Goal: Task Accomplishment & Management: Complete application form

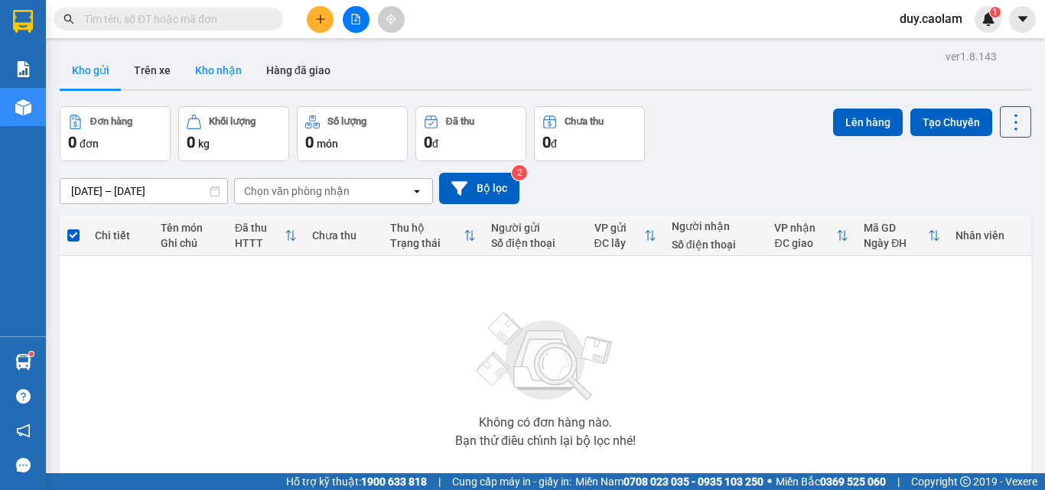
click at [214, 70] on button "Kho nhận" at bounding box center [218, 70] width 71 height 37
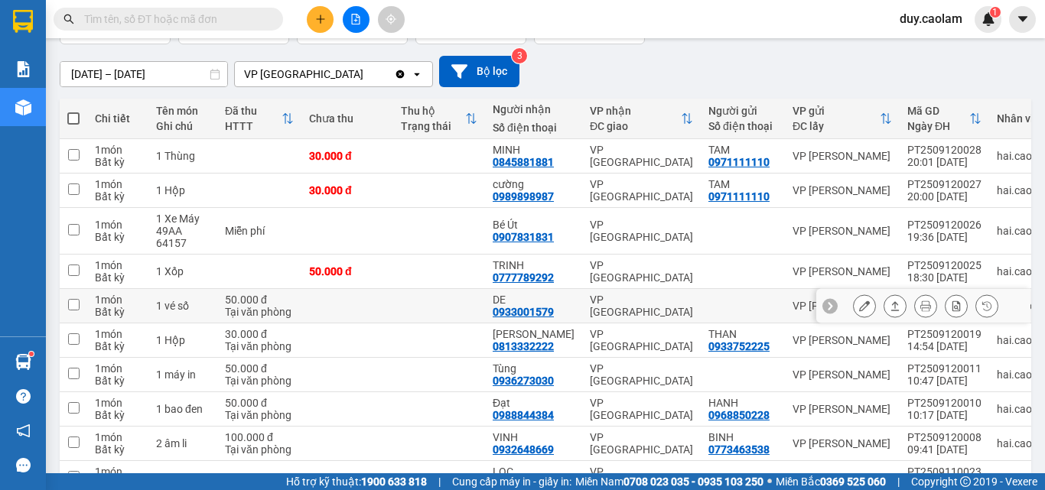
scroll to position [208, 0]
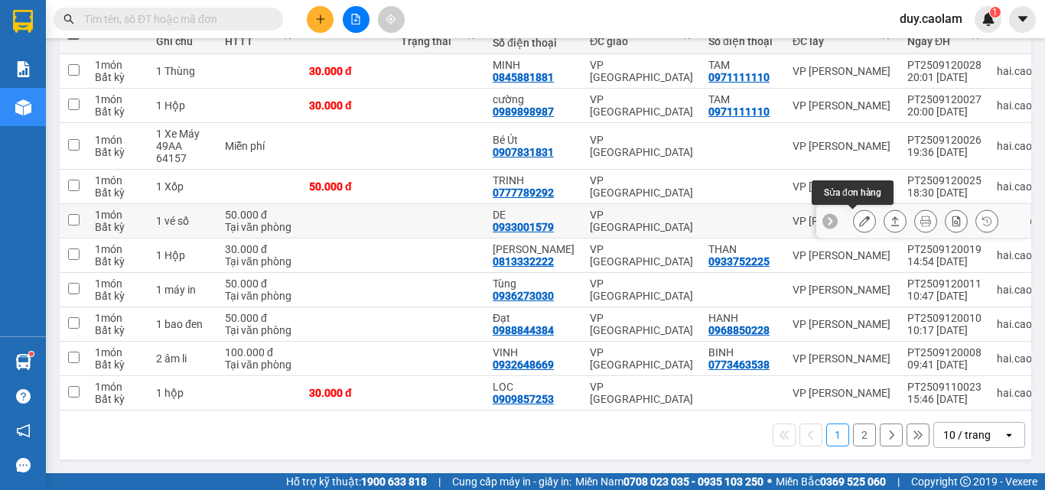
click at [854, 210] on button at bounding box center [864, 221] width 21 height 27
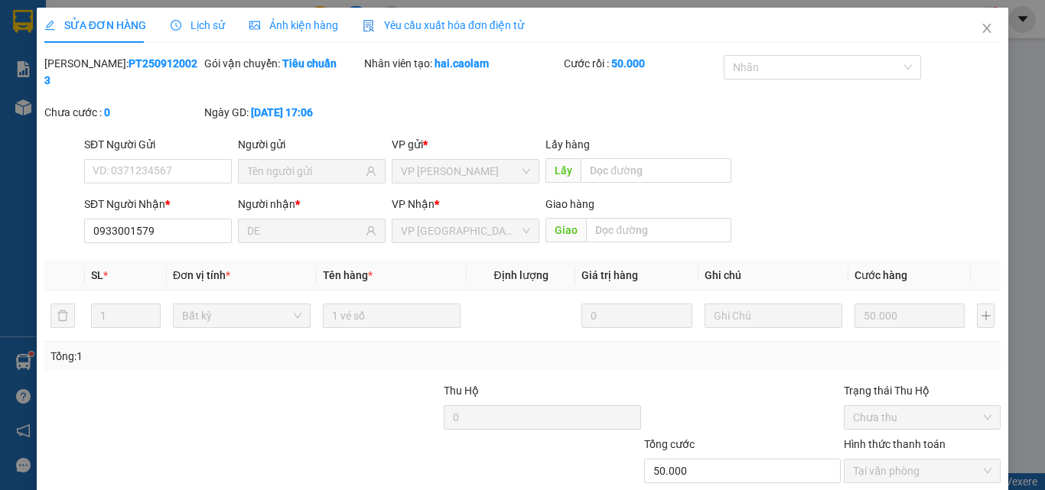
type input "0933001579"
type input "DE"
type input "50.000"
click at [983, 26] on icon "close" at bounding box center [987, 28] width 8 height 9
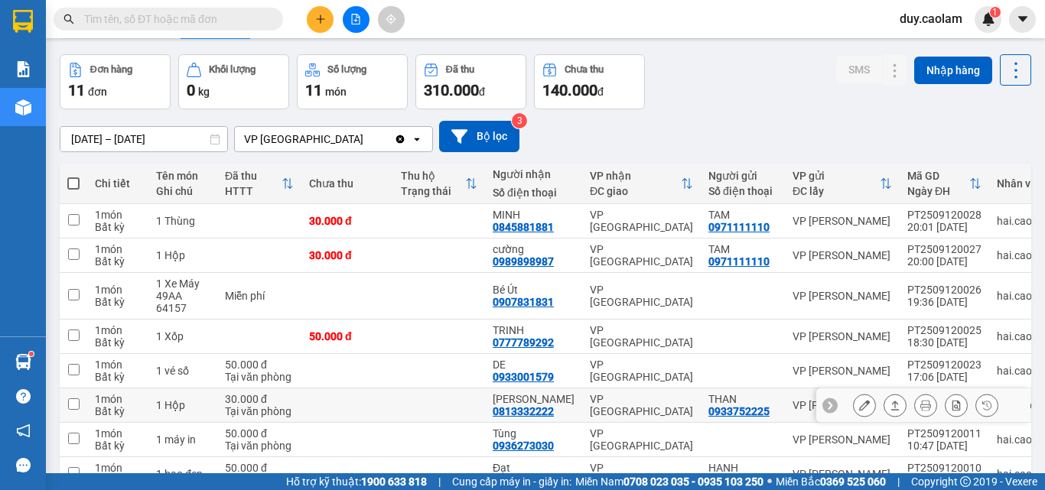
scroll to position [76, 0]
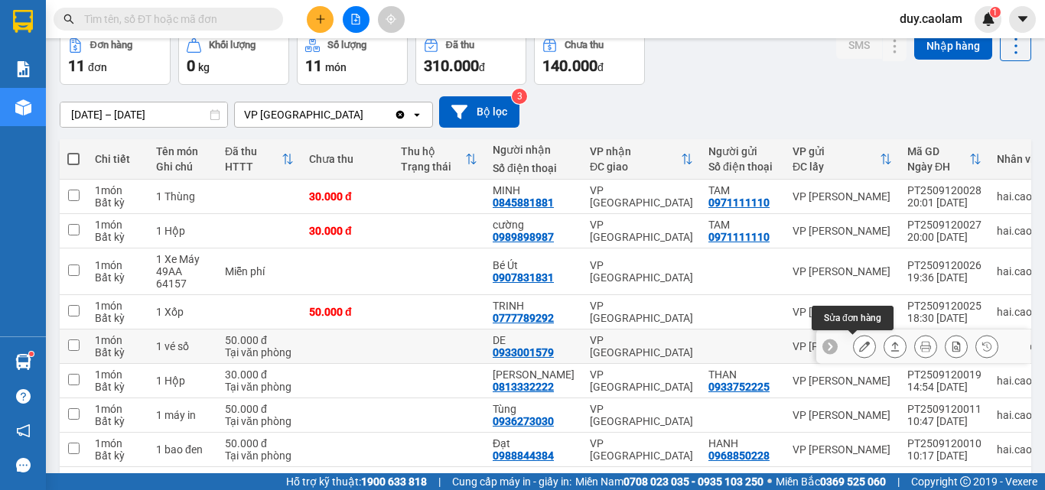
click at [854, 340] on button at bounding box center [864, 347] width 21 height 27
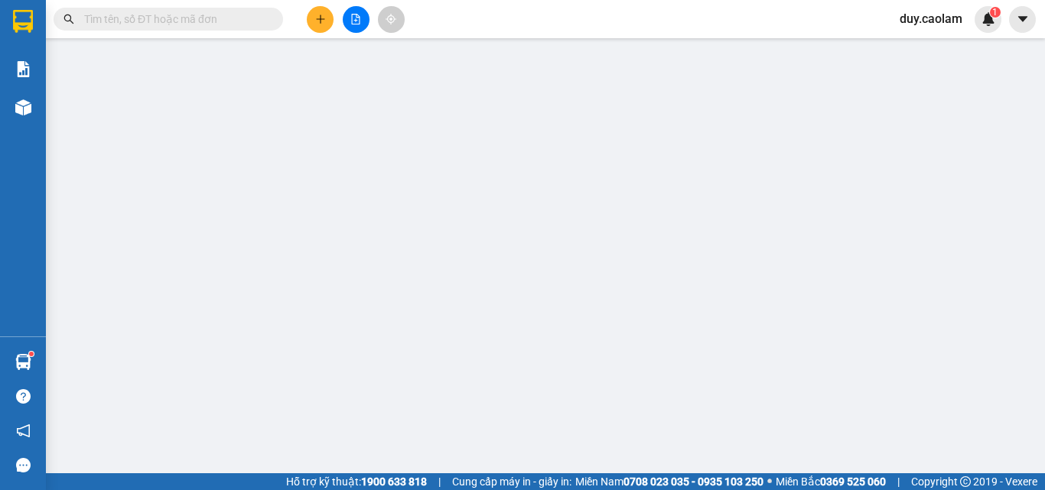
type input "0933001579"
type input "DE"
type input "50.000"
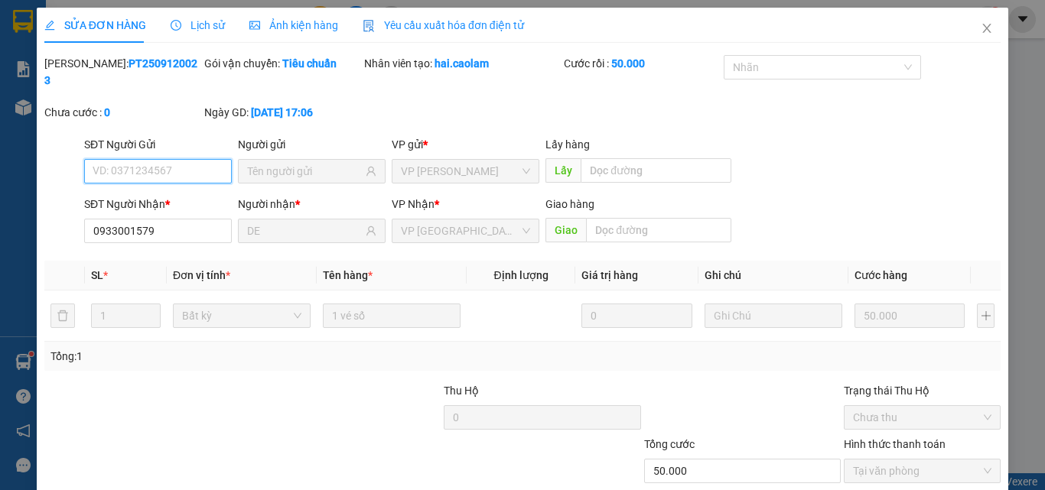
scroll to position [79, 0]
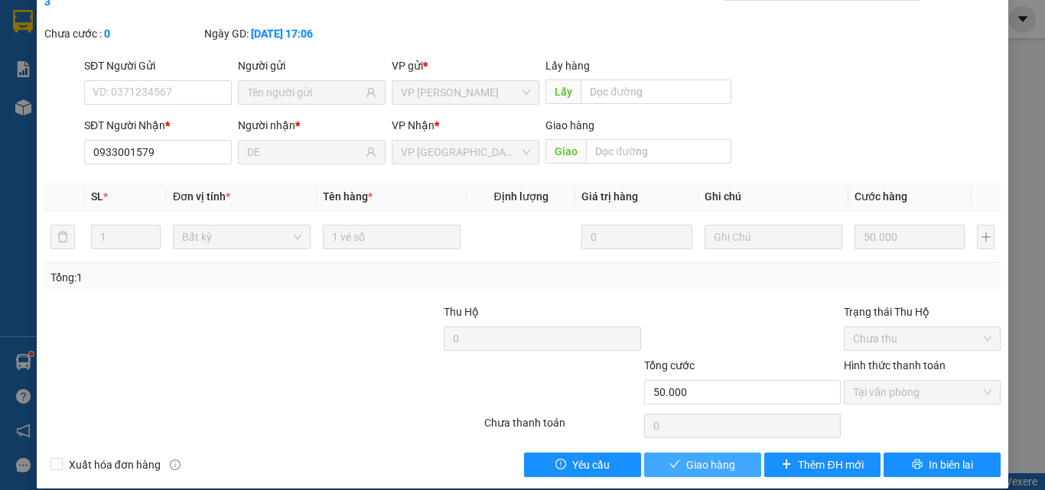
click at [715, 457] on span "Giao hàng" at bounding box center [710, 465] width 49 height 17
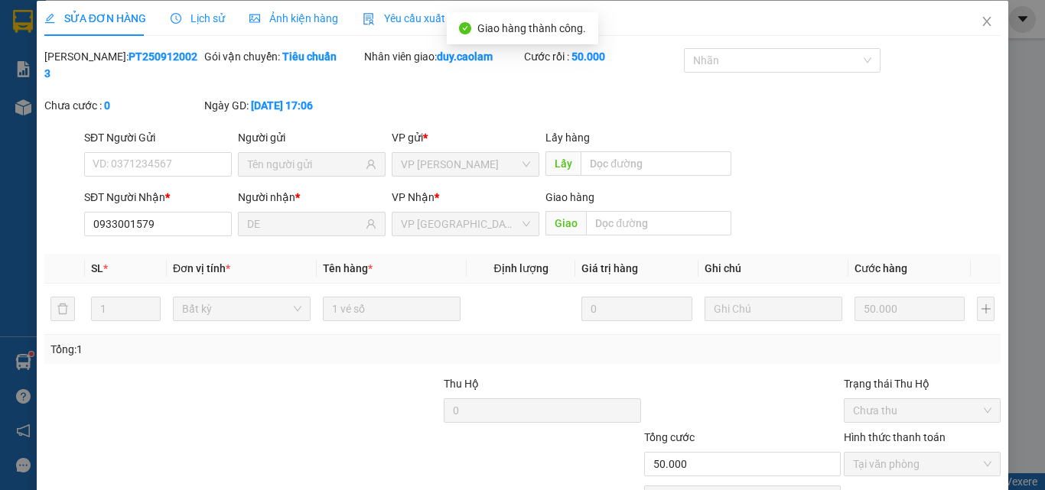
scroll to position [0, 0]
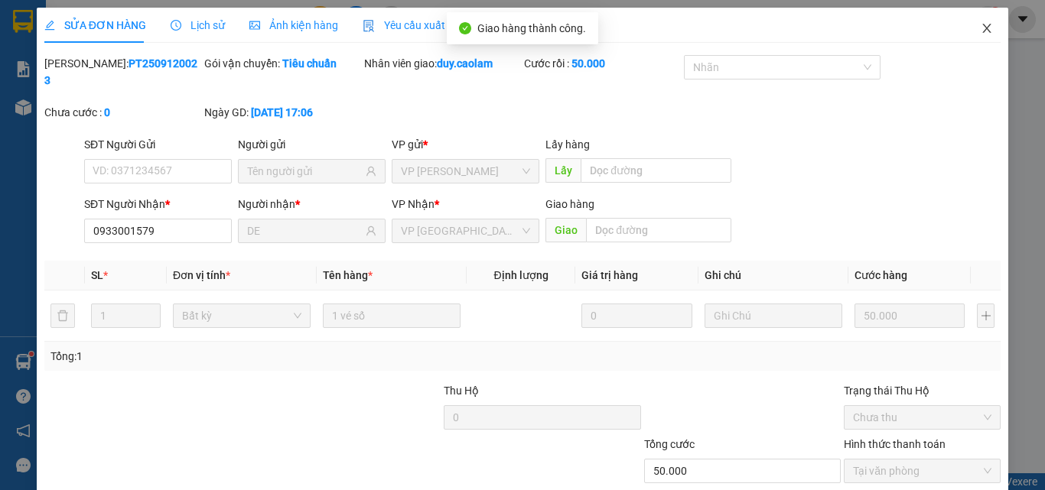
click at [981, 27] on icon "close" at bounding box center [987, 28] width 12 height 12
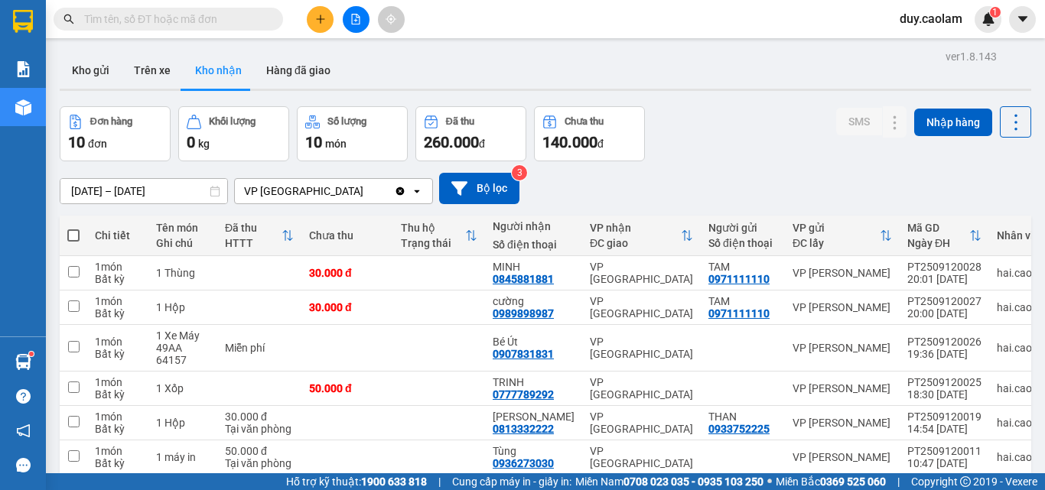
click at [314, 28] on button at bounding box center [320, 19] width 27 height 27
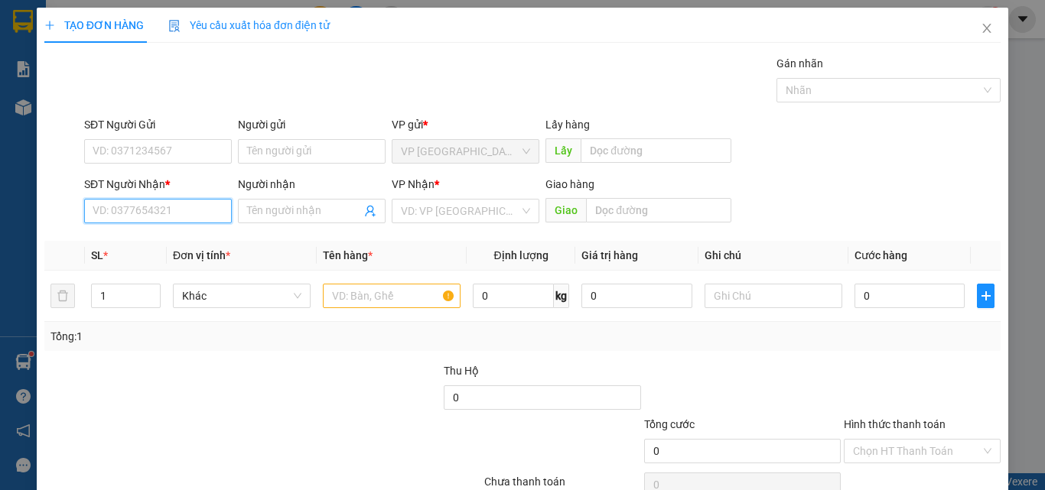
click at [190, 215] on input "SĐT Người Nhận *" at bounding box center [158, 211] width 148 height 24
click at [355, 297] on input "text" at bounding box center [392, 296] width 138 height 24
type input "1 THUNG"
click at [160, 213] on input "SĐT Người Nhận *" at bounding box center [158, 211] width 148 height 24
click at [143, 216] on input "193" at bounding box center [158, 211] width 148 height 24
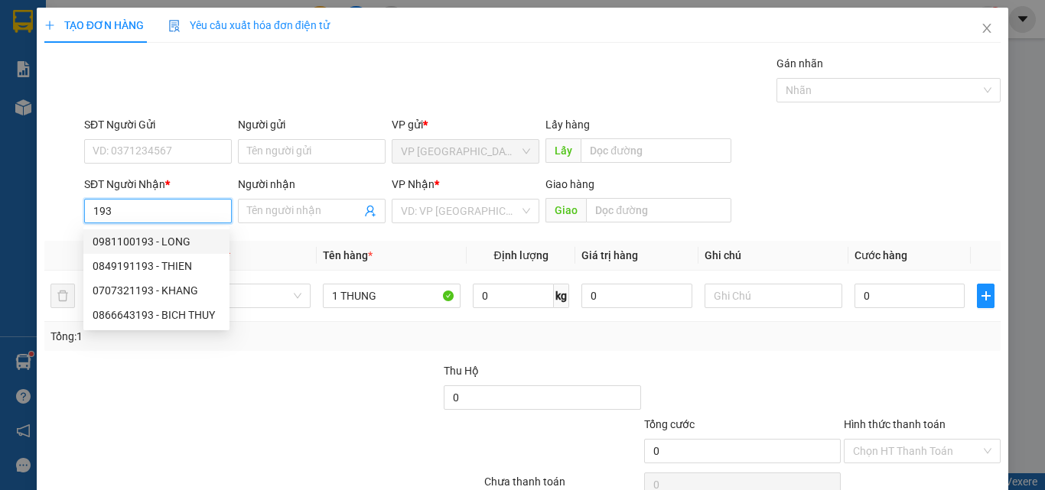
click at [88, 211] on input "193" at bounding box center [158, 211] width 148 height 24
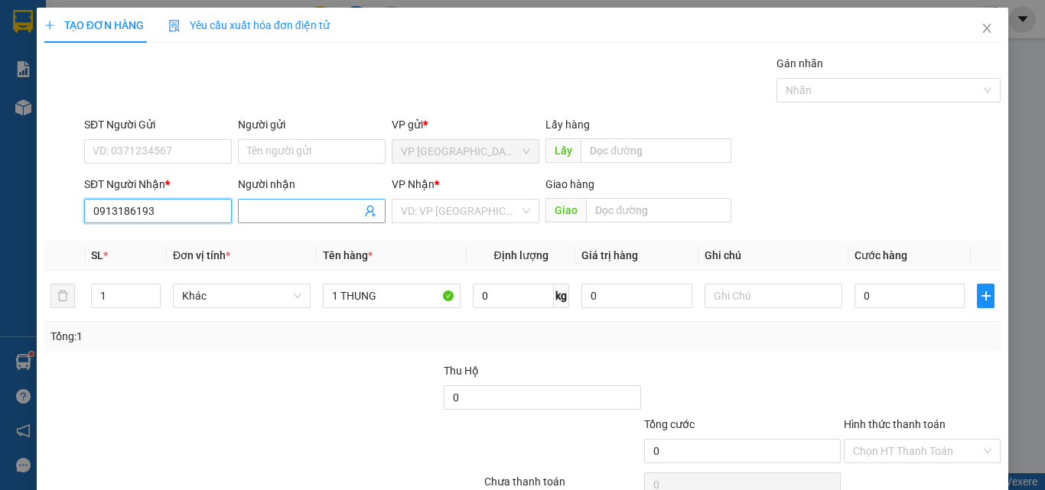
type input "0913186193"
click at [321, 216] on input "Người nhận" at bounding box center [304, 211] width 114 height 17
click at [323, 216] on input "Người nhận" at bounding box center [304, 211] width 114 height 17
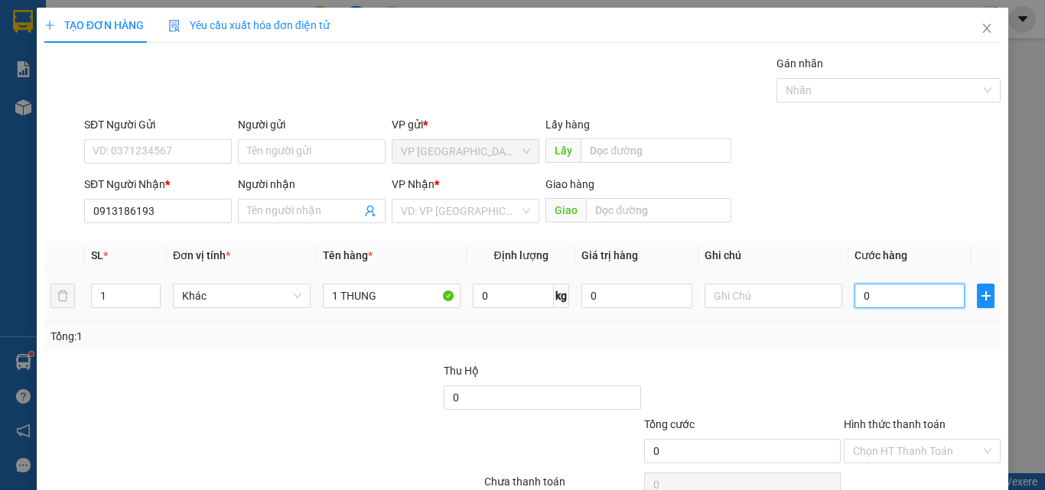
click at [874, 287] on input "0" at bounding box center [909, 296] width 110 height 24
type input "4"
type input "40"
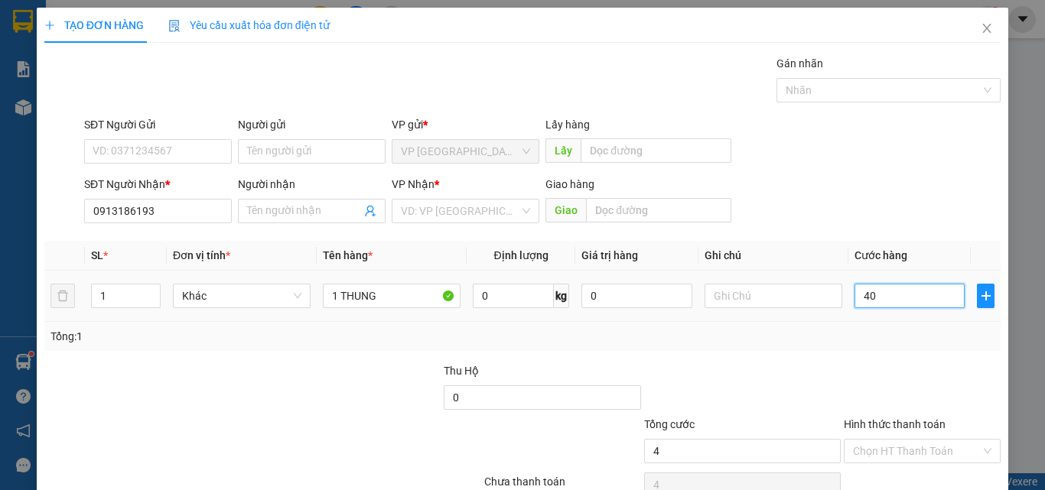
type input "40"
type input "400"
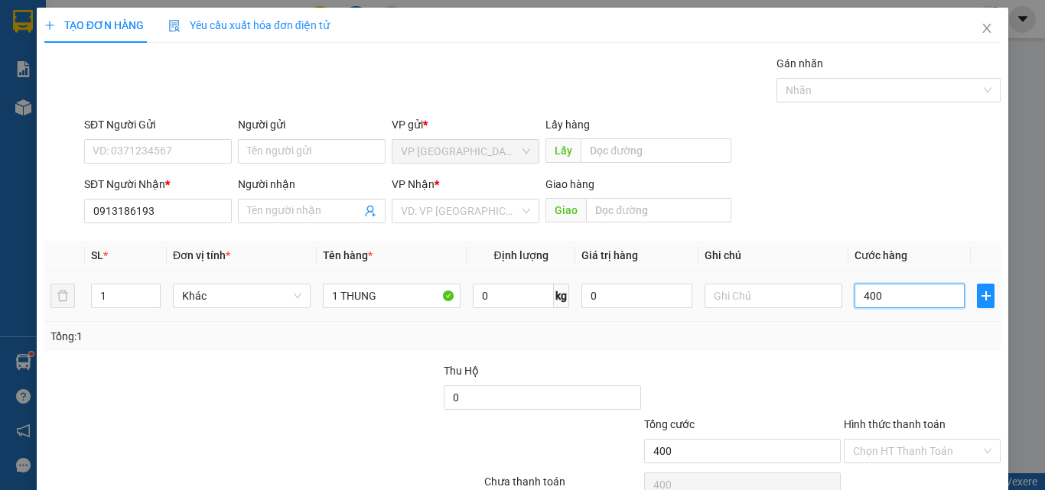
type input "4.000"
type input "40.000"
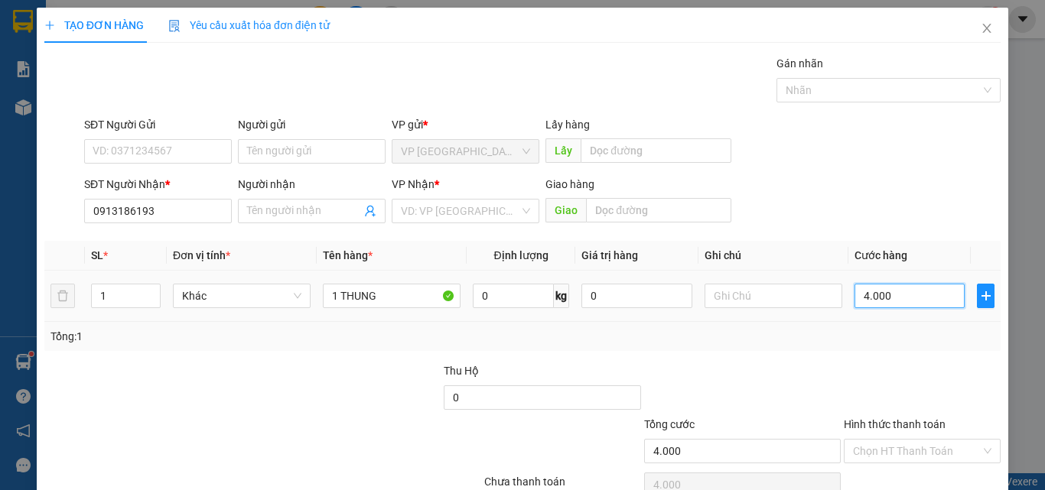
type input "40.000"
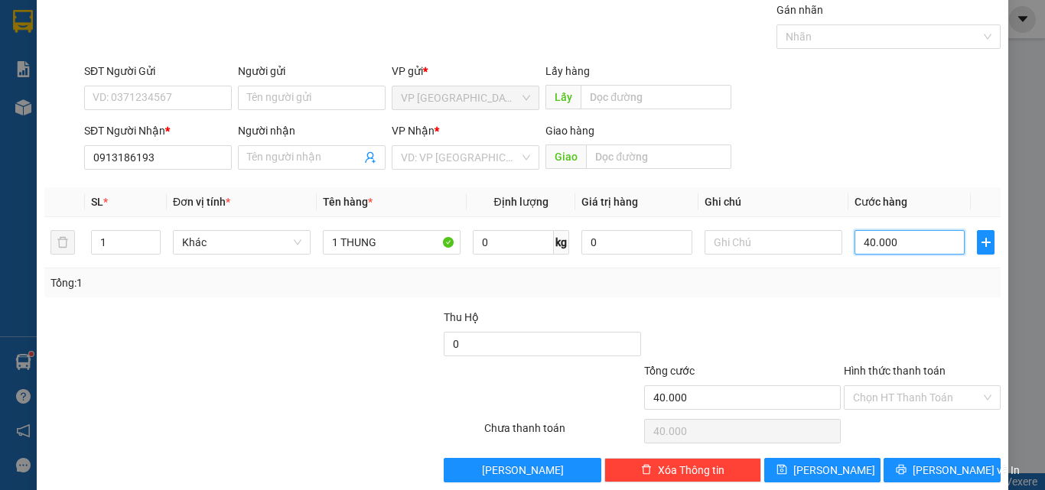
scroll to position [76, 0]
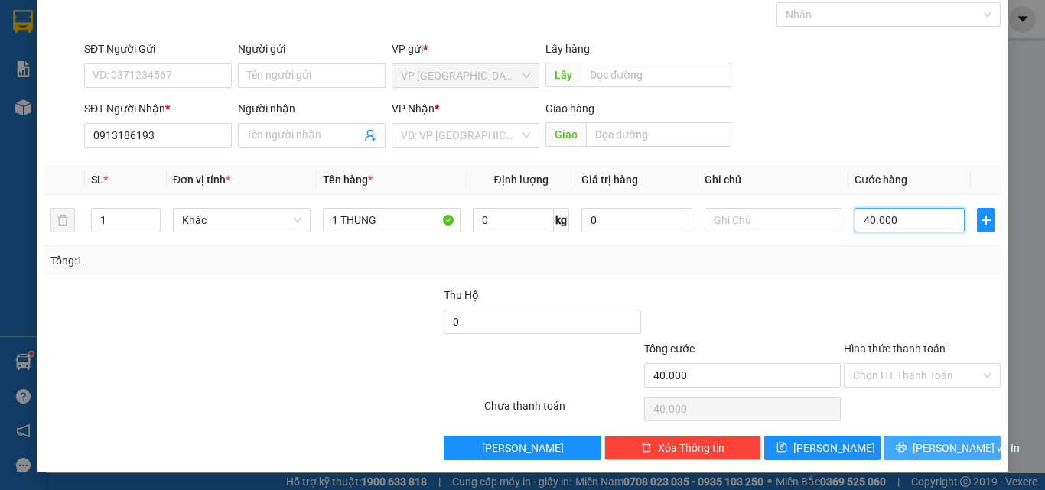
type input "40.000"
click at [918, 446] on button "[PERSON_NAME] và In" at bounding box center [941, 448] width 117 height 24
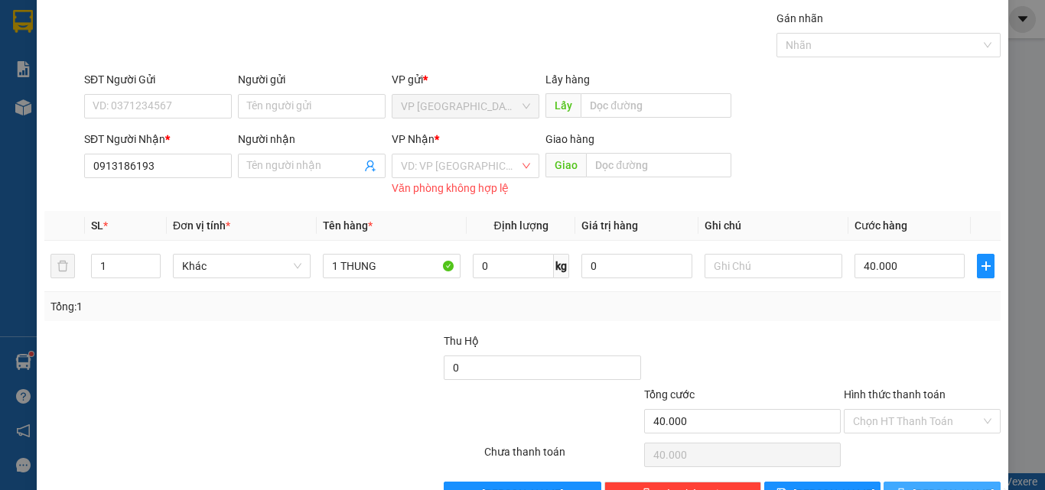
scroll to position [0, 0]
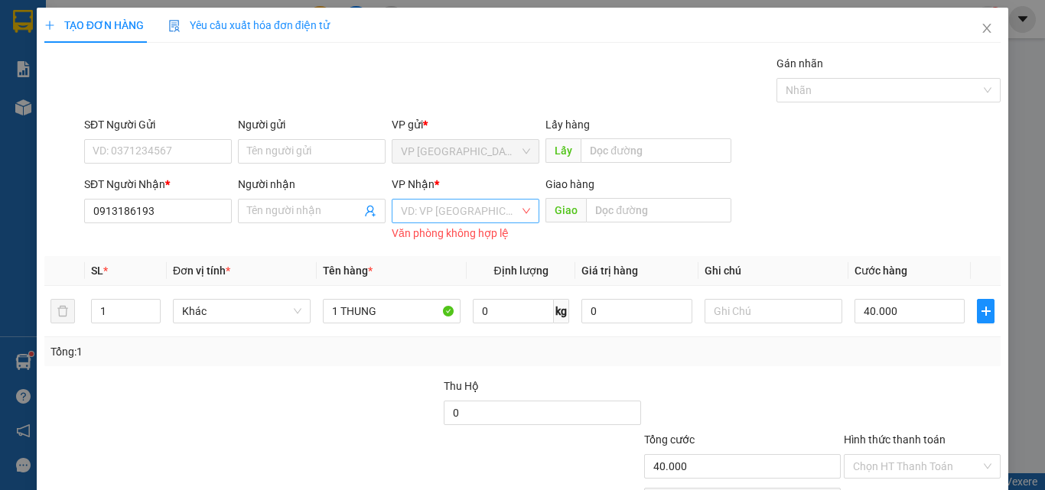
click at [490, 215] on input "search" at bounding box center [460, 211] width 119 height 23
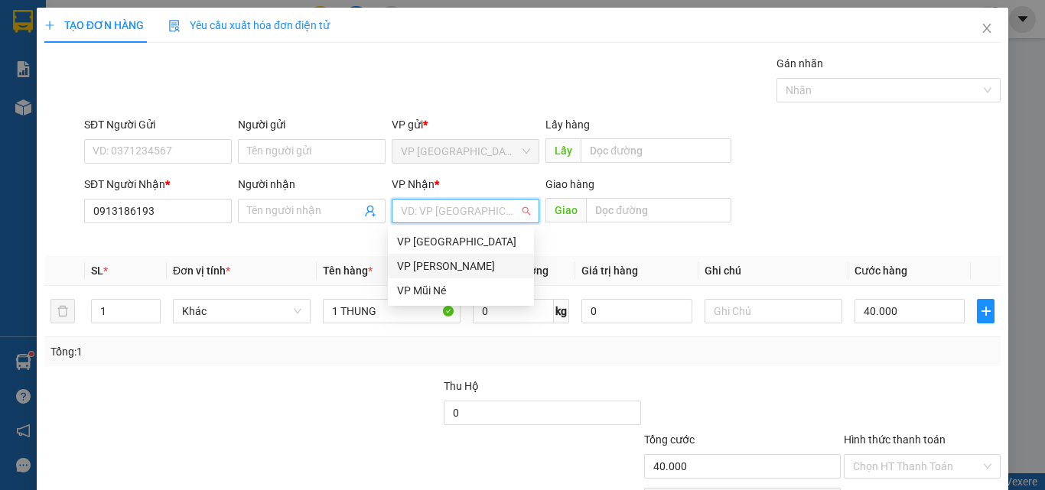
click at [473, 268] on div "VP [PERSON_NAME]" at bounding box center [461, 266] width 128 height 17
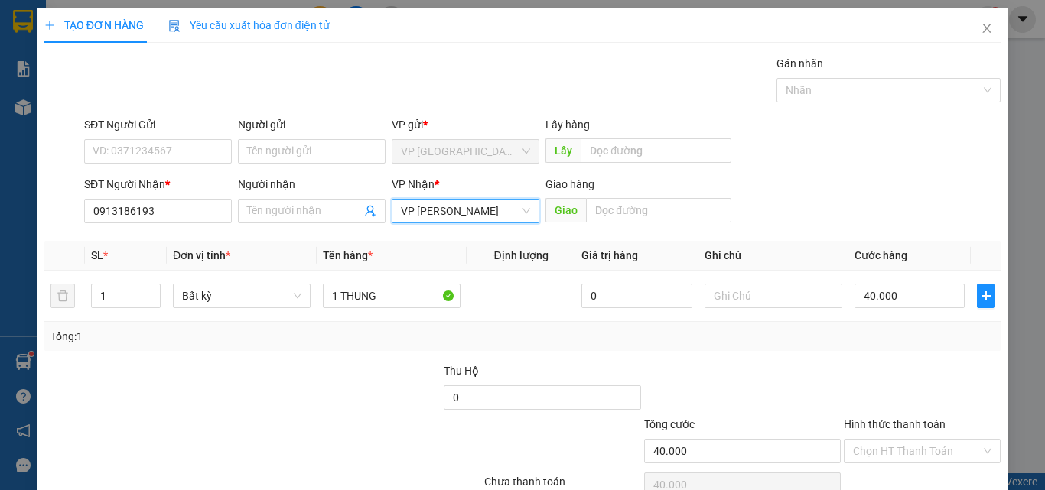
scroll to position [76, 0]
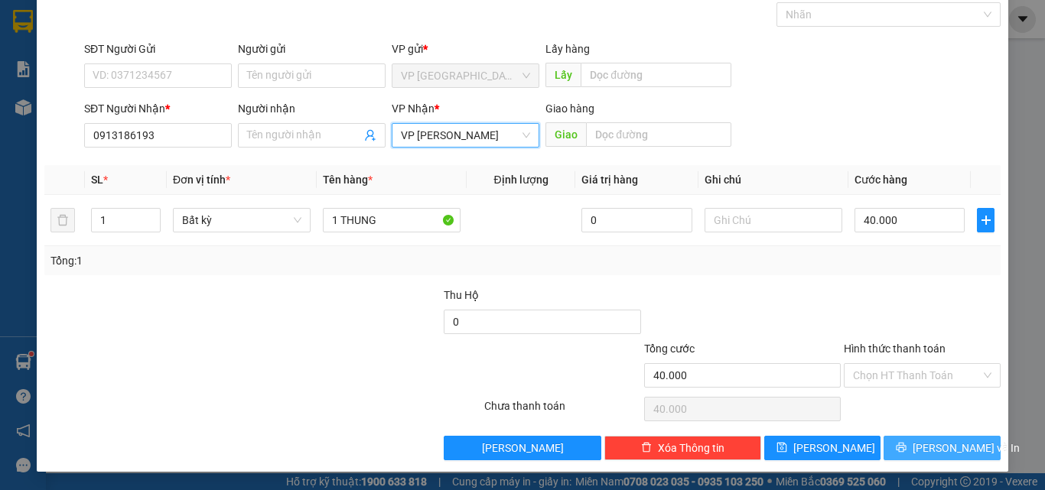
click at [919, 449] on span "[PERSON_NAME] và In" at bounding box center [966, 448] width 107 height 17
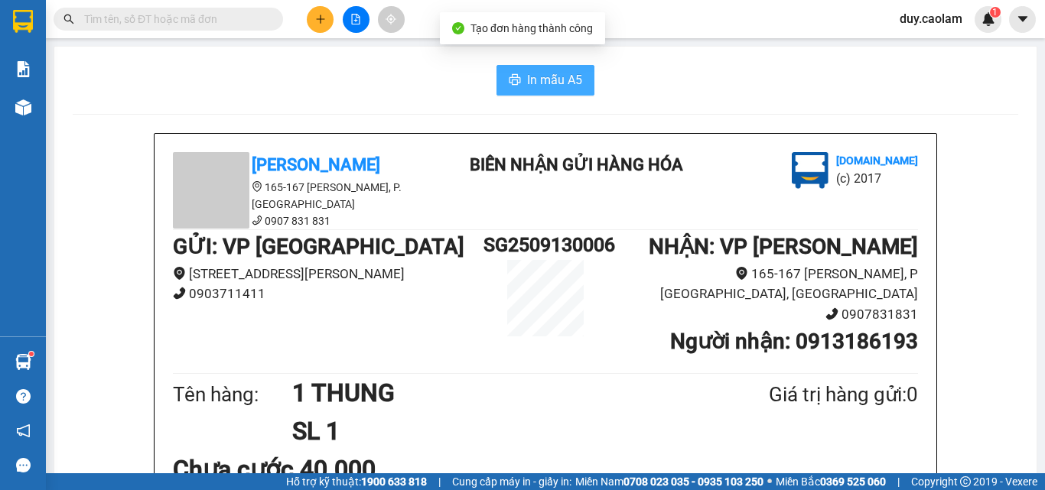
click at [571, 83] on span "In mẫu A5" at bounding box center [554, 79] width 55 height 19
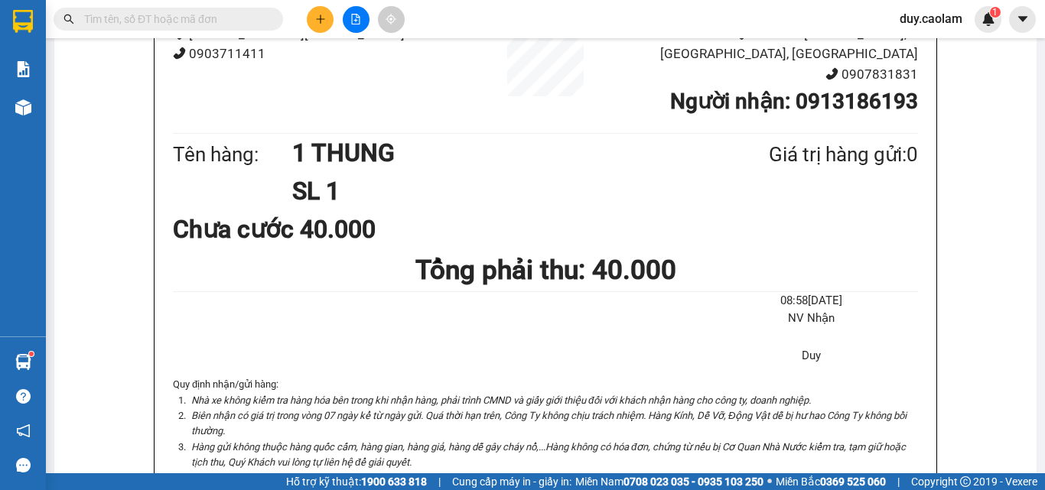
scroll to position [76, 0]
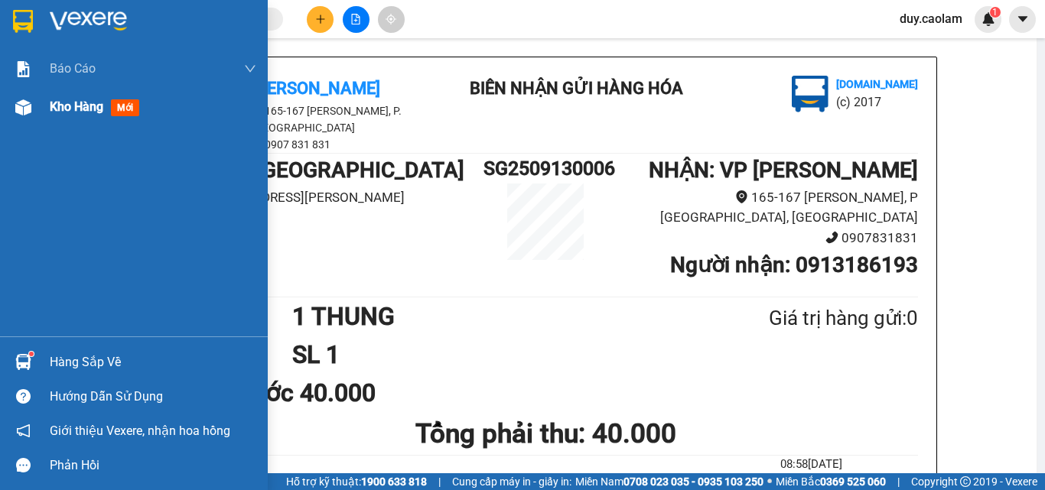
click at [61, 103] on span "Kho hàng" at bounding box center [77, 106] width 54 height 15
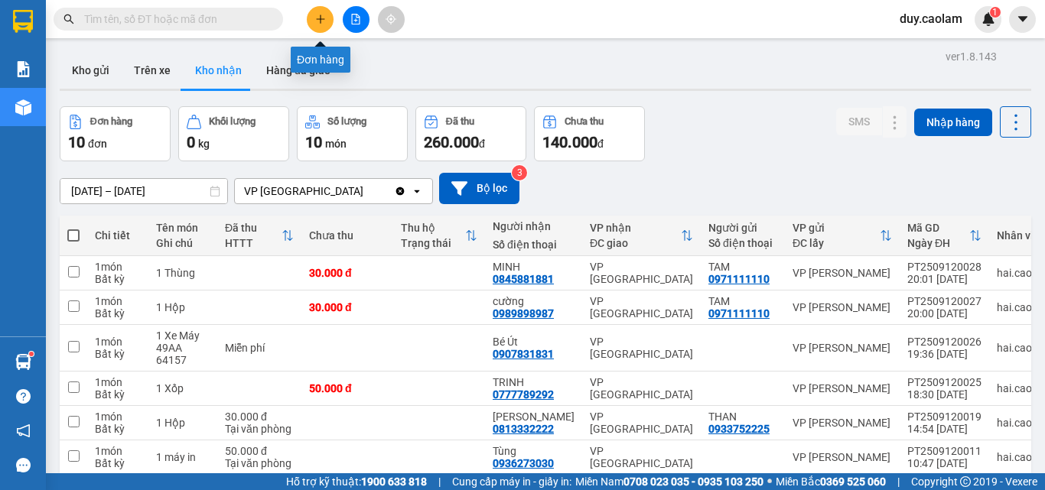
click at [322, 14] on button at bounding box center [320, 19] width 27 height 27
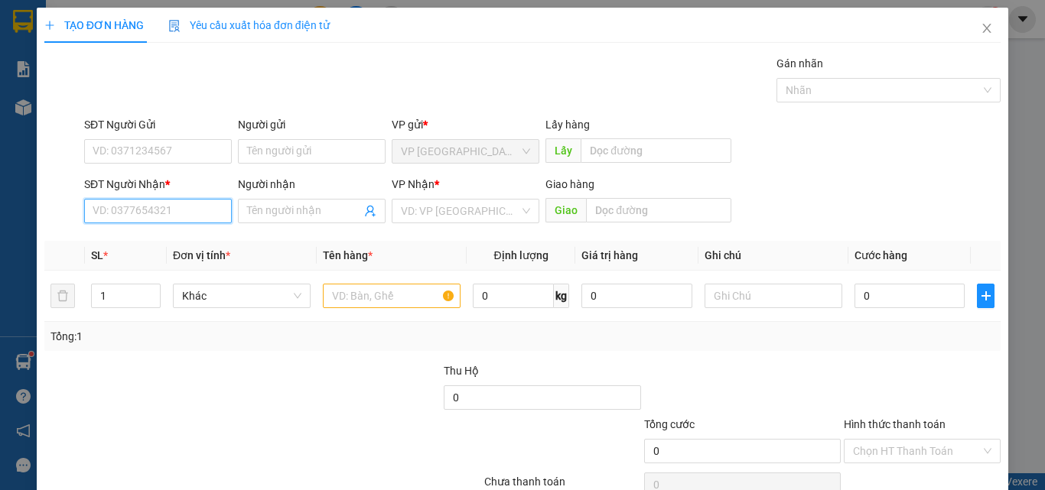
click at [156, 210] on input "SĐT Người Nhận *" at bounding box center [158, 211] width 148 height 24
click at [145, 213] on input "454" at bounding box center [158, 211] width 148 height 24
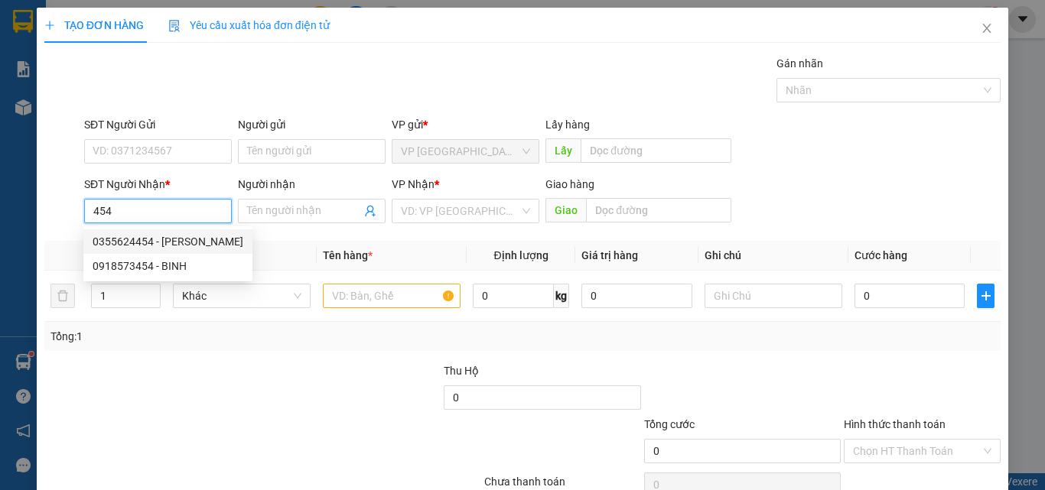
drag, startPoint x: 158, startPoint y: 238, endPoint x: 224, endPoint y: 260, distance: 70.1
click at [158, 239] on div "0355624454 - [PERSON_NAME]" at bounding box center [168, 241] width 151 height 17
type input "0355624454"
type input "MINH"
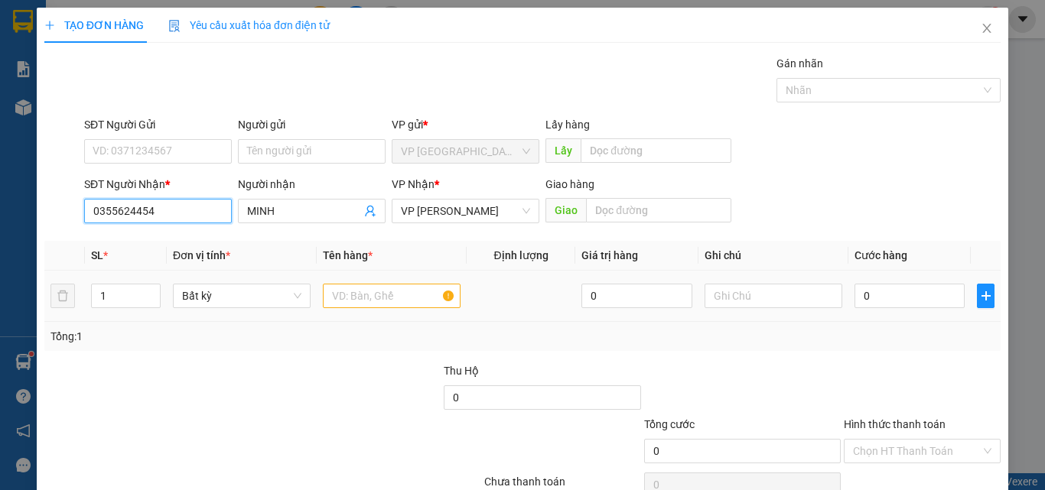
type input "0355624454"
click at [380, 307] on input "text" at bounding box center [392, 296] width 138 height 24
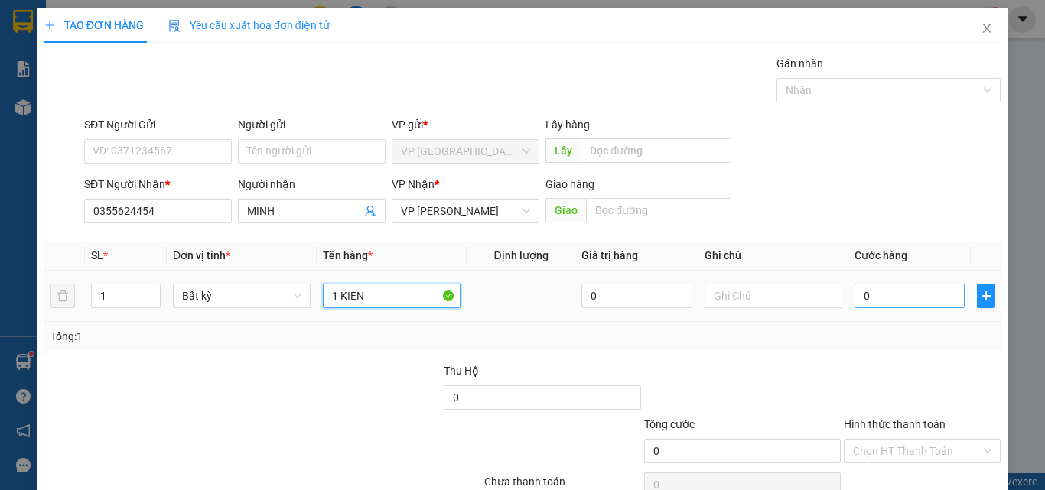
type input "1 KIEN"
click at [878, 293] on input "0" at bounding box center [909, 296] width 110 height 24
type input "7"
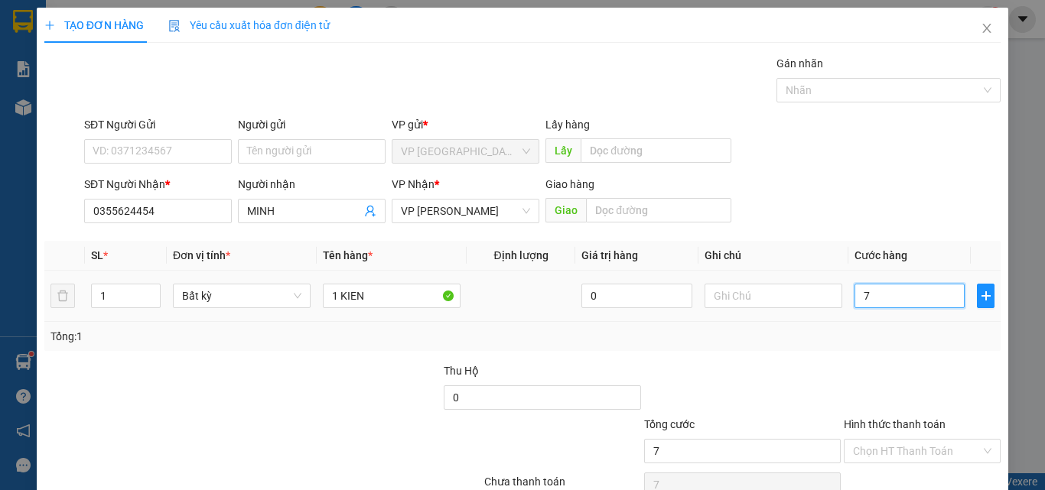
type input "70"
type input "700"
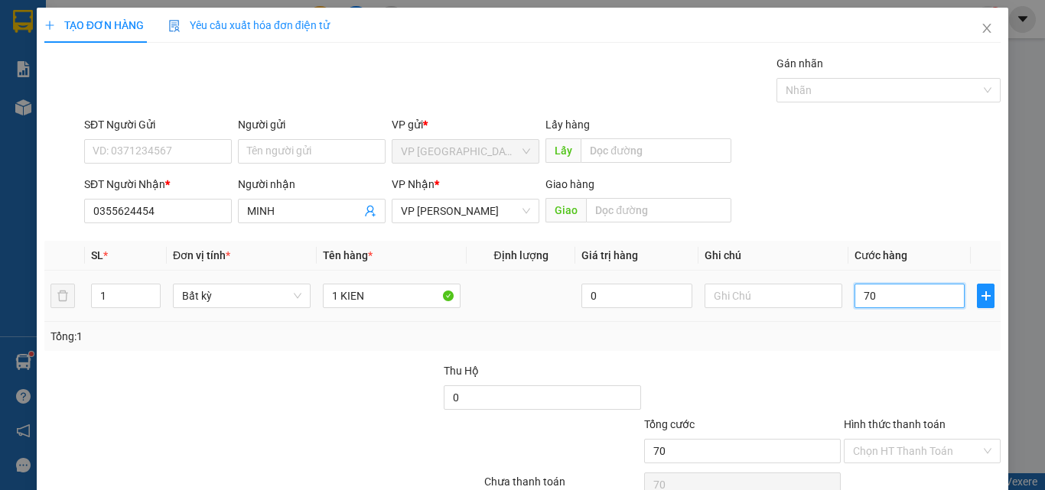
type input "700"
type input "7.000"
type input "70.000"
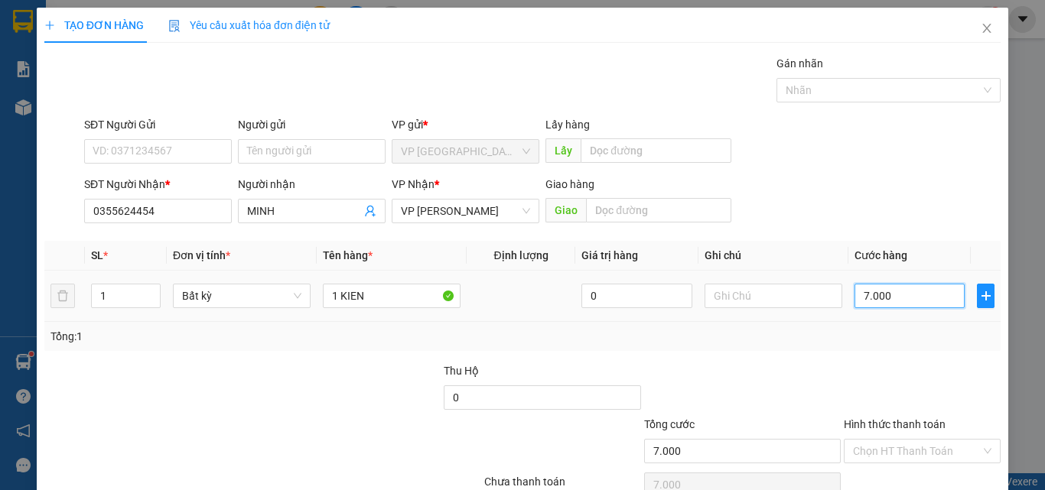
type input "70.000"
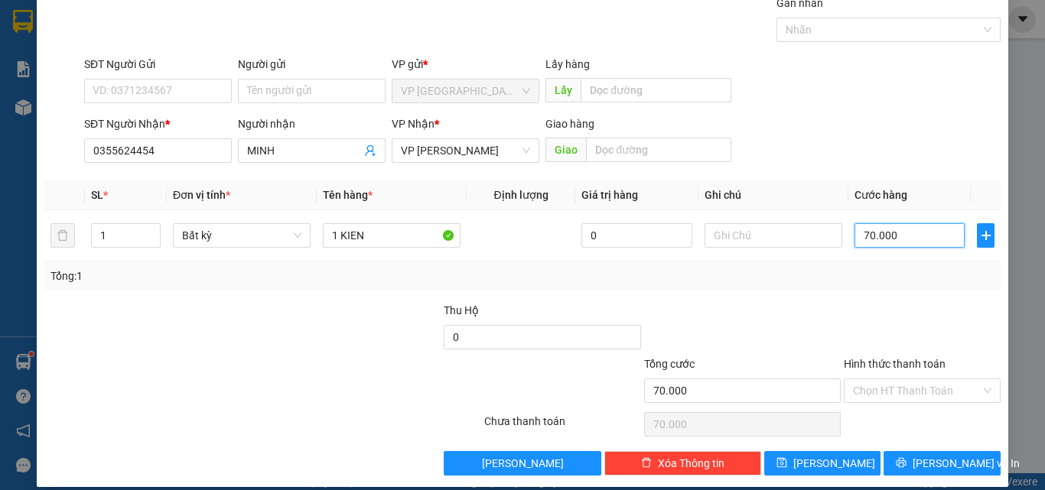
scroll to position [76, 0]
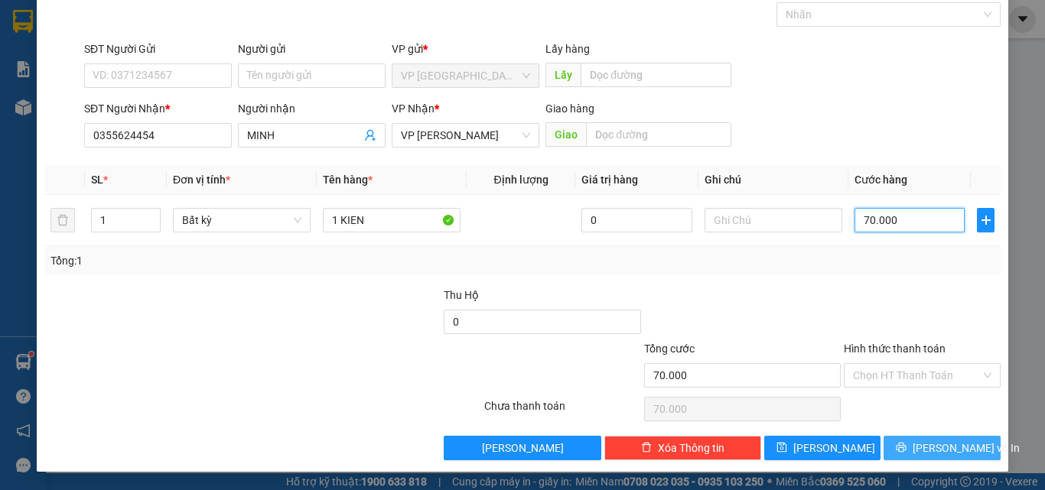
type input "70.000"
click at [916, 447] on button "[PERSON_NAME] và In" at bounding box center [941, 448] width 117 height 24
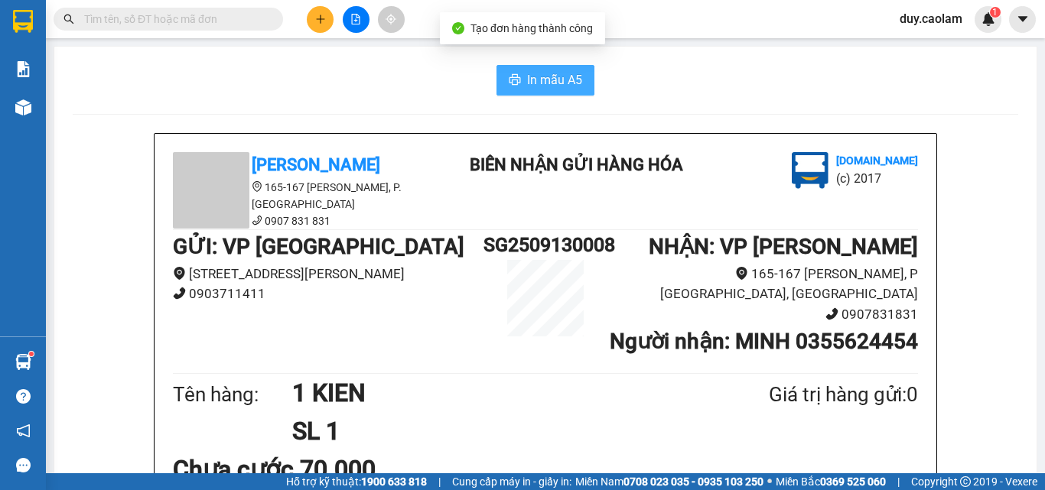
click at [533, 85] on span "In mẫu A5" at bounding box center [554, 79] width 55 height 19
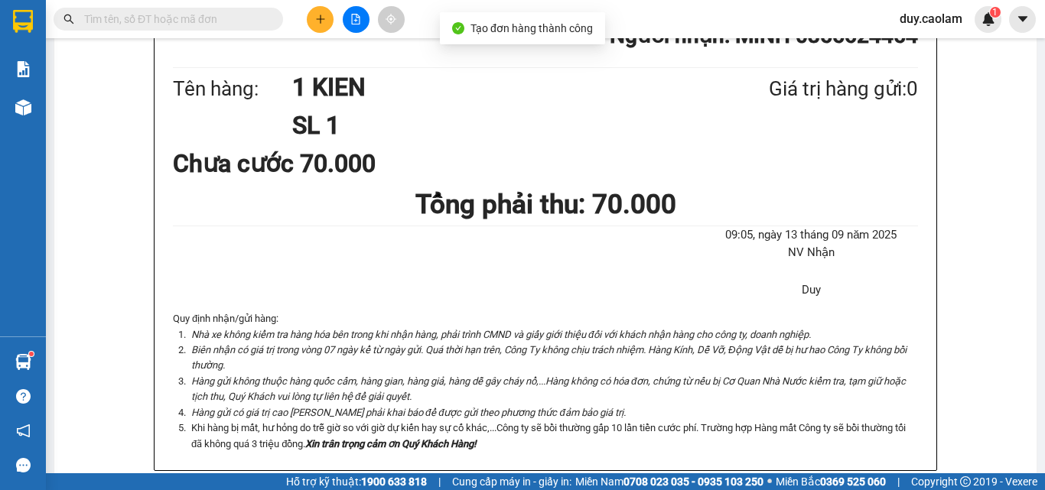
scroll to position [76, 0]
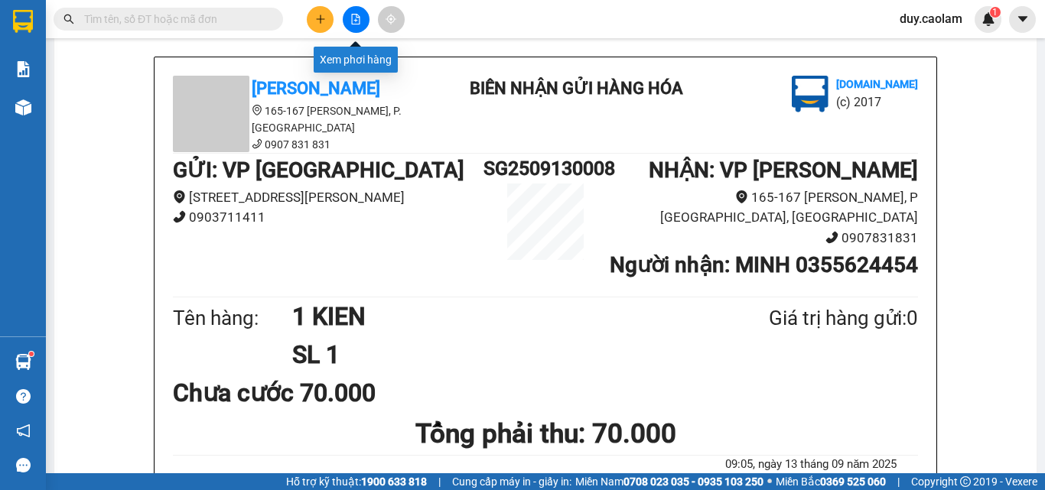
click at [311, 21] on button at bounding box center [320, 19] width 27 height 27
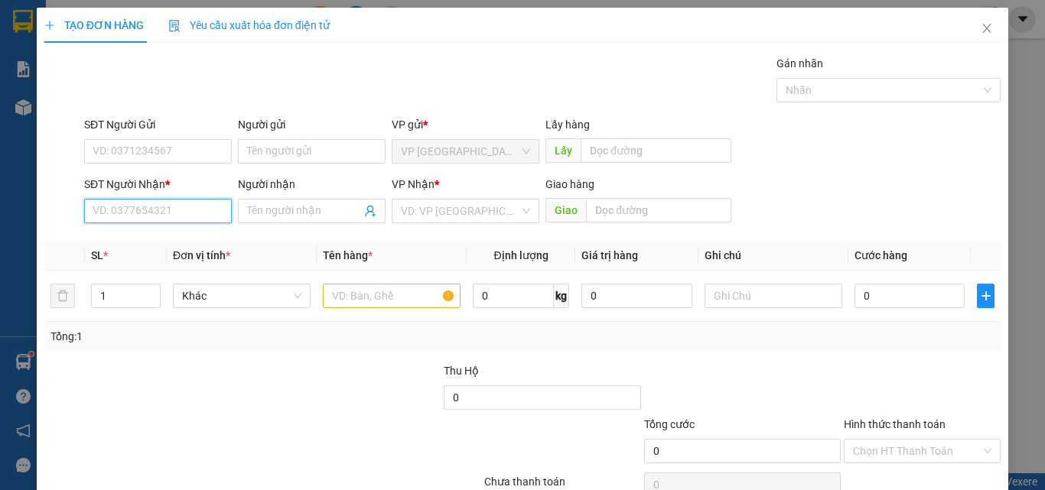
click at [190, 217] on input "SĐT Người Nhận *" at bounding box center [158, 211] width 148 height 24
click at [167, 216] on input "587" at bounding box center [158, 211] width 148 height 24
click at [179, 239] on div "0792160587 - GIÀU" at bounding box center [157, 241] width 128 height 17
type input "0792160587"
type input "GIÀU"
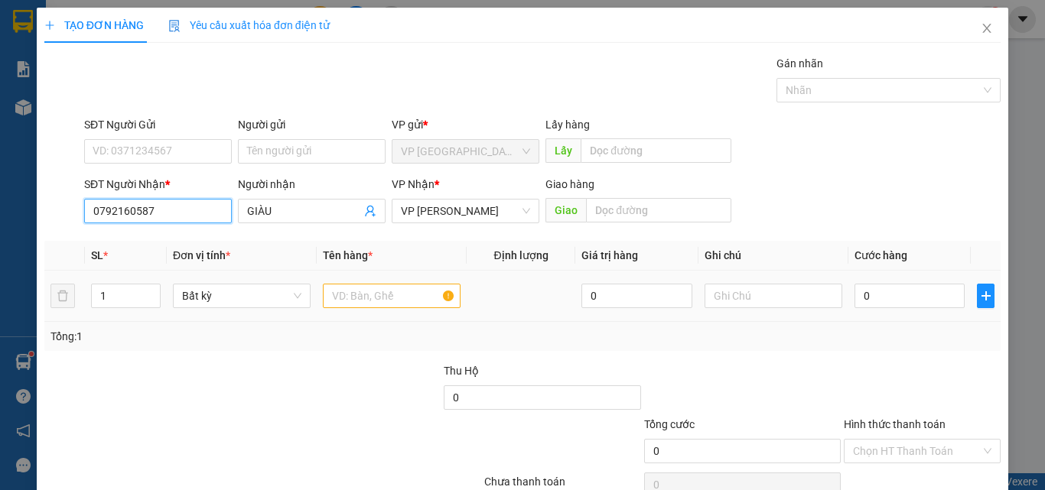
type input "0792160587"
click at [367, 285] on input "text" at bounding box center [392, 296] width 138 height 24
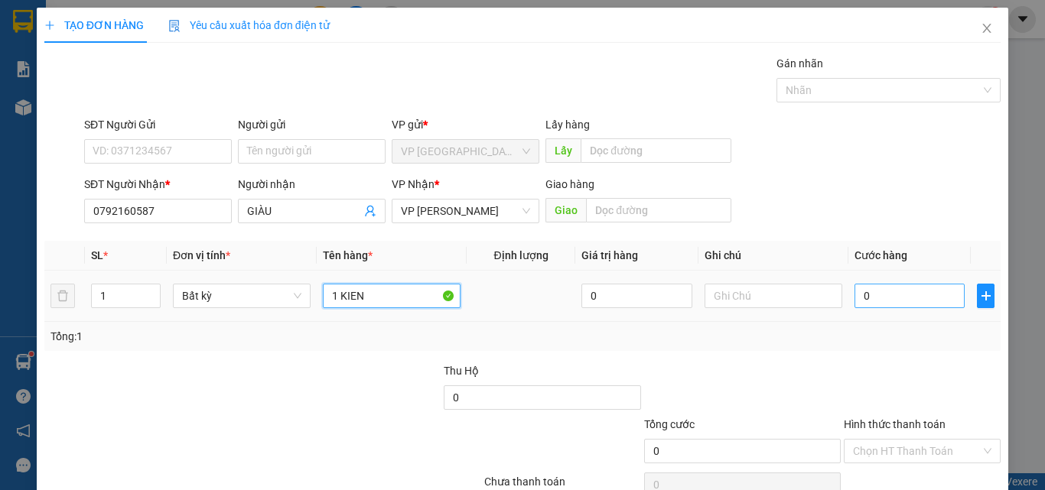
type input "1 KIEN"
click at [874, 293] on input "0" at bounding box center [909, 296] width 110 height 24
type input "7"
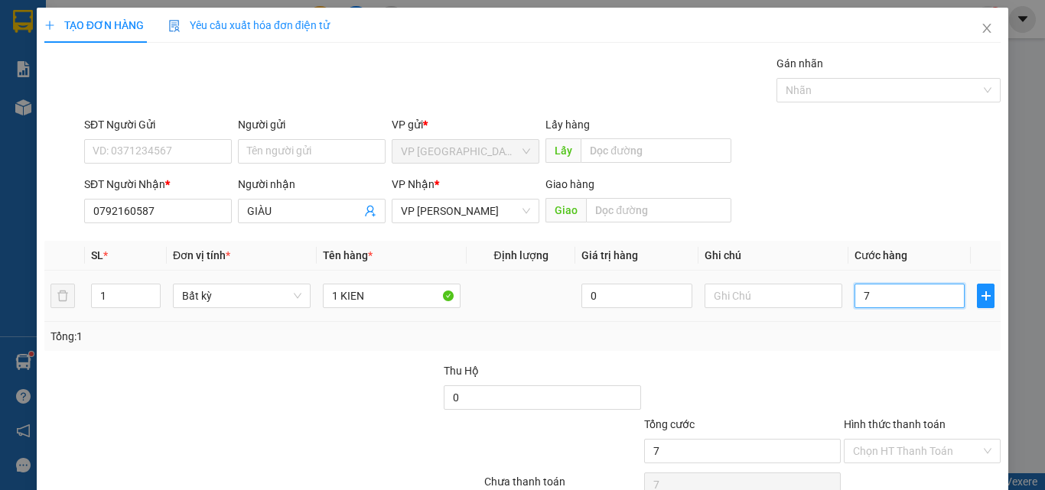
type input "70"
type input "700"
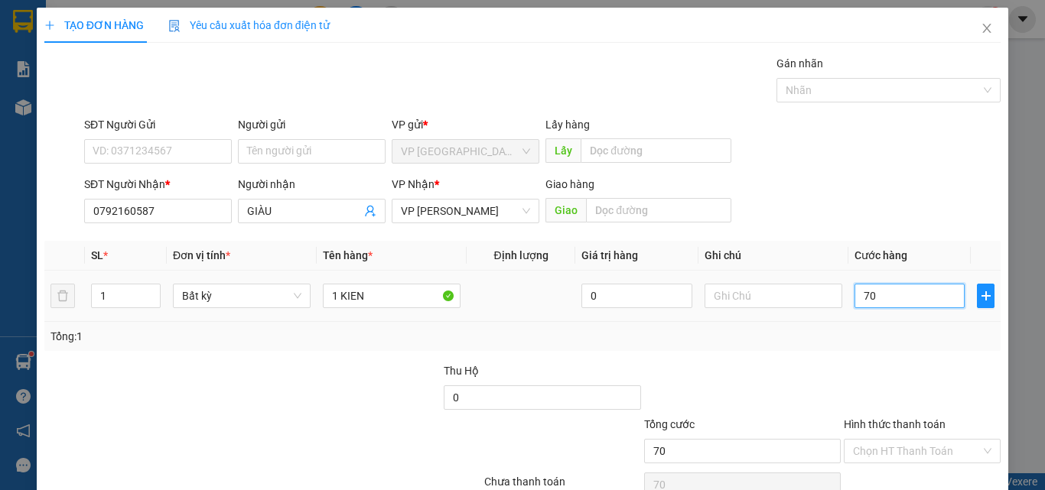
type input "700"
type input "7.000"
type input "70.000"
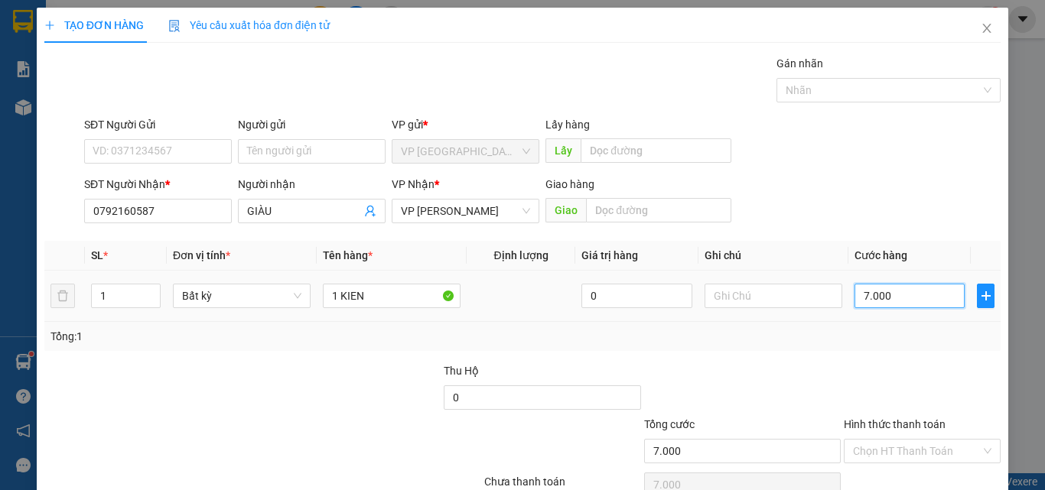
type input "70.000"
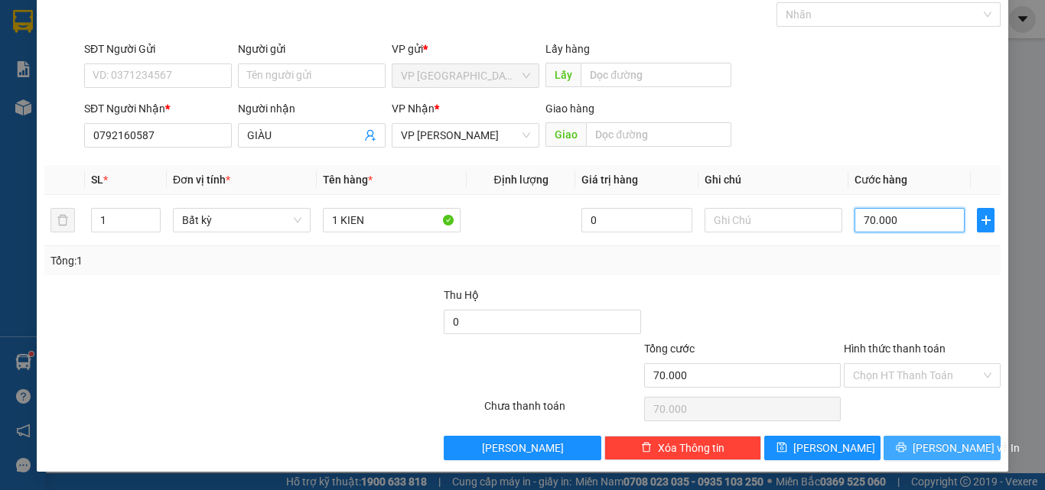
type input "70.000"
click at [919, 444] on button "[PERSON_NAME] và In" at bounding box center [941, 448] width 117 height 24
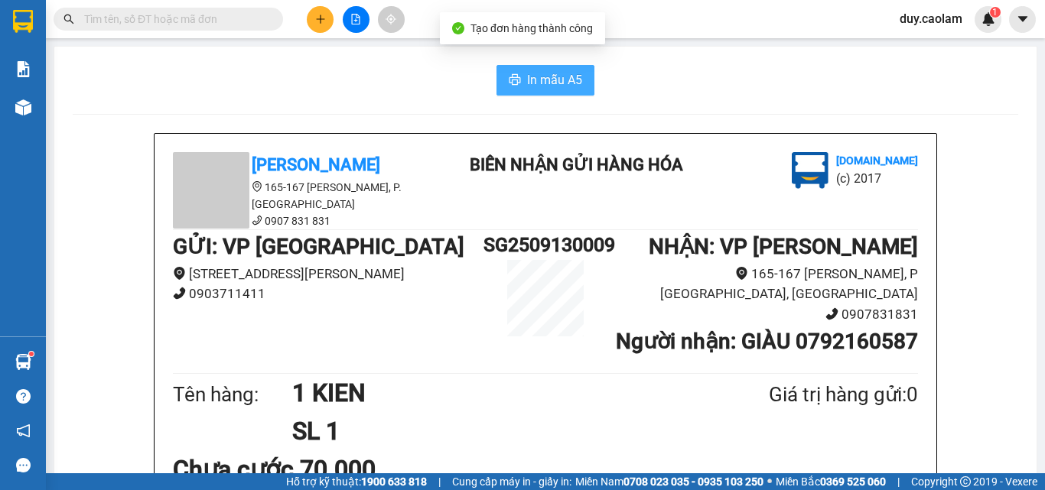
drag, startPoint x: 594, startPoint y: 89, endPoint x: 563, endPoint y: 80, distance: 31.7
click at [588, 86] on div "In mẫu A5" at bounding box center [545, 80] width 945 height 31
click at [562, 79] on span "In mẫu A5" at bounding box center [554, 79] width 55 height 19
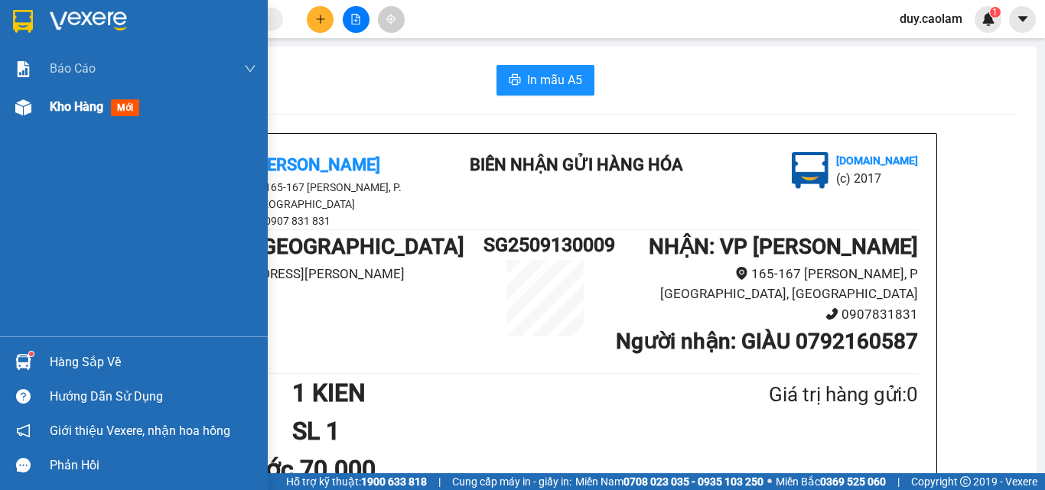
click at [71, 96] on div "Kho hàng mới" at bounding box center [153, 107] width 207 height 38
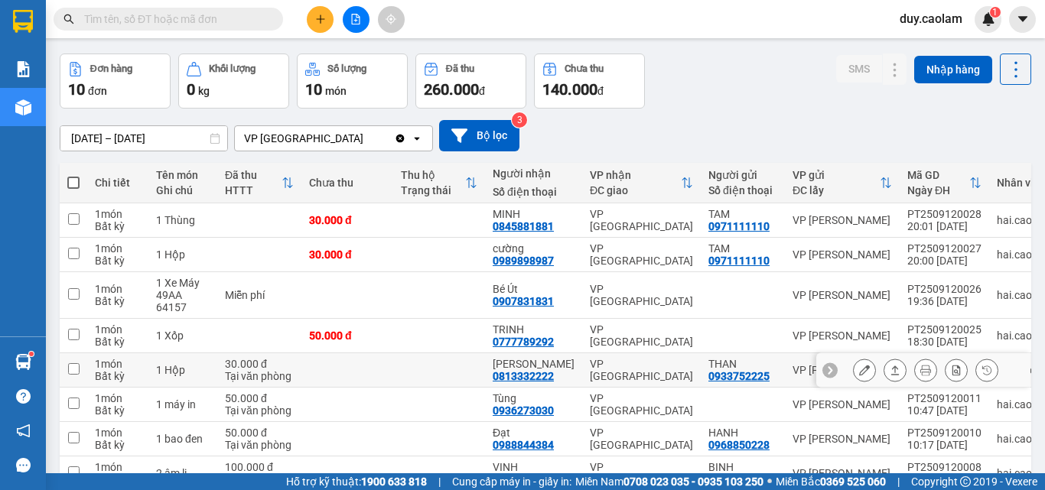
scroll to position [153, 0]
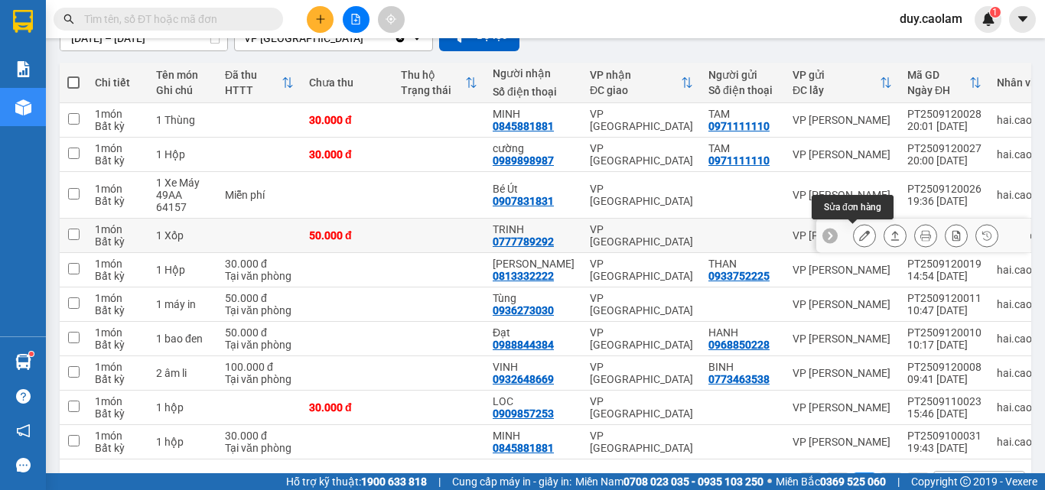
click at [859, 234] on icon at bounding box center [864, 235] width 11 height 11
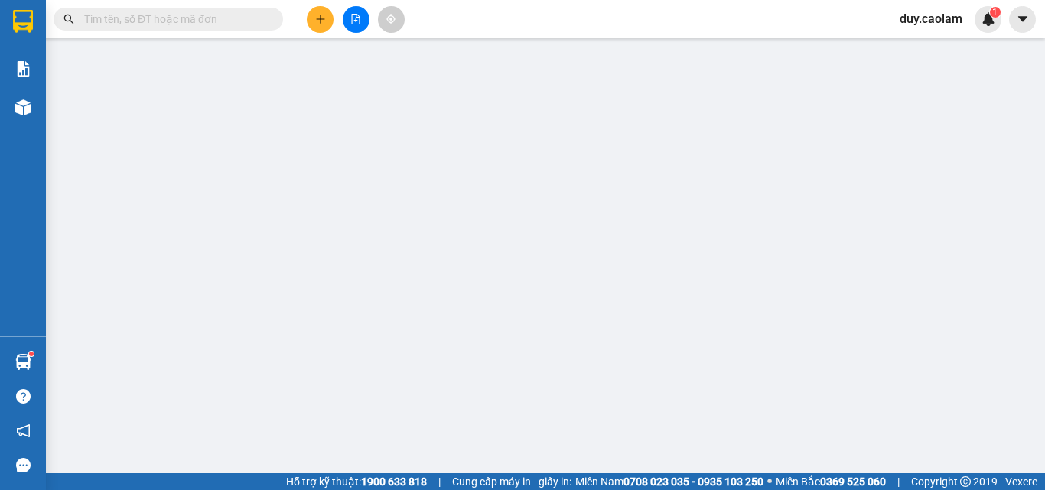
type input "0777789292"
type input "TRINH"
type input "50.000"
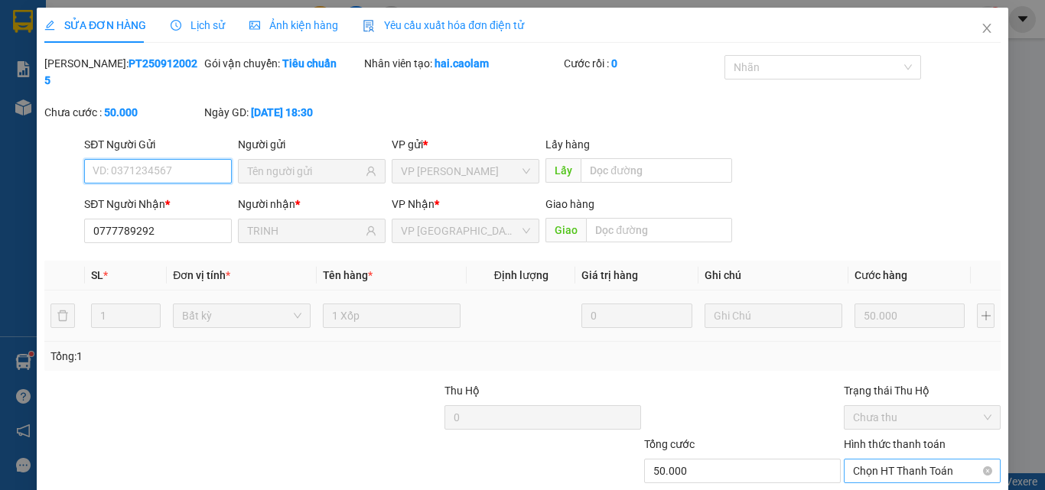
scroll to position [71, 0]
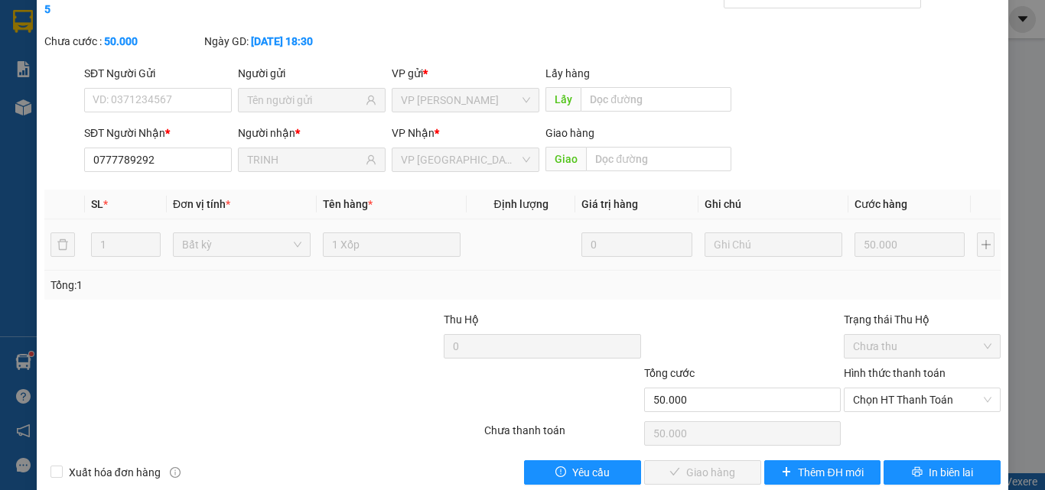
click at [923, 367] on label "Hình thức thanh toán" at bounding box center [895, 373] width 102 height 12
click at [923, 389] on input "Hình thức thanh toán" at bounding box center [917, 400] width 128 height 23
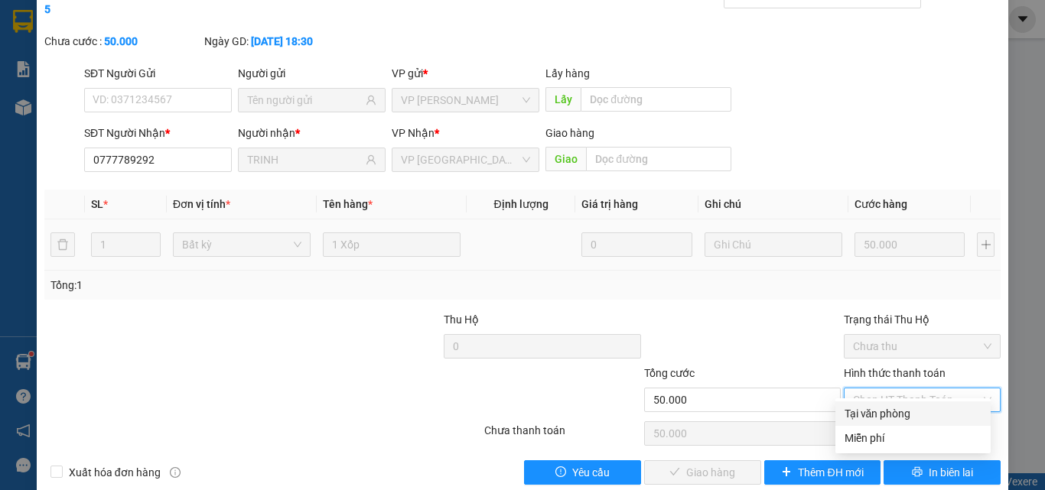
drag, startPoint x: 899, startPoint y: 408, endPoint x: 774, endPoint y: 436, distance: 127.9
click at [893, 413] on div "Tại văn phòng" at bounding box center [912, 413] width 137 height 17
type input "0"
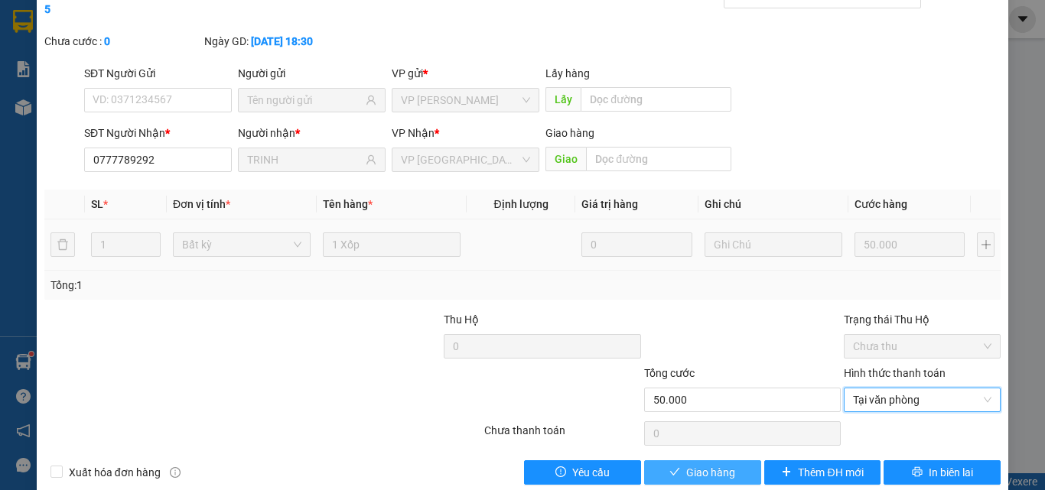
click at [718, 464] on span "Giao hàng" at bounding box center [710, 472] width 49 height 17
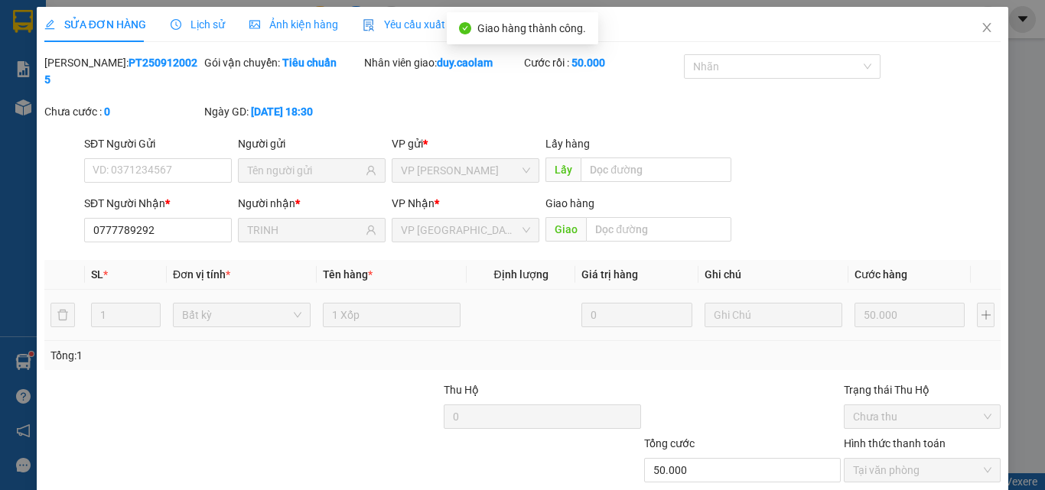
scroll to position [0, 0]
click at [981, 30] on icon "close" at bounding box center [987, 28] width 12 height 12
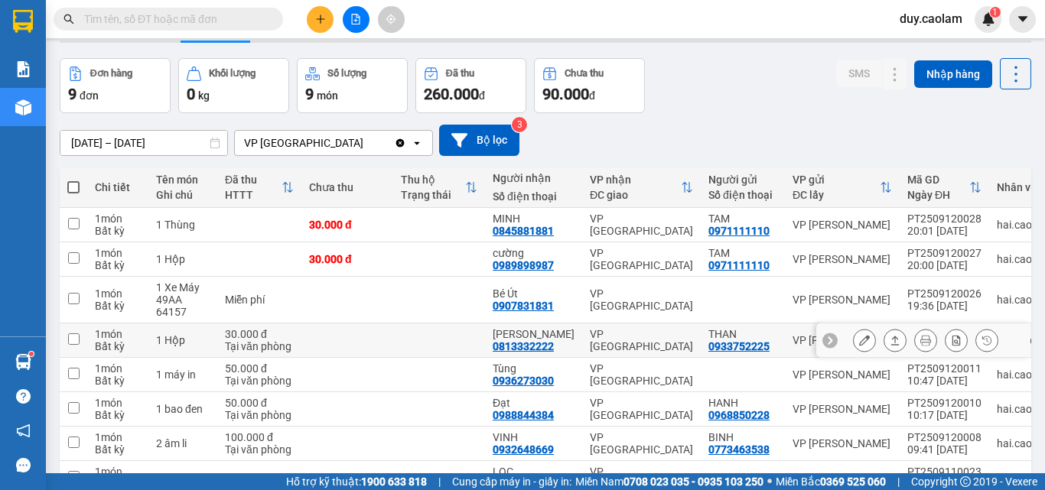
scroll to position [153, 0]
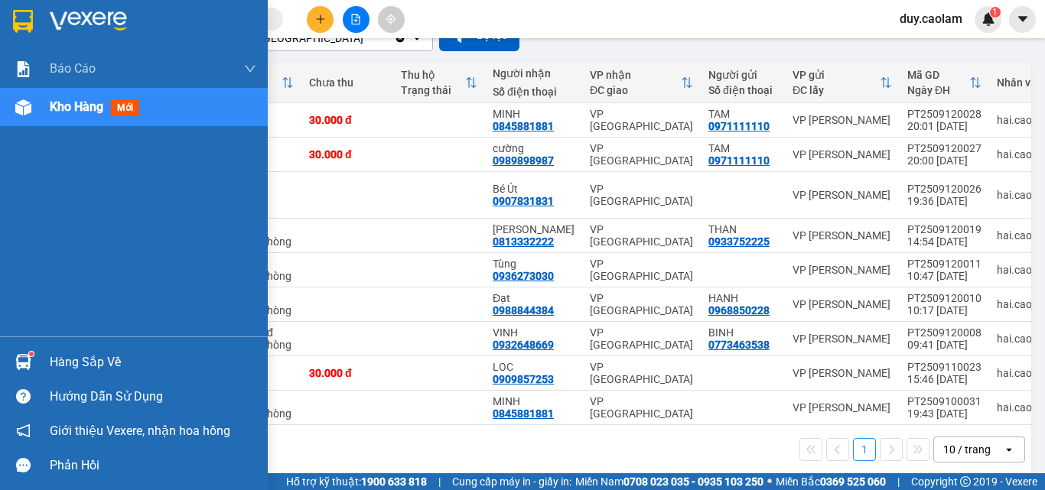
click at [101, 108] on span "Kho hàng" at bounding box center [77, 106] width 54 height 15
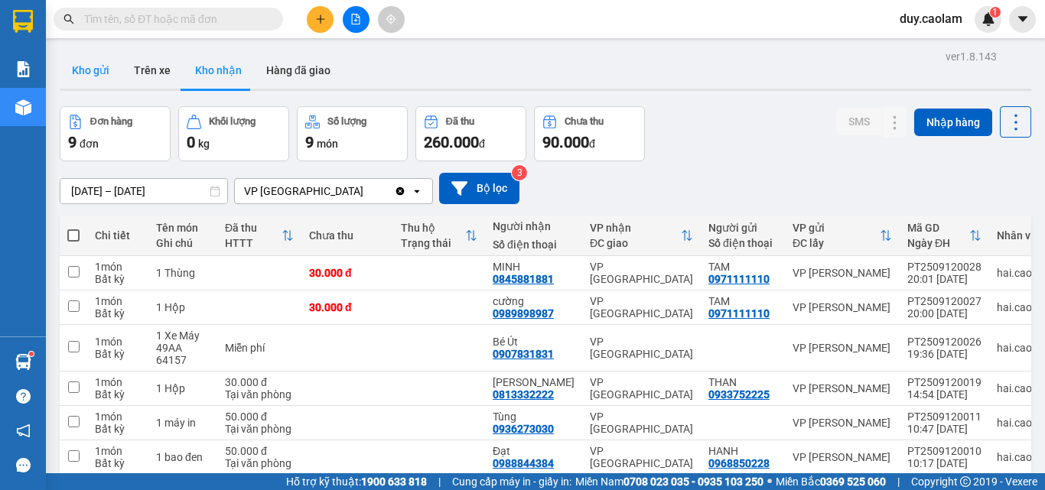
click at [98, 76] on button "Kho gửi" at bounding box center [91, 70] width 62 height 37
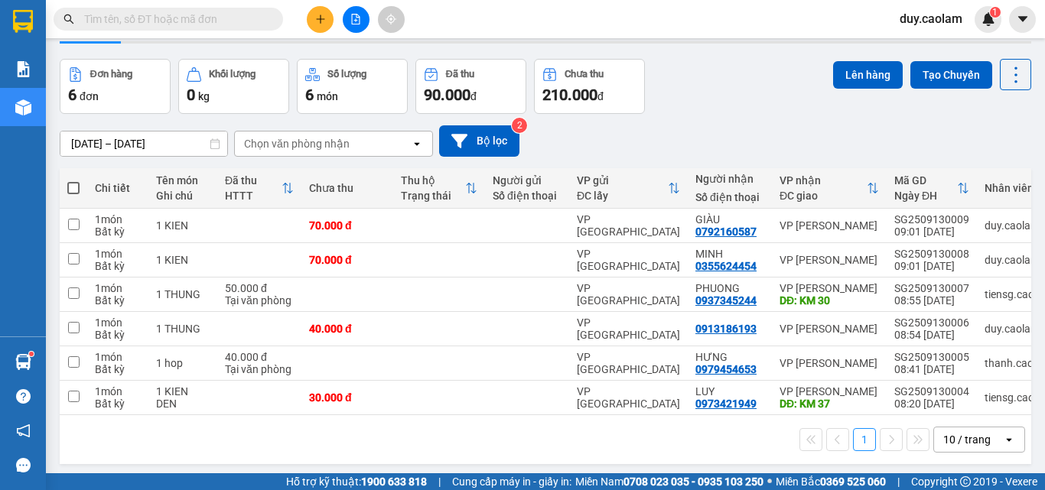
scroll to position [70, 0]
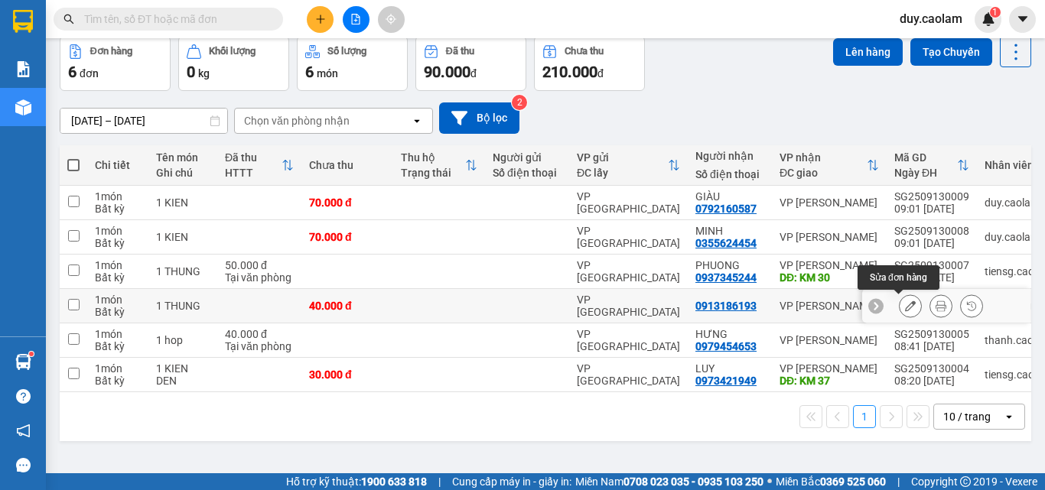
click at [905, 301] on icon at bounding box center [910, 306] width 11 height 11
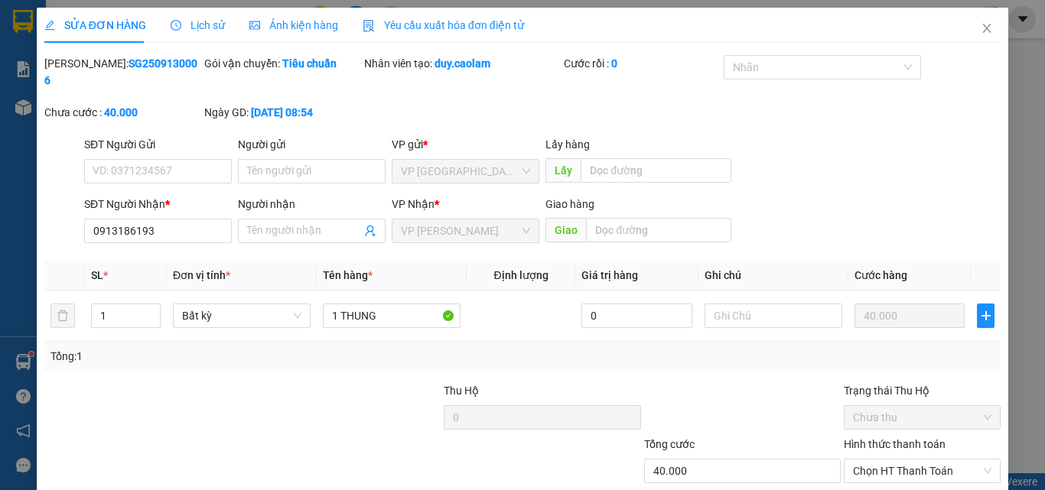
type input "0913186193"
type input "40.000"
click at [292, 223] on input "Người nhận" at bounding box center [304, 231] width 114 height 17
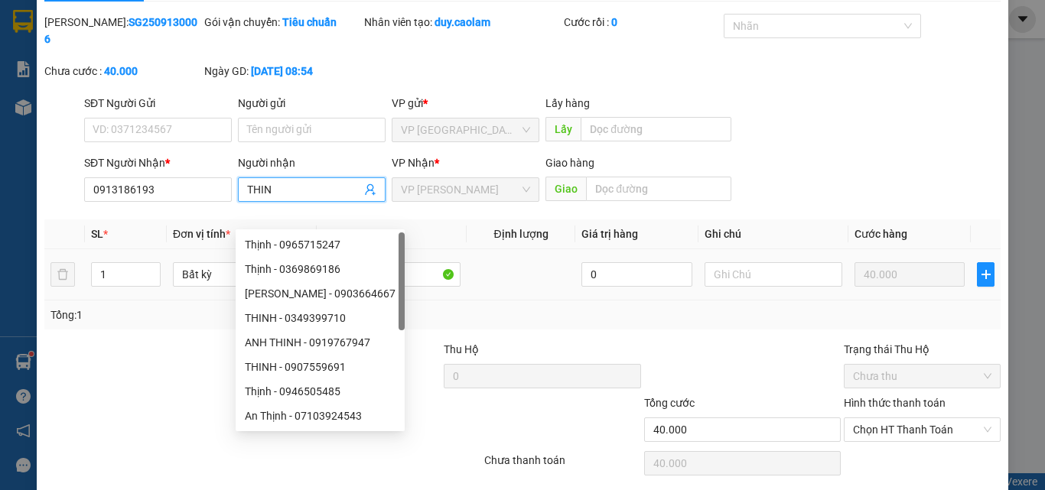
scroll to position [79, 0]
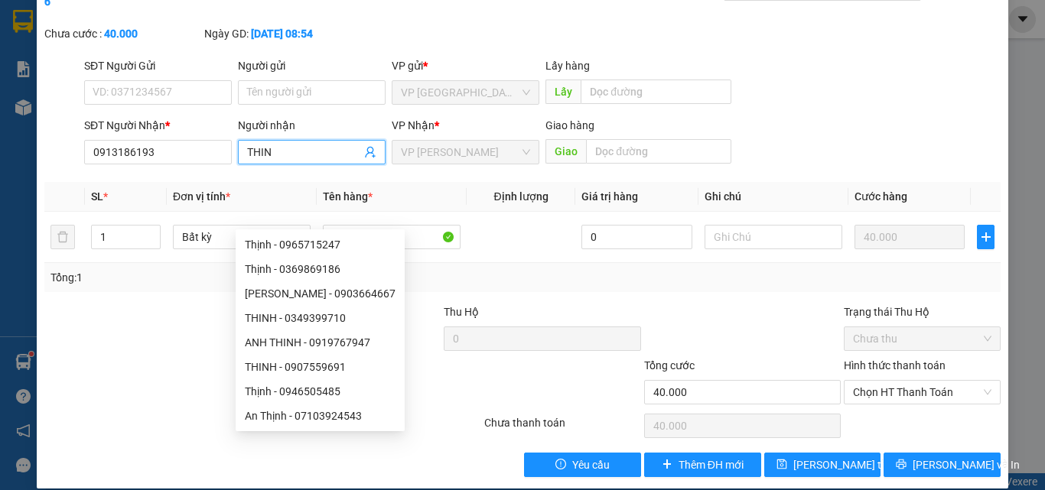
type input "THIN"
click at [885, 360] on label "Hình thức thanh toán" at bounding box center [895, 366] width 102 height 12
click at [885, 381] on input "Hình thức thanh toán" at bounding box center [917, 392] width 128 height 23
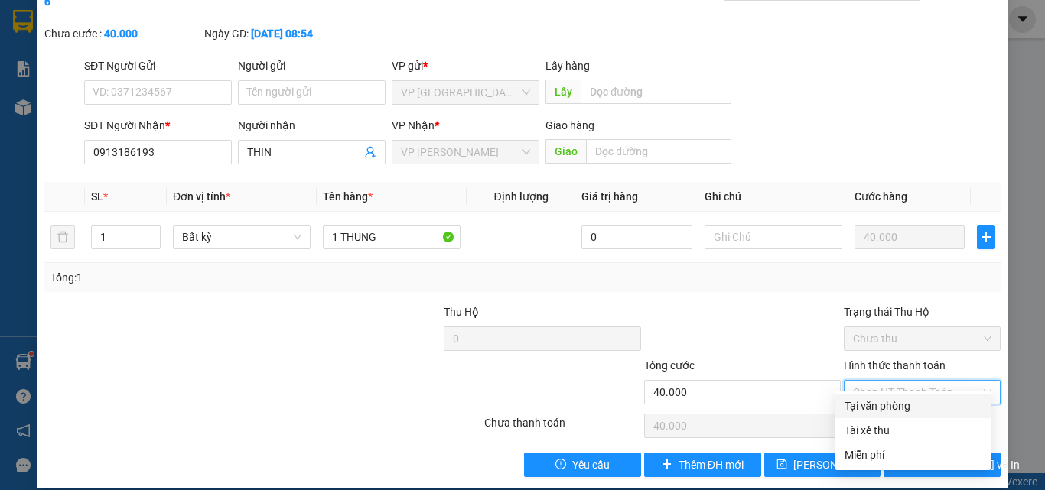
click at [880, 401] on div "Tại văn phòng" at bounding box center [912, 406] width 137 height 17
type input "0"
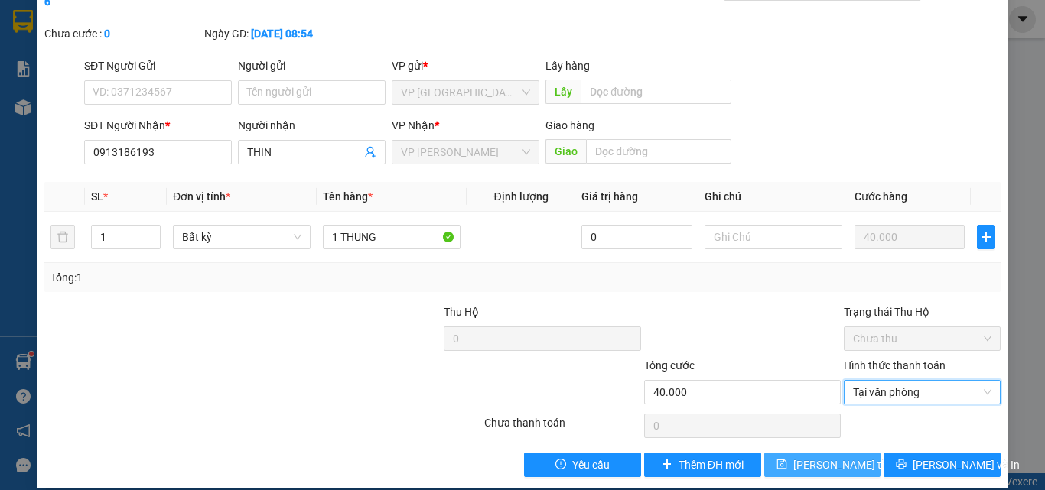
click at [802, 457] on span "[PERSON_NAME] thay đổi" at bounding box center [854, 465] width 122 height 17
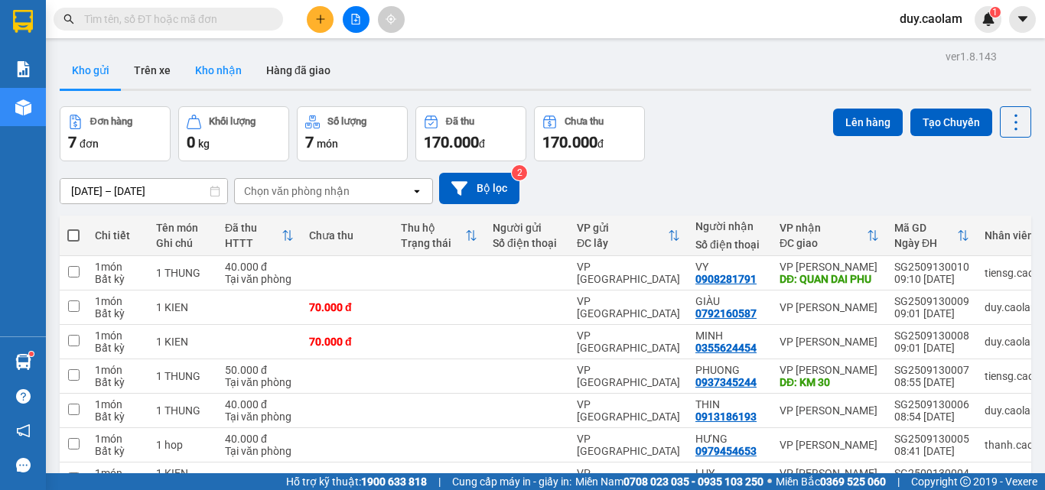
click at [232, 78] on button "Kho nhận" at bounding box center [218, 70] width 71 height 37
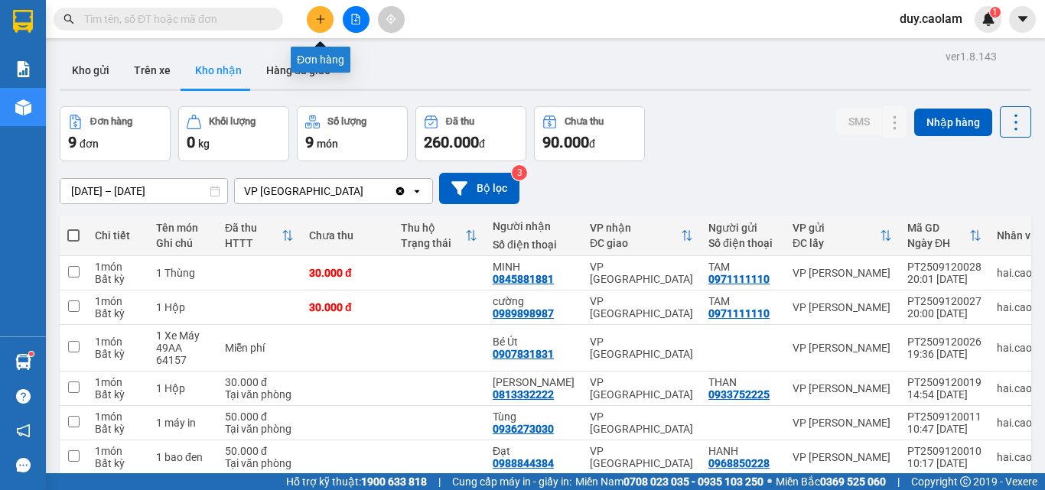
click at [317, 18] on icon "plus" at bounding box center [320, 19] width 11 height 11
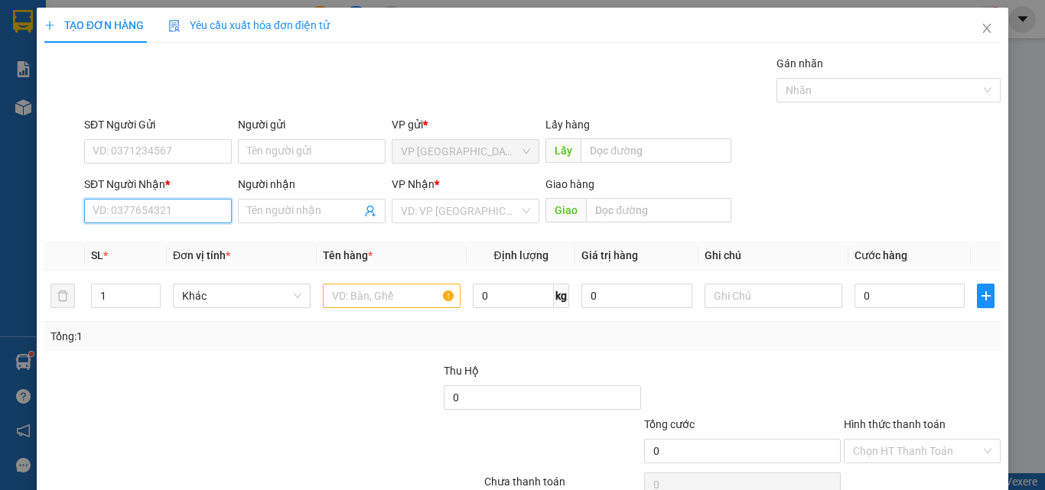
click at [177, 212] on input "SĐT Người Nhận *" at bounding box center [158, 211] width 148 height 24
type input "9"
click at [167, 220] on input "8873" at bounding box center [158, 211] width 148 height 24
click at [184, 213] on input "8873" at bounding box center [158, 211] width 148 height 24
drag, startPoint x: 174, startPoint y: 239, endPoint x: 185, endPoint y: 245, distance: 12.0
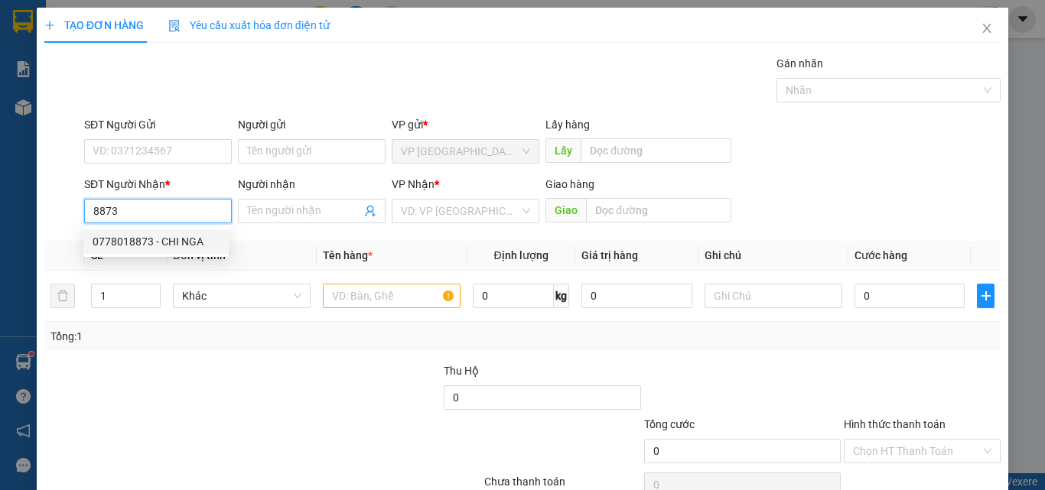
click at [174, 240] on div "0778018873 - CHI NGA" at bounding box center [157, 241] width 128 height 17
type input "0778018873"
type input "CHI NGA"
type input "KM 10"
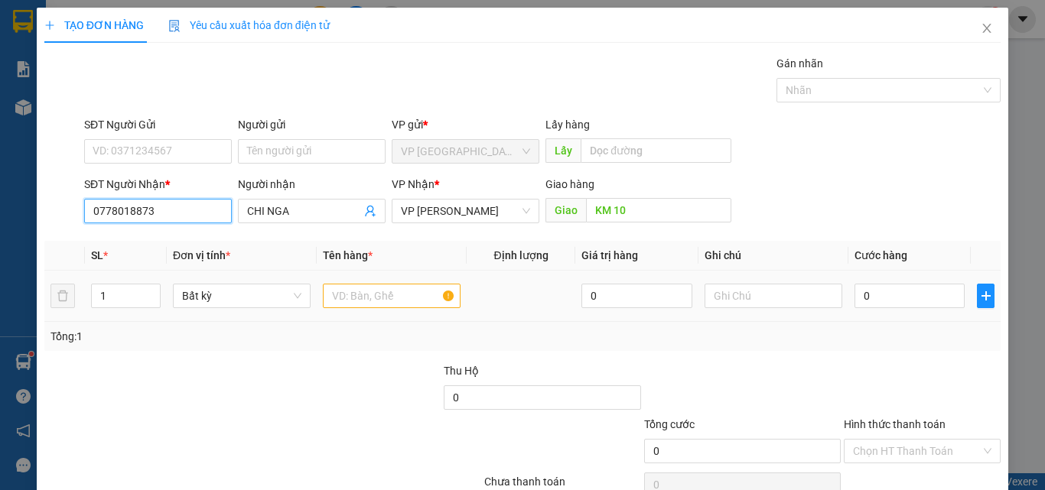
type input "0778018873"
click at [378, 294] on input "text" at bounding box center [392, 296] width 138 height 24
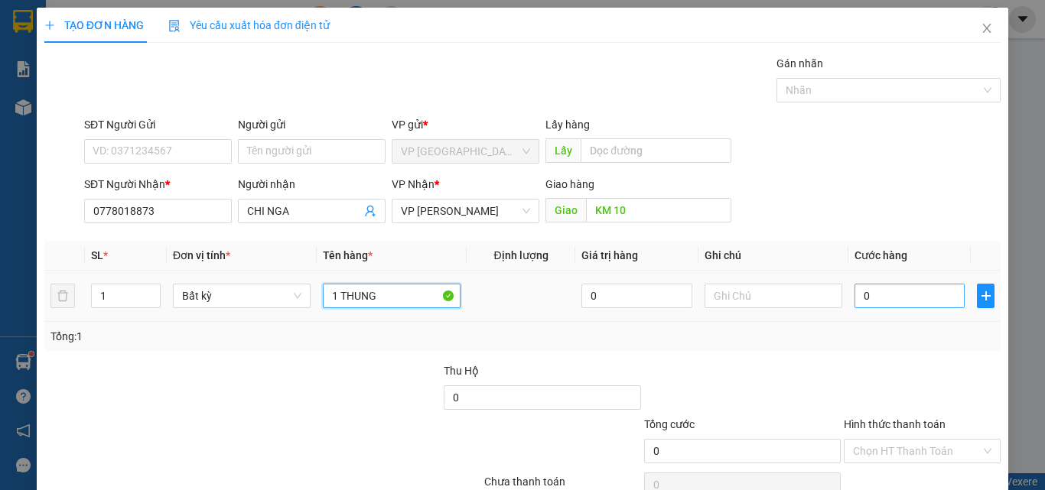
type input "1 THUNG"
click at [915, 292] on input "0" at bounding box center [909, 296] width 110 height 24
type input "5"
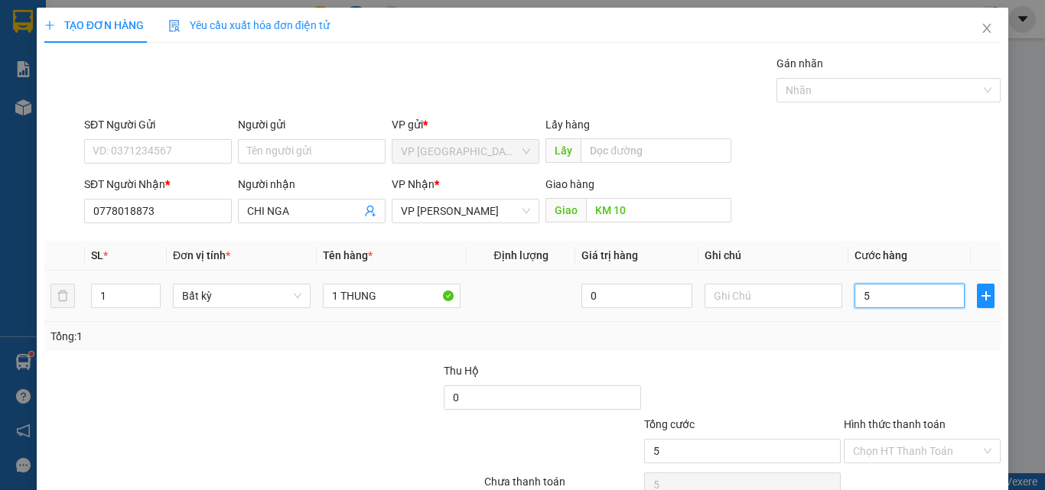
type input "50"
type input "500"
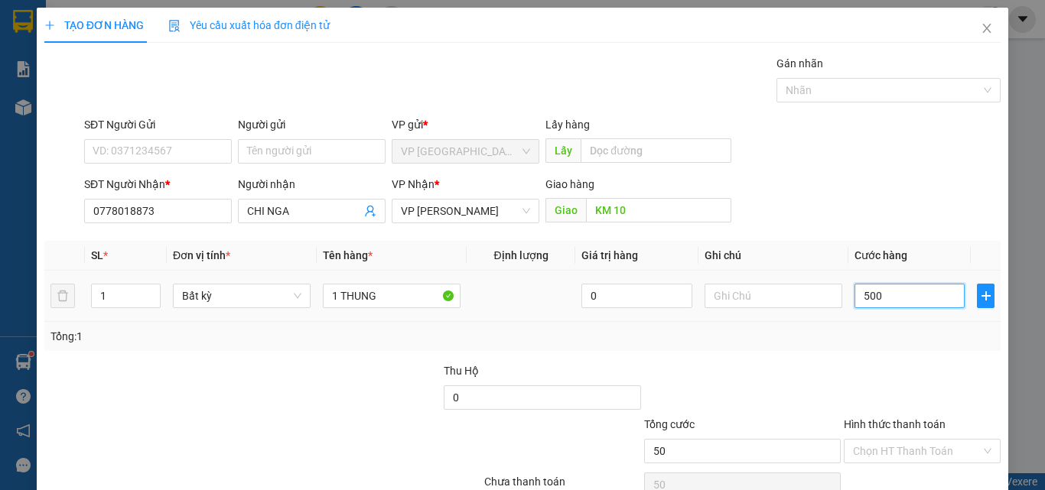
type input "500"
type input "5.000"
type input "50.000"
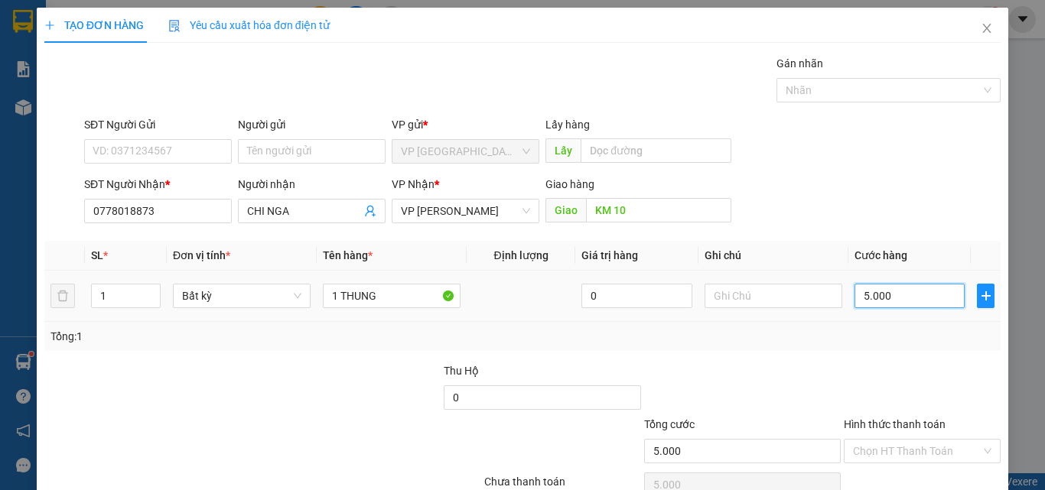
type input "50.000"
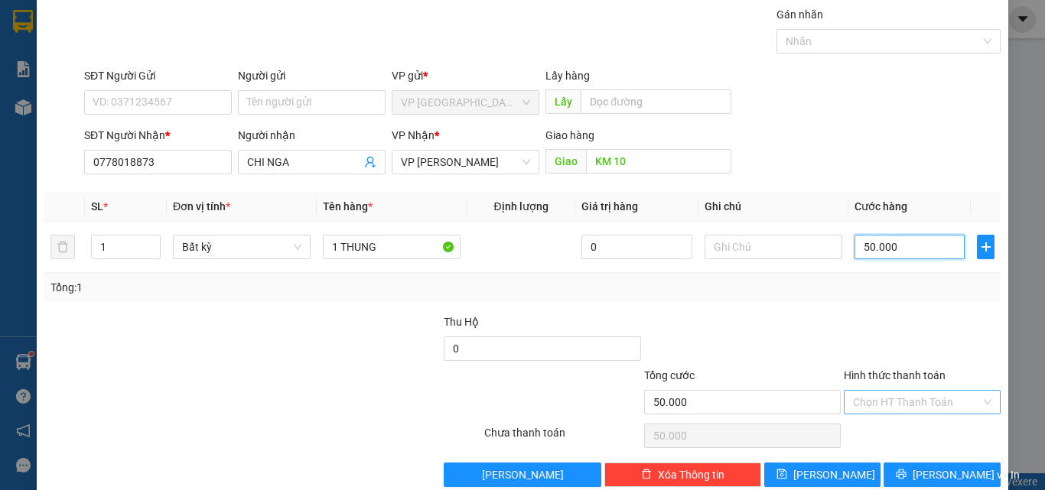
scroll to position [76, 0]
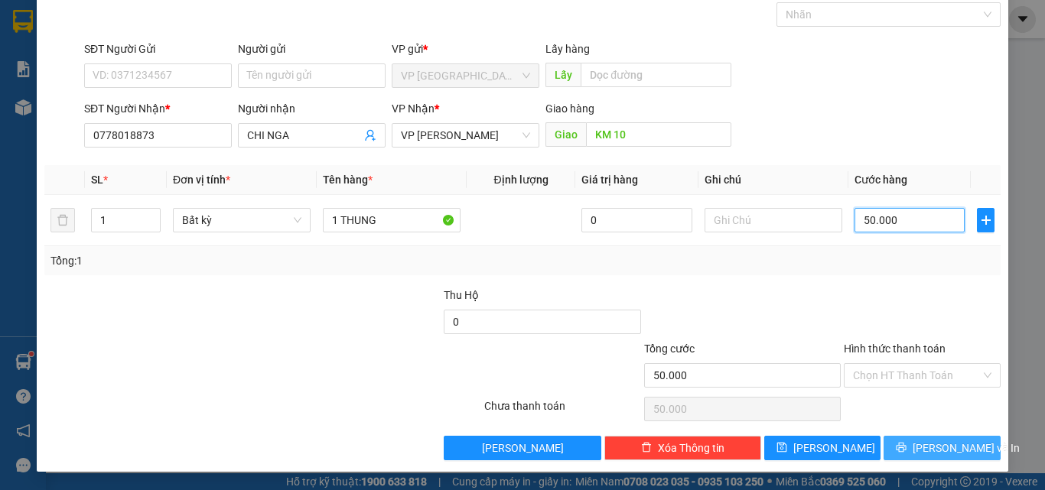
type input "50.000"
click at [924, 443] on span "[PERSON_NAME] và In" at bounding box center [966, 448] width 107 height 17
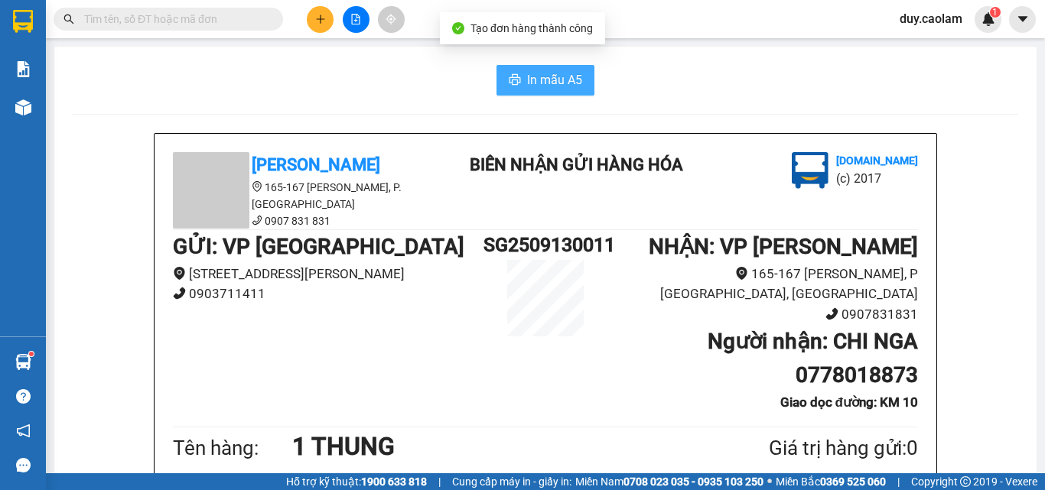
click at [550, 79] on span "In mẫu A5" at bounding box center [554, 79] width 55 height 19
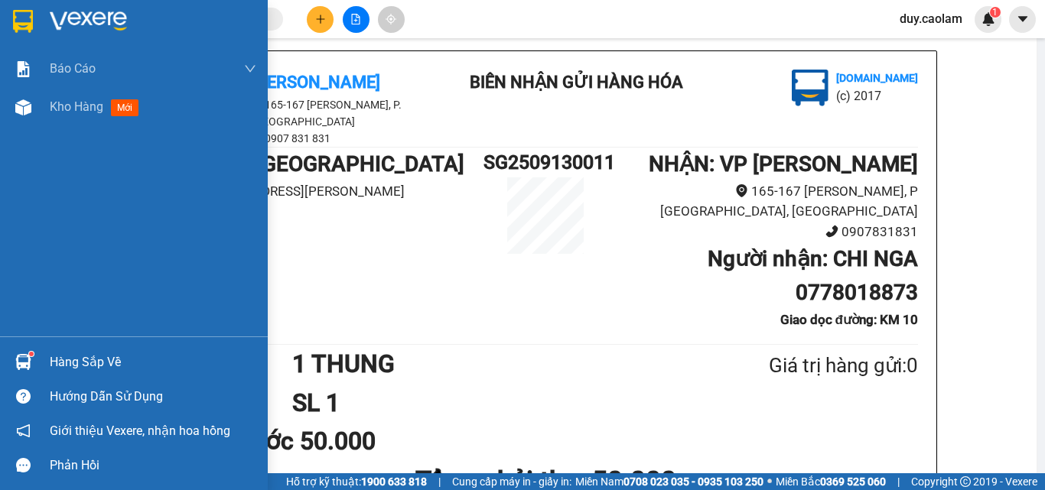
scroll to position [76, 0]
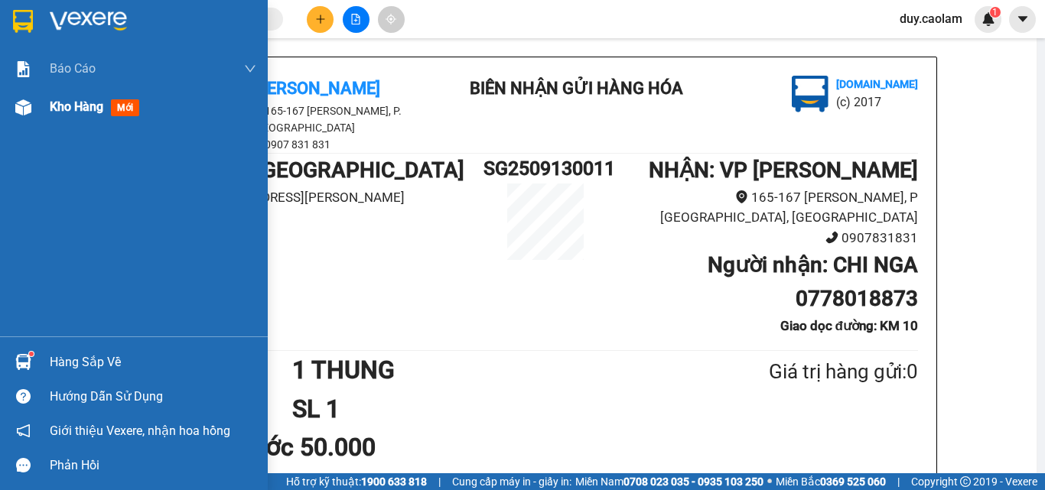
click at [40, 113] on div "Kho hàng mới" at bounding box center [134, 107] width 268 height 38
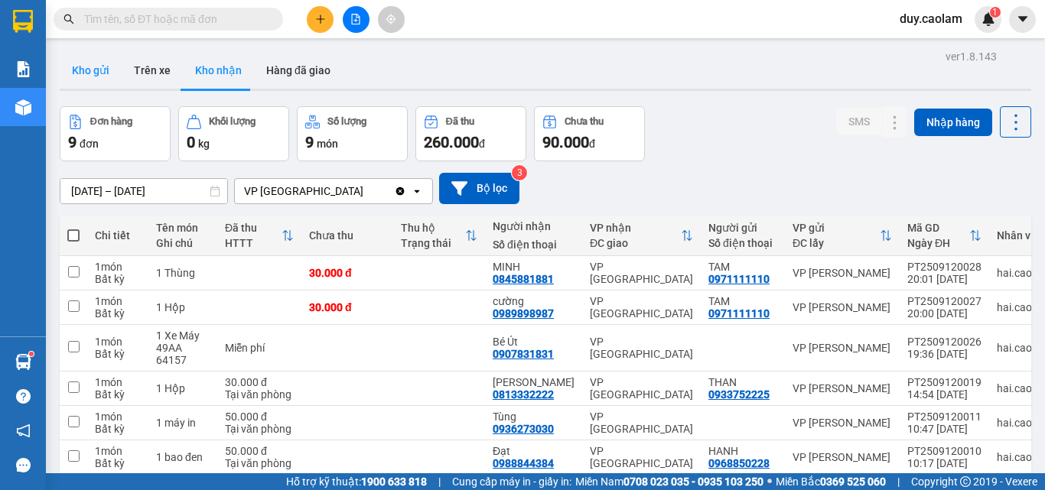
click at [103, 82] on button "Kho gửi" at bounding box center [91, 70] width 62 height 37
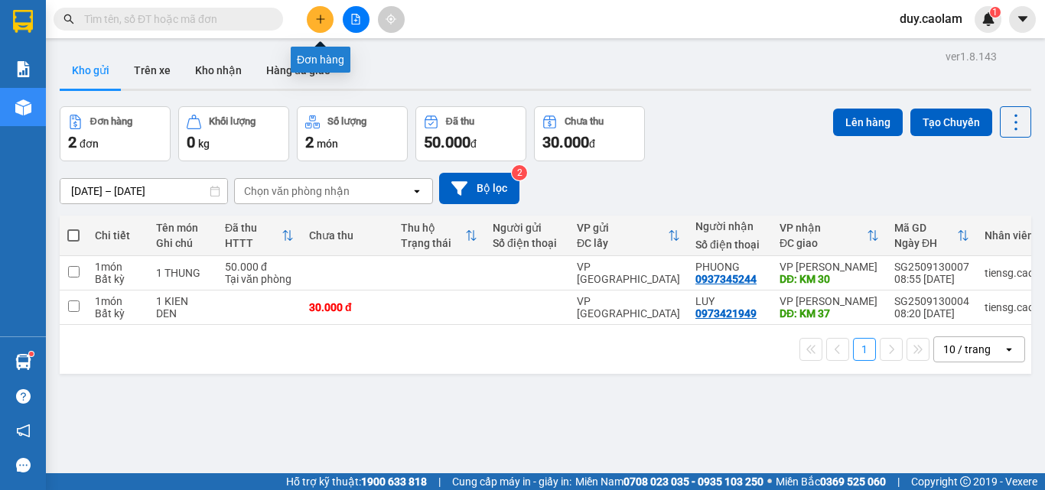
click at [312, 21] on button at bounding box center [320, 19] width 27 height 27
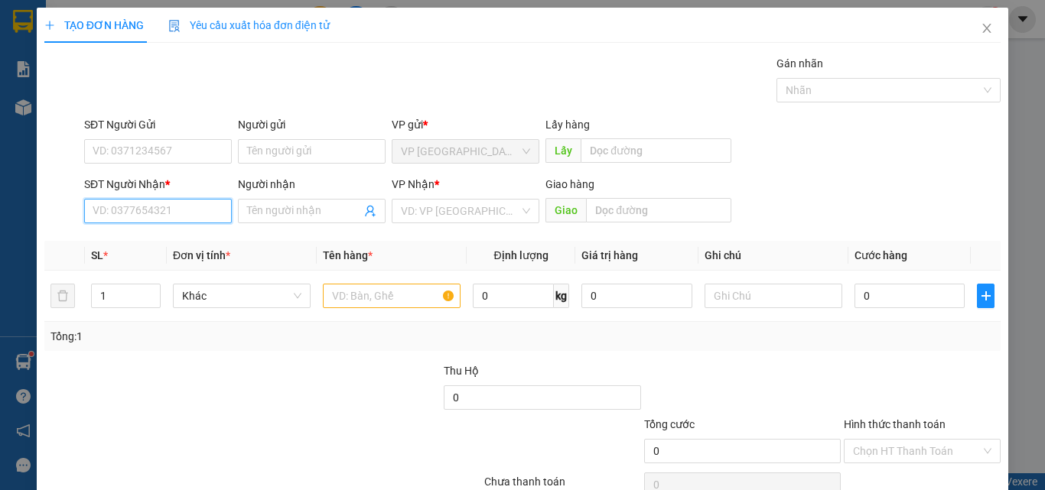
click at [128, 206] on input "SĐT Người Nhận *" at bounding box center [158, 211] width 148 height 24
click at [125, 238] on div "0988898586 - A TY" at bounding box center [157, 241] width 128 height 17
type input "0988898586"
type input "A TY"
type input "0988898586"
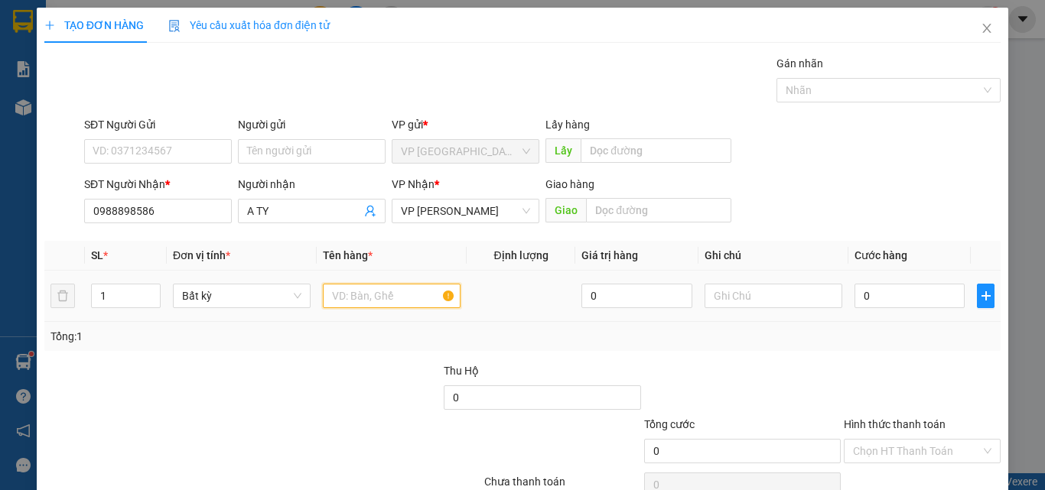
click at [388, 301] on input "text" at bounding box center [392, 296] width 138 height 24
type input "1CUC"
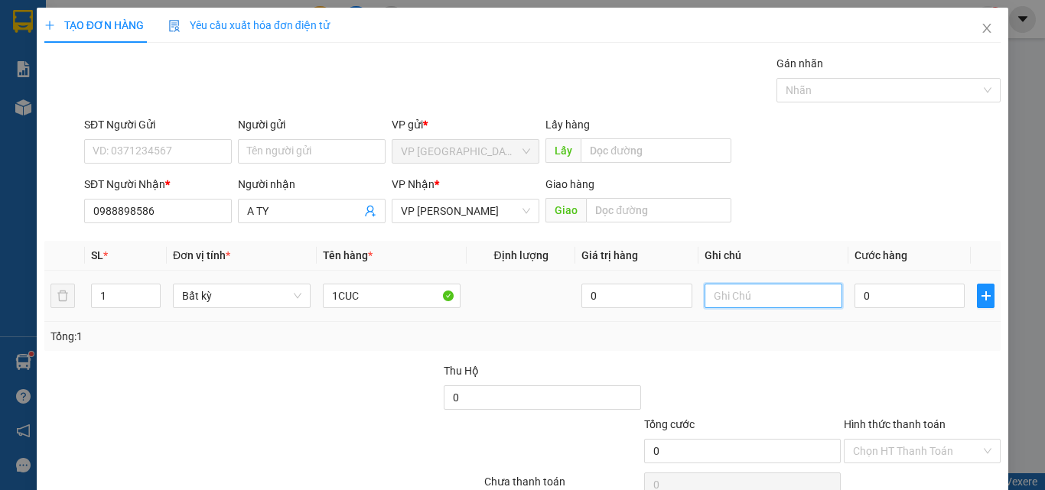
click at [737, 294] on input "text" at bounding box center [773, 296] width 138 height 24
type input "GIAO"
click at [896, 290] on input "0" at bounding box center [909, 296] width 110 height 24
type input "5"
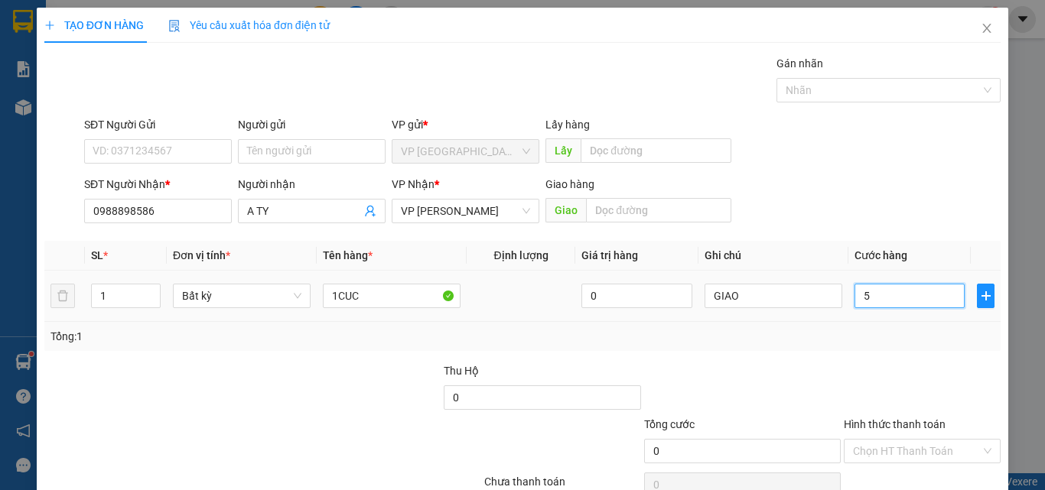
type input "5"
type input "50"
type input "500"
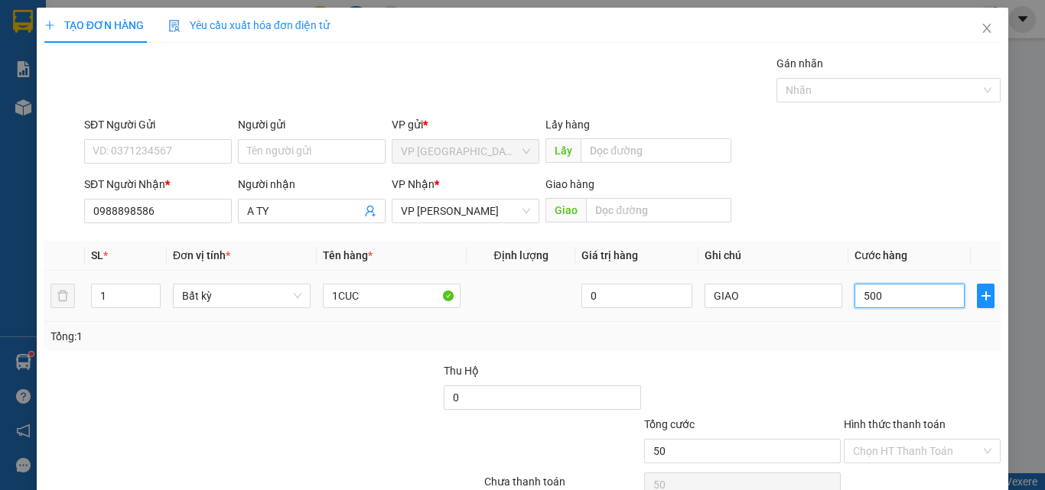
type input "500"
type input "5.000"
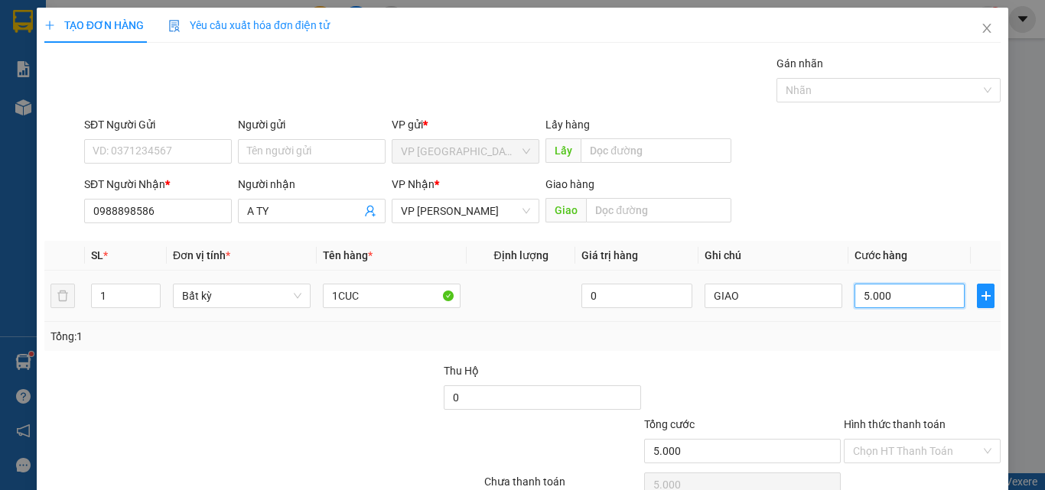
type input "50.000"
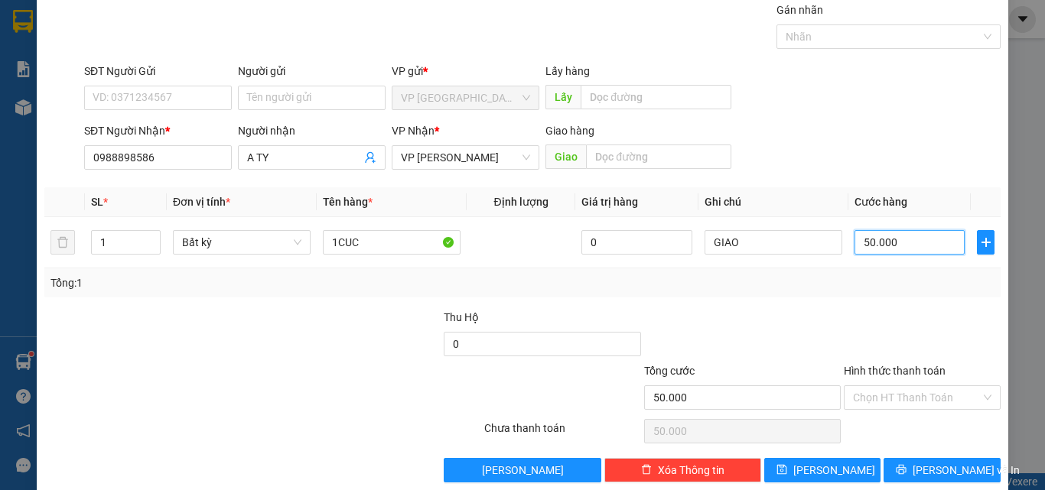
scroll to position [76, 0]
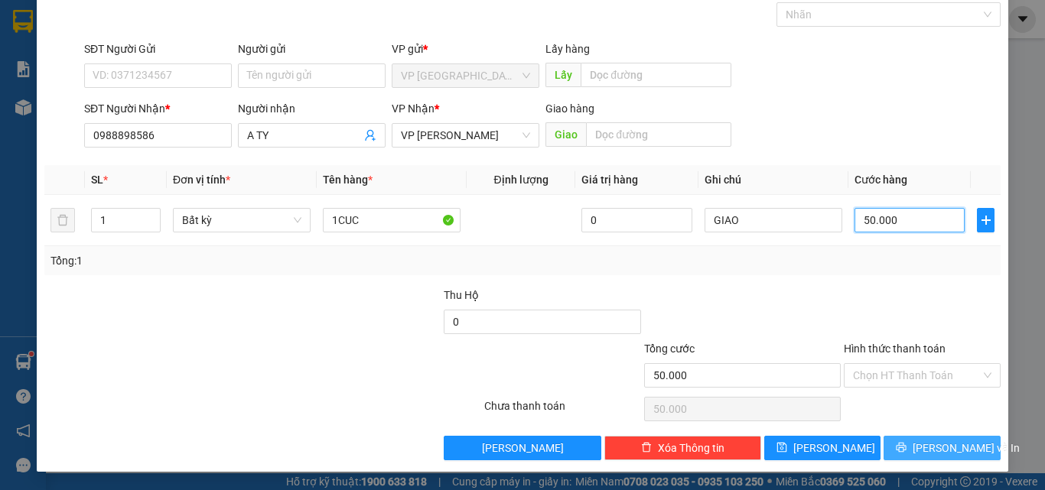
type input "50.000"
click at [906, 447] on icon "printer" at bounding box center [901, 447] width 11 height 11
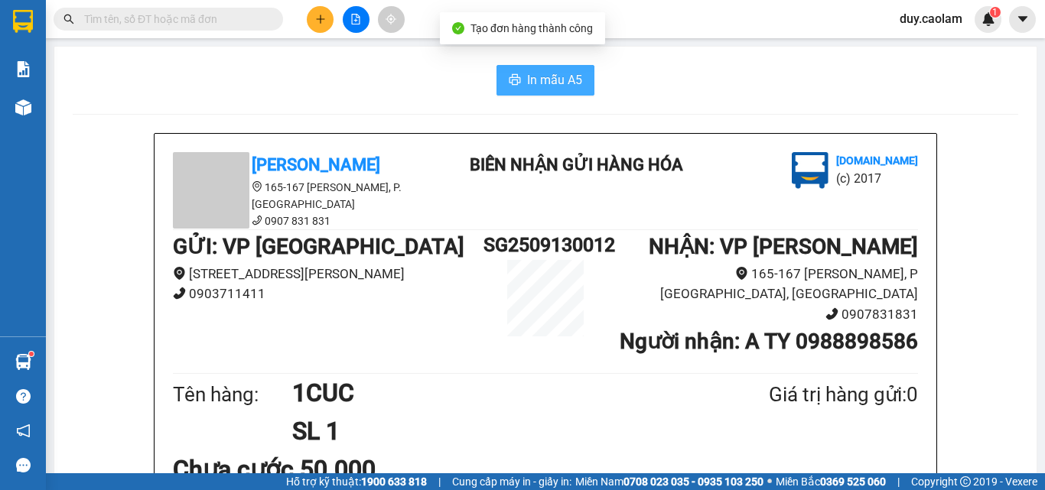
click at [537, 81] on span "In mẫu A5" at bounding box center [554, 79] width 55 height 19
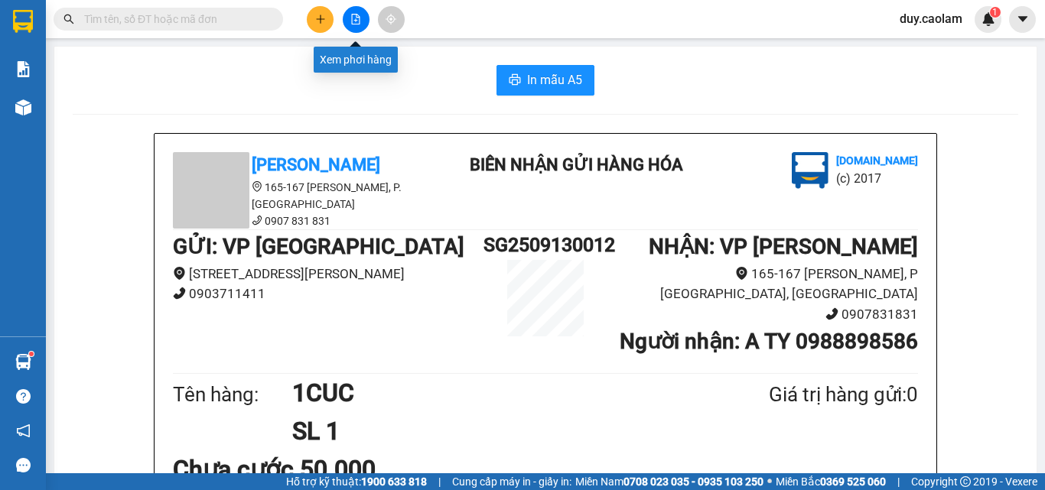
click at [312, 21] on button at bounding box center [320, 19] width 27 height 27
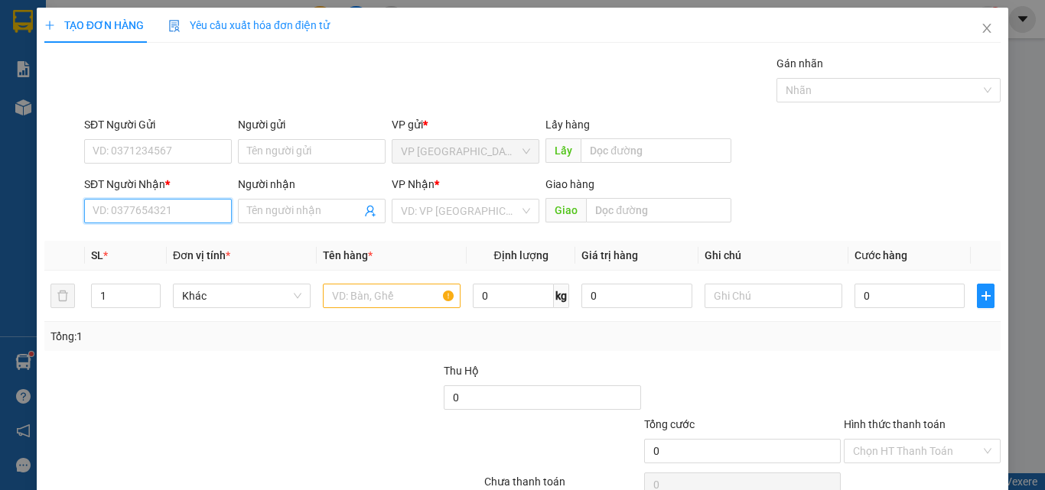
click at [183, 209] on input "SĐT Người Nhận *" at bounding box center [158, 211] width 148 height 24
click at [155, 201] on input "356" at bounding box center [158, 211] width 148 height 24
click at [171, 233] on div "0372108356 - HUY" at bounding box center [156, 241] width 146 height 24
type input "0372108356"
type input "HUY"
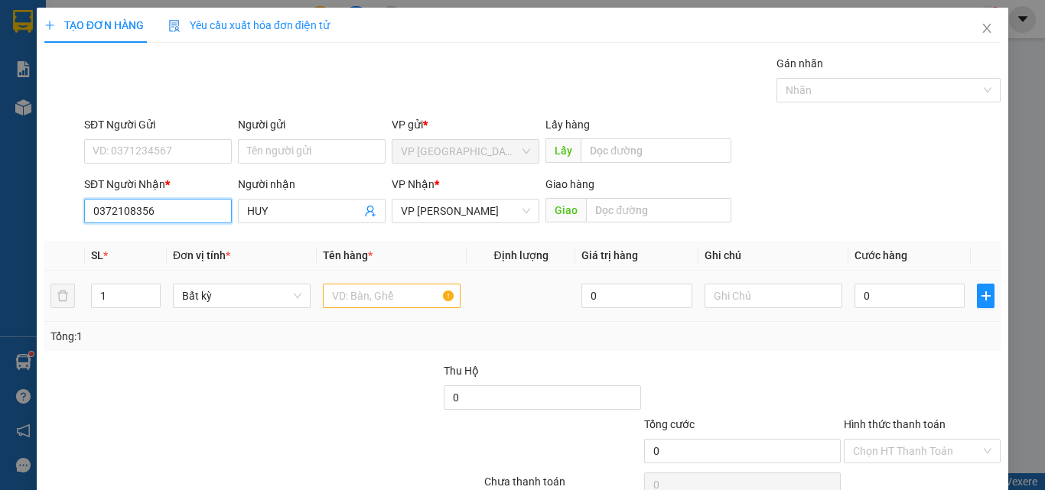
type input "0372108356"
click at [369, 293] on input "text" at bounding box center [392, 296] width 138 height 24
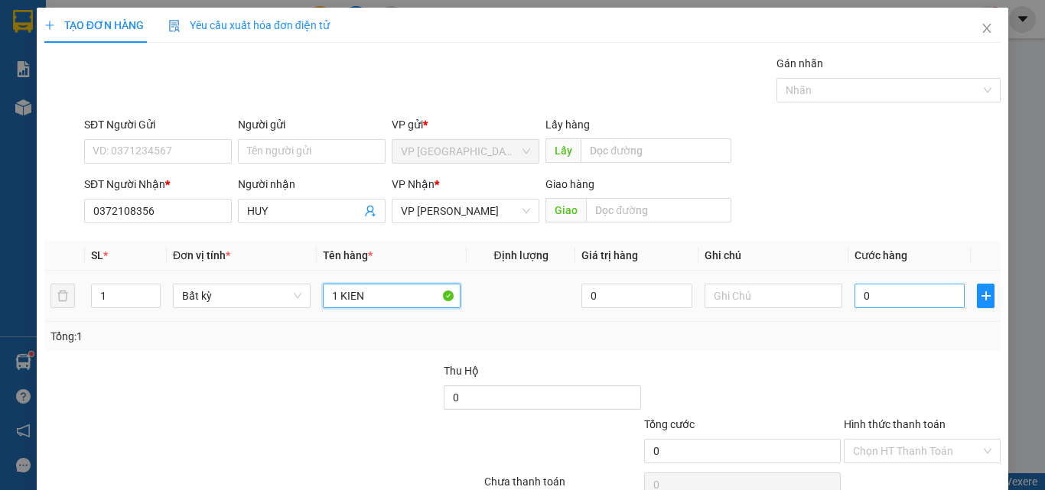
type input "1 KIEN"
click at [866, 299] on input "0" at bounding box center [909, 296] width 110 height 24
type input "4"
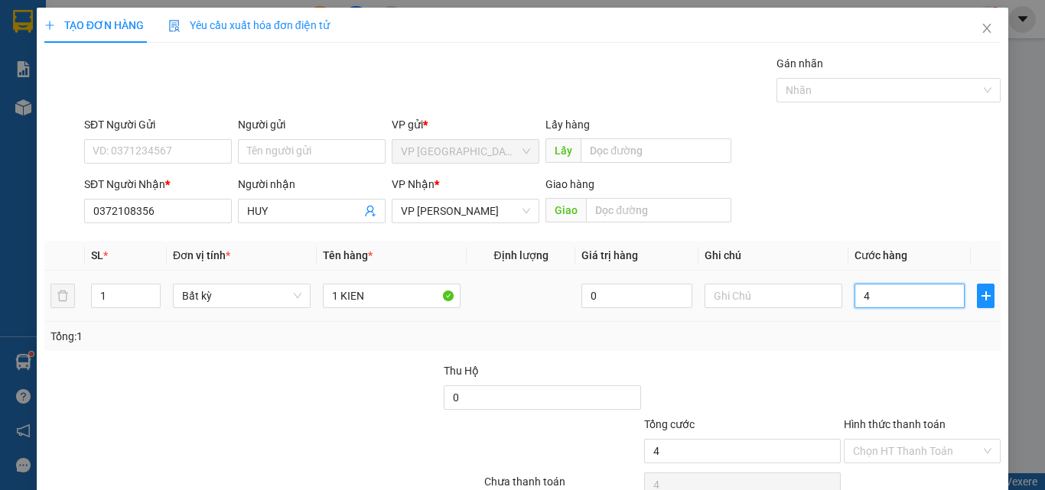
type input "40"
type input "400"
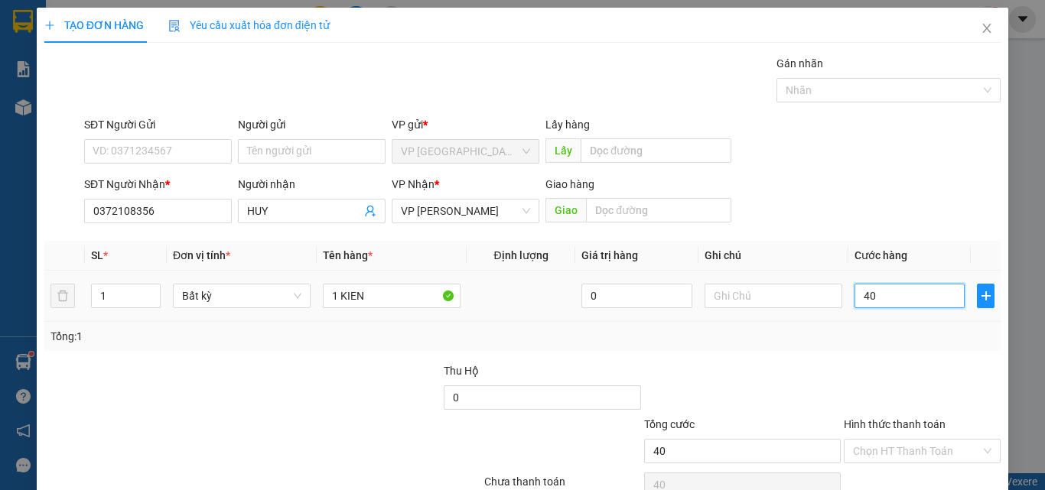
type input "400"
type input "4.000"
type input "40.000"
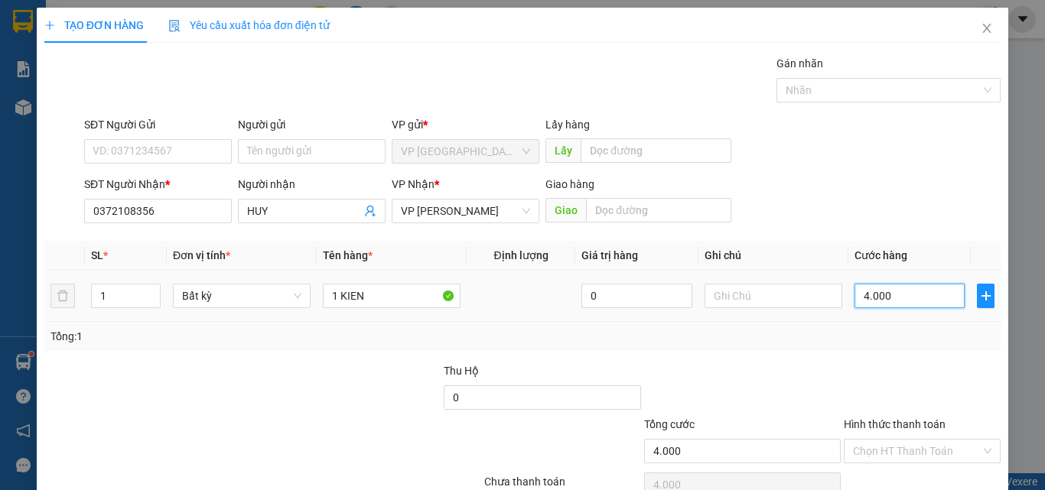
type input "40.000"
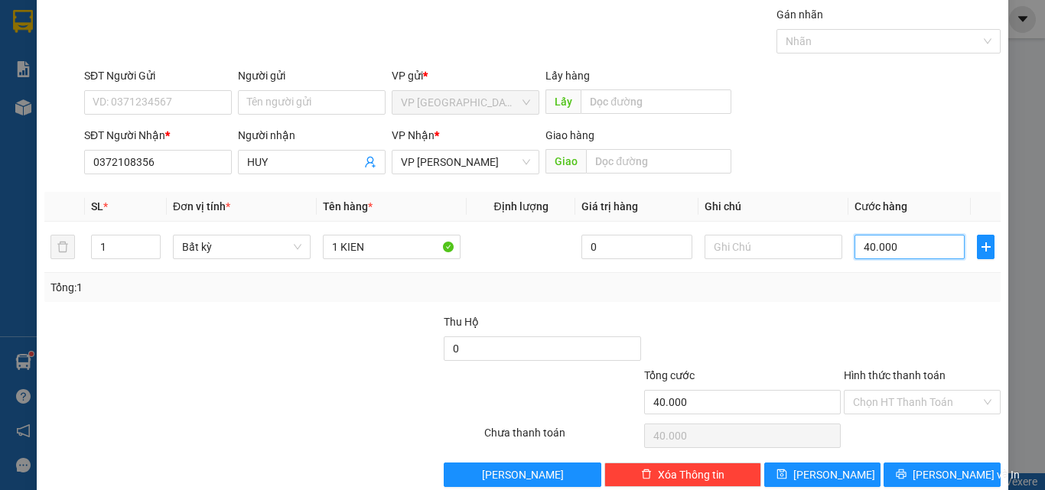
scroll to position [76, 0]
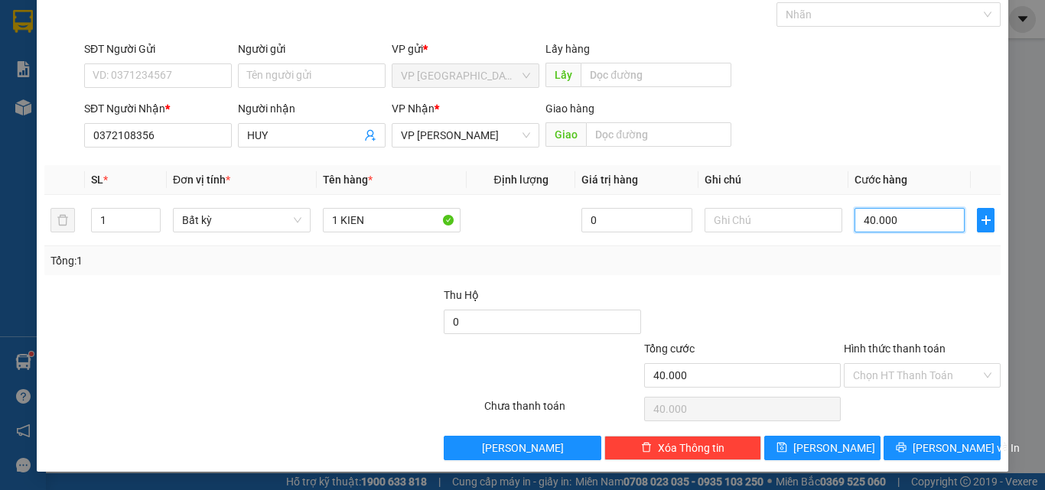
type input "40.000"
click at [907, 346] on label "Hình thức thanh toán" at bounding box center [895, 349] width 102 height 12
click at [907, 364] on input "Hình thức thanh toán" at bounding box center [917, 375] width 128 height 23
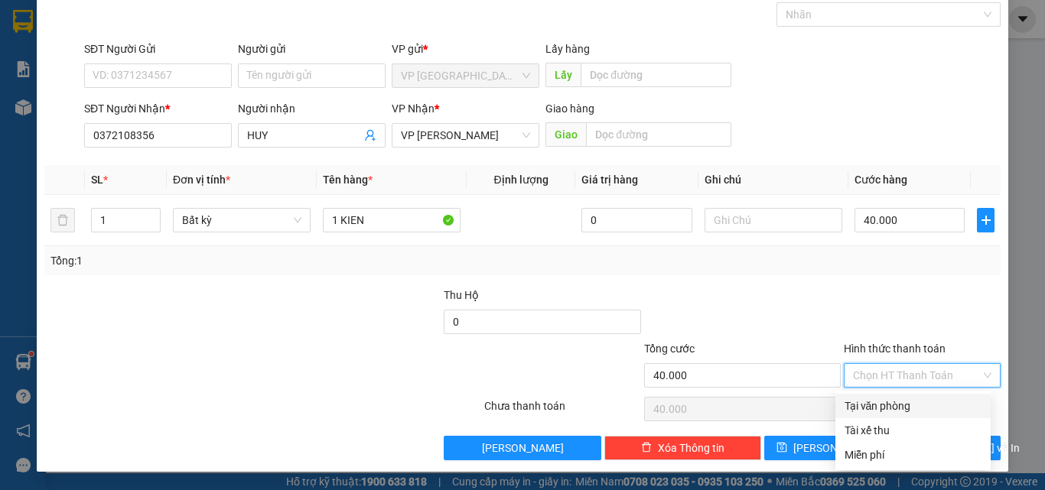
click at [906, 395] on div "Tại văn phòng" at bounding box center [912, 406] width 155 height 24
type input "0"
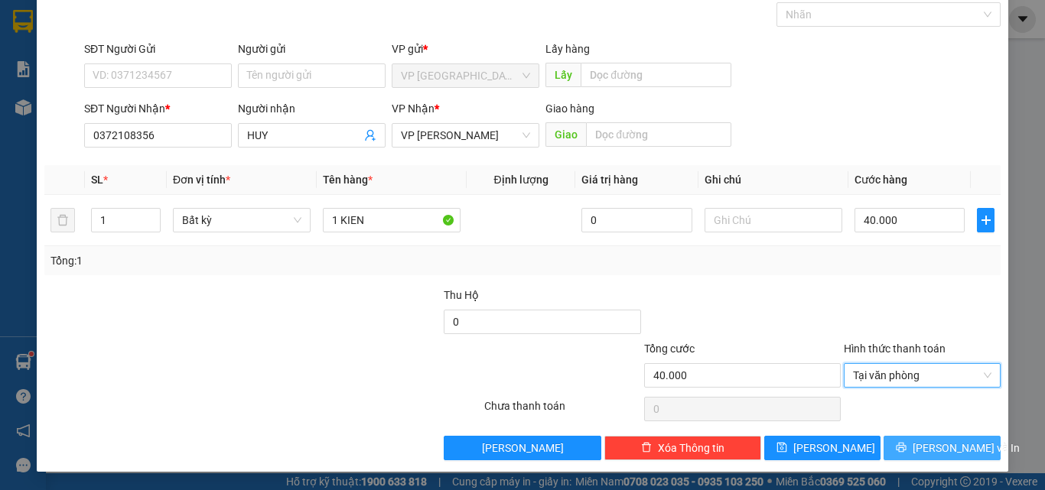
click at [898, 451] on button "[PERSON_NAME] và In" at bounding box center [941, 448] width 117 height 24
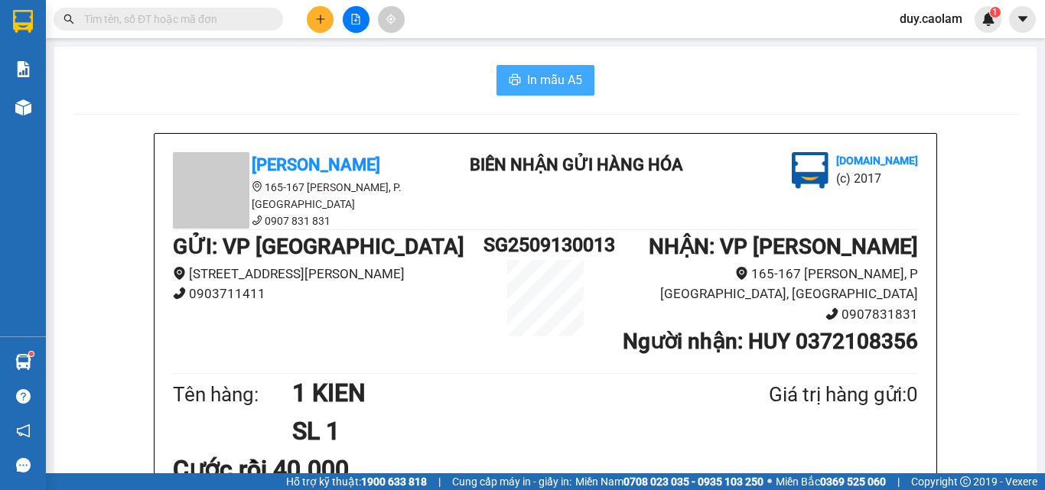
click at [532, 69] on button "In mẫu A5" at bounding box center [545, 80] width 98 height 31
click at [324, 28] on button at bounding box center [320, 19] width 27 height 27
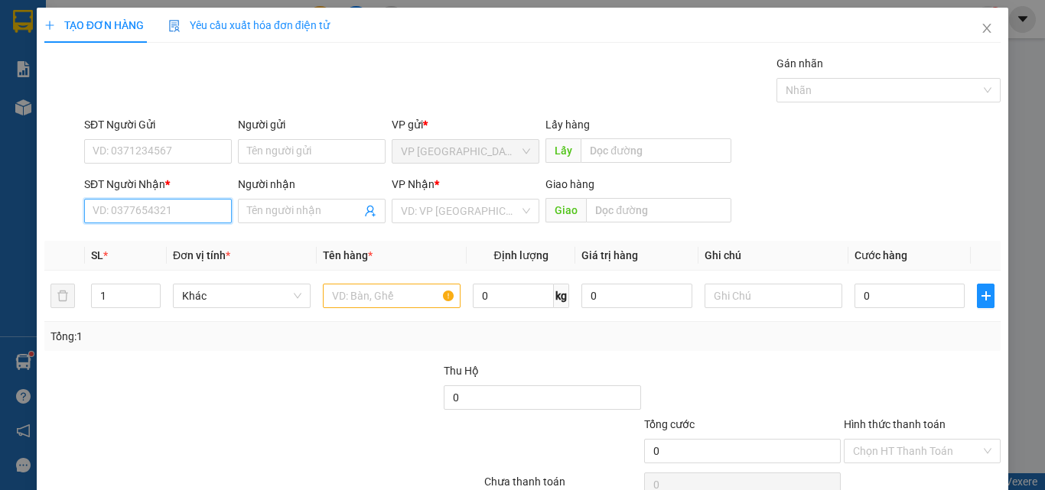
click at [171, 220] on input "SĐT Người Nhận *" at bounding box center [158, 211] width 148 height 24
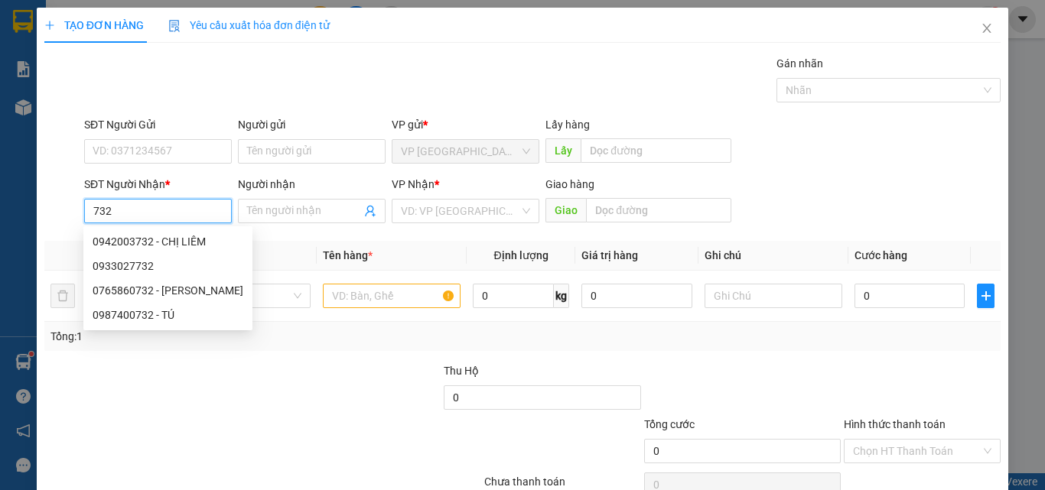
click at [163, 217] on input "732" at bounding box center [158, 211] width 148 height 24
drag, startPoint x: 158, startPoint y: 242, endPoint x: 173, endPoint y: 246, distance: 15.8
click at [158, 242] on div "0942003732 - CHỊ LIÊM" at bounding box center [168, 241] width 151 height 17
type input "0942003732"
type input "CHỊ LIÊM"
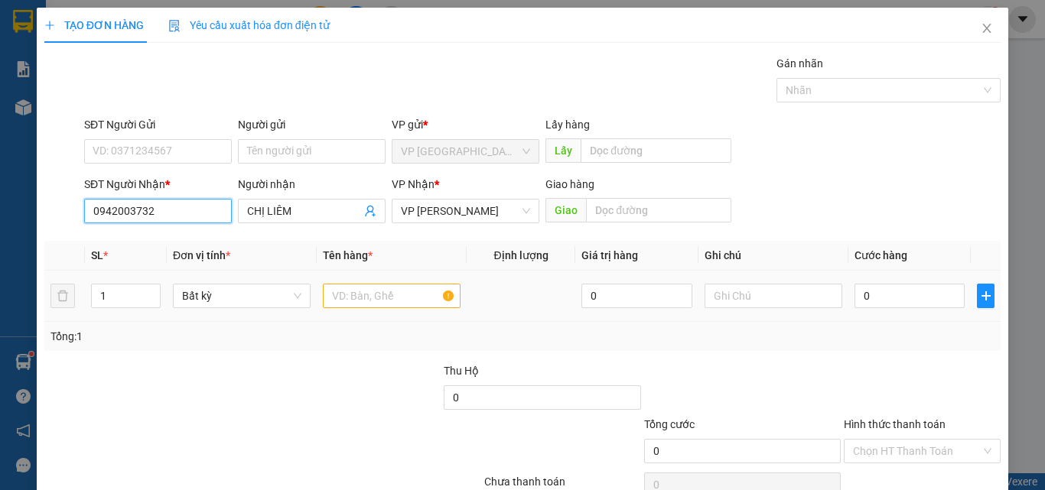
type input "0942003732"
click at [375, 299] on input "text" at bounding box center [392, 296] width 138 height 24
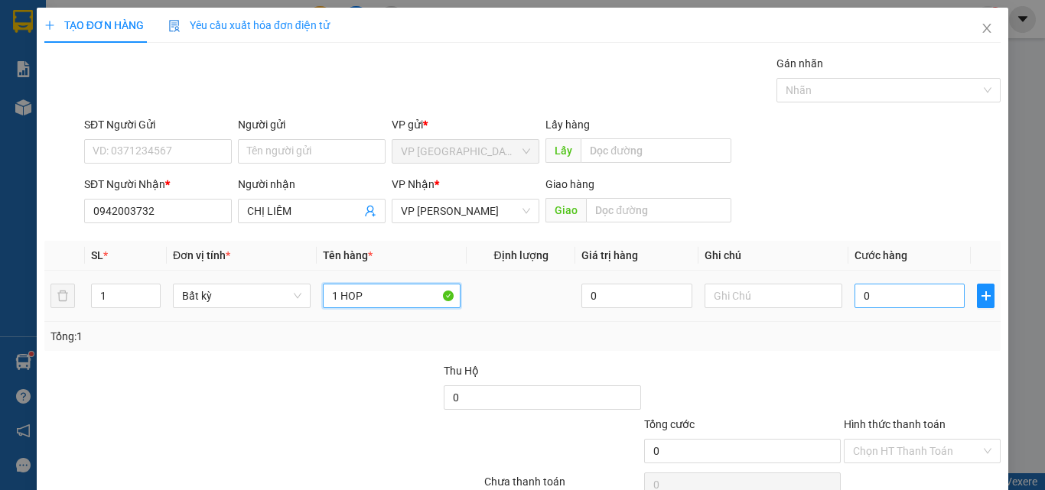
type input "1 HOP"
click at [887, 306] on input "0" at bounding box center [909, 296] width 110 height 24
type input "3"
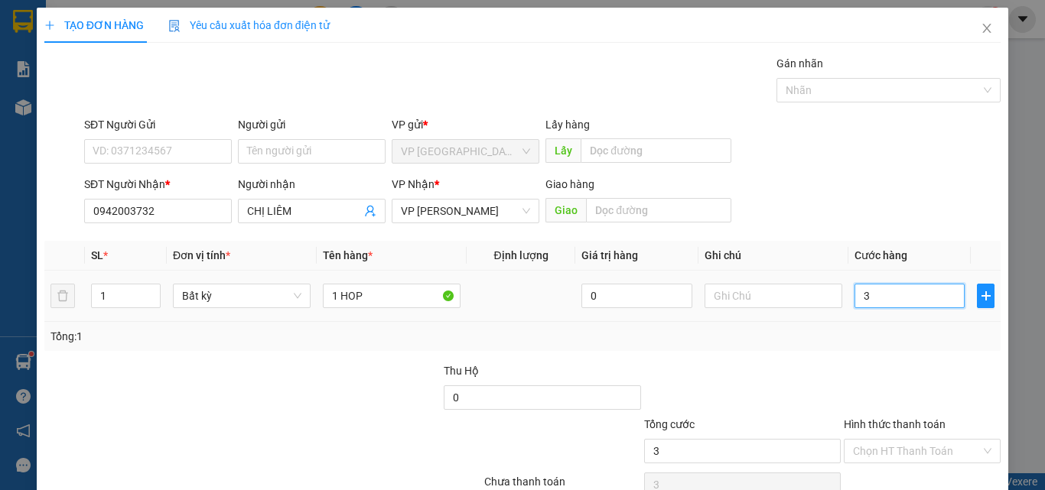
type input "30"
type input "300"
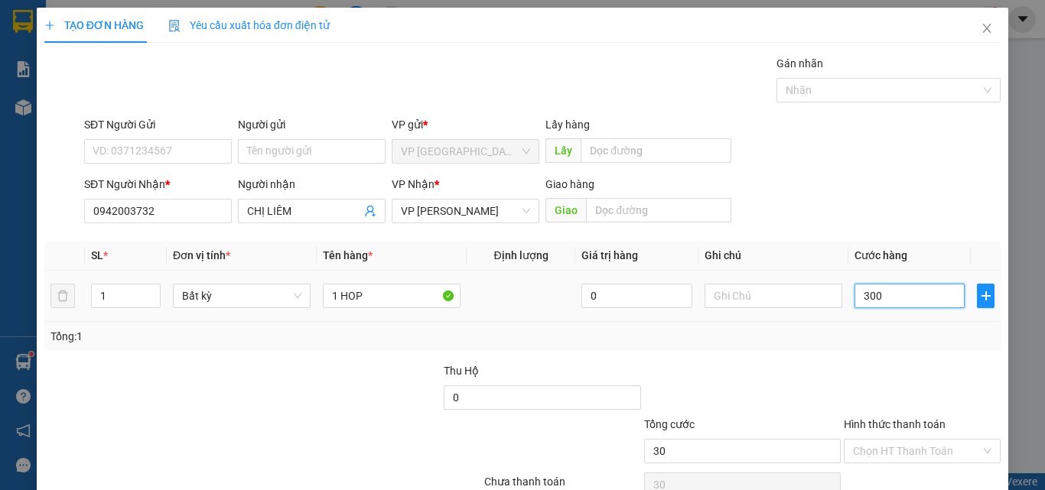
type input "300"
type input "3.000"
type input "30.000"
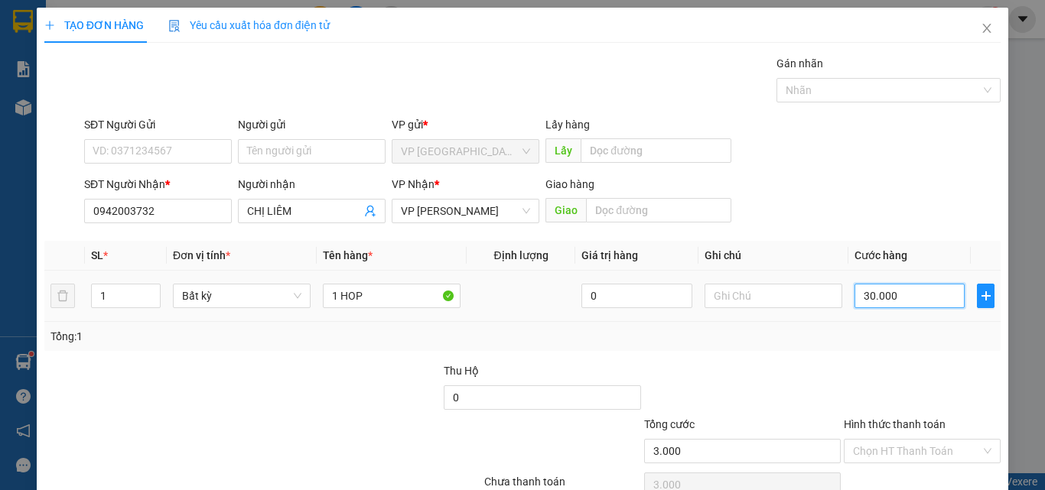
type input "30.000"
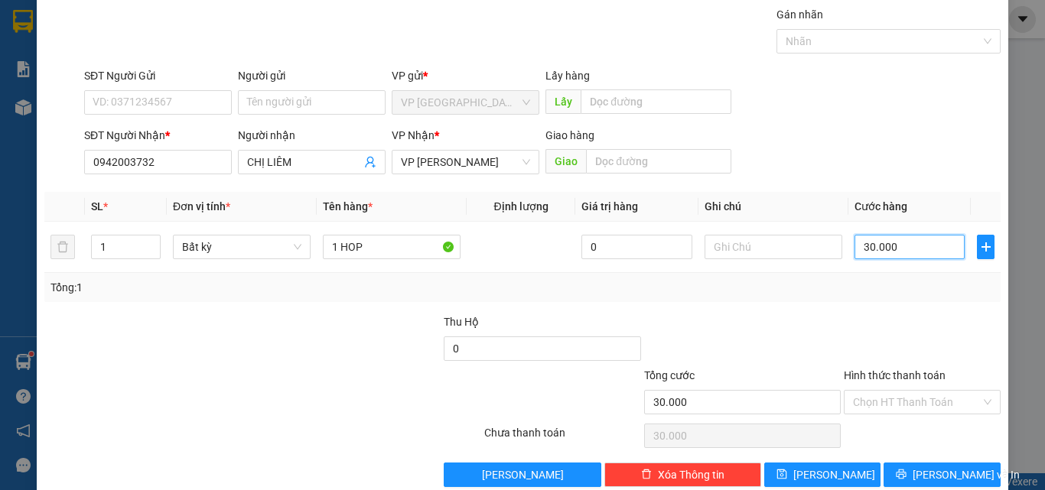
scroll to position [76, 0]
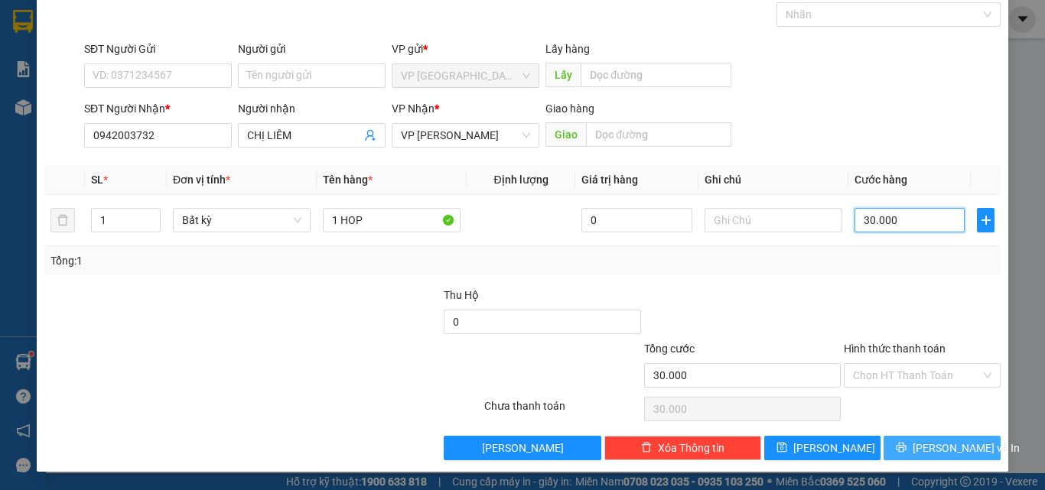
type input "30.000"
drag, startPoint x: 931, startPoint y: 455, endPoint x: 932, endPoint y: 438, distance: 16.8
click at [931, 454] on span "[PERSON_NAME] và In" at bounding box center [966, 448] width 107 height 17
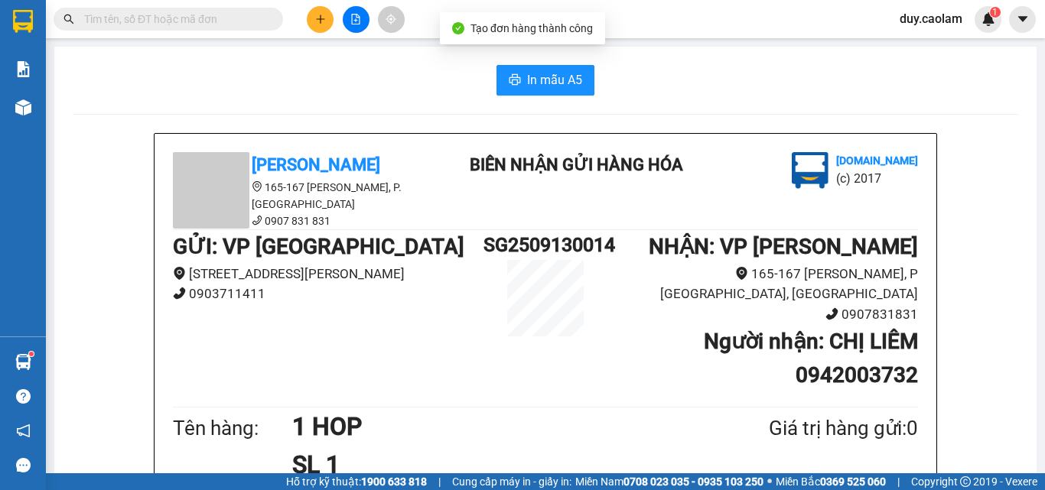
click at [548, 79] on span "In mẫu A5" at bounding box center [554, 79] width 55 height 19
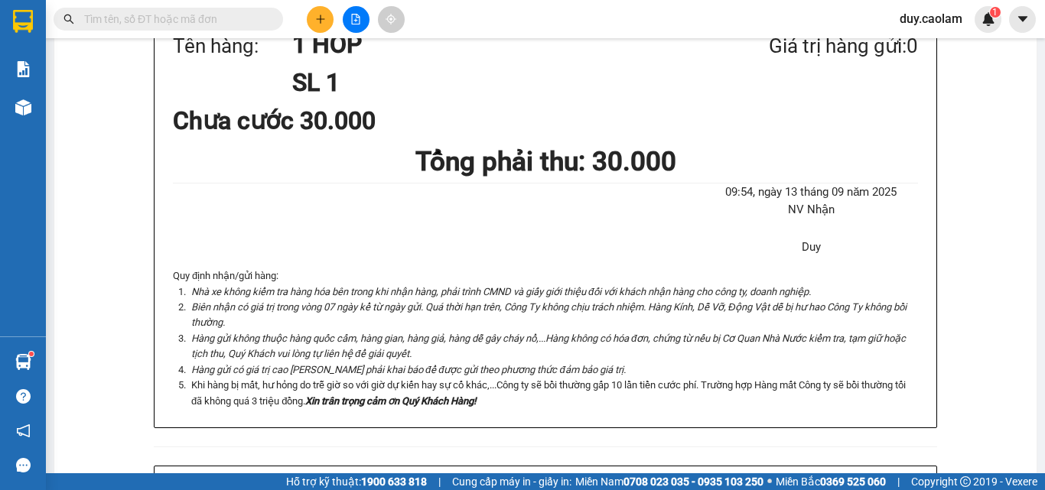
scroll to position [153, 0]
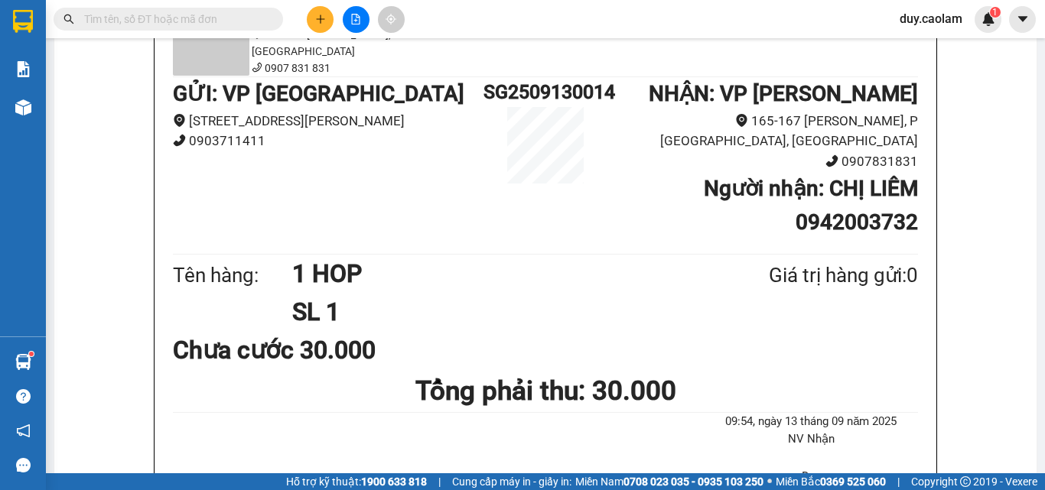
click at [327, 24] on button at bounding box center [320, 19] width 27 height 27
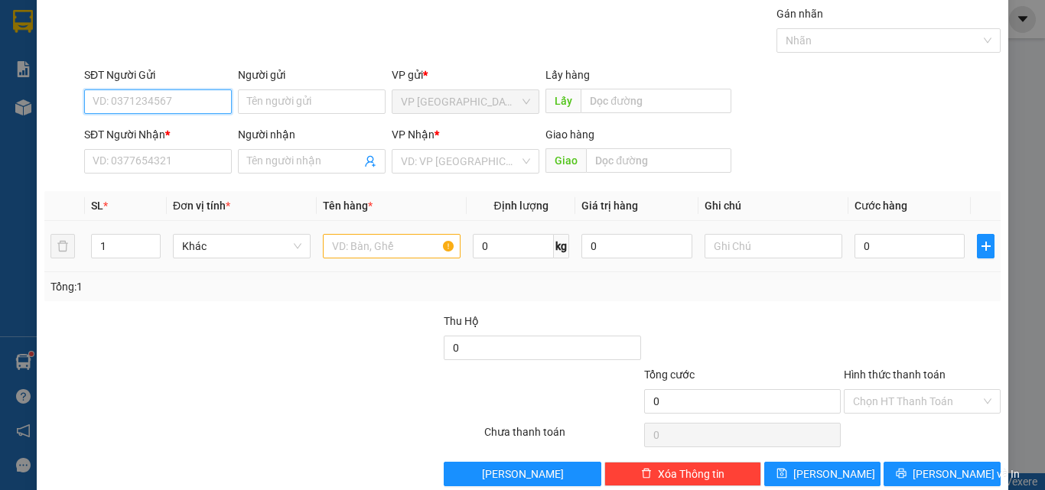
scroll to position [76, 0]
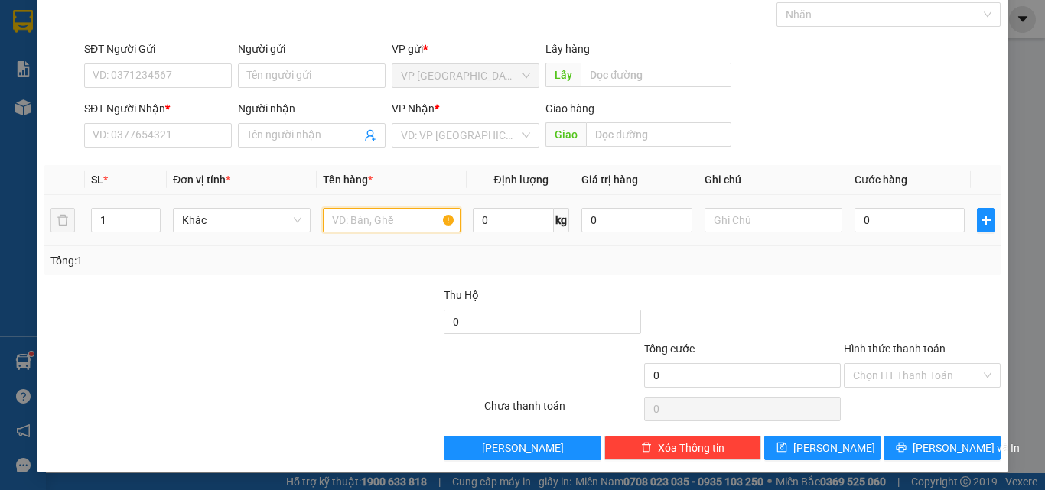
click at [357, 217] on input "text" at bounding box center [392, 220] width 138 height 24
type input "1 BAO"
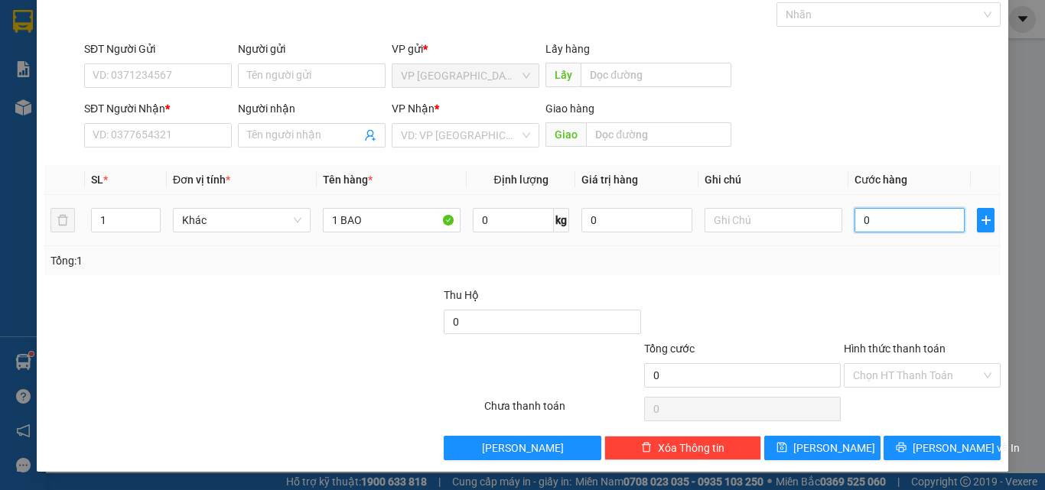
click at [874, 223] on input "0" at bounding box center [909, 220] width 110 height 24
click at [177, 124] on input "SĐT Người Nhận *" at bounding box center [158, 135] width 148 height 24
click at [169, 133] on input "SĐT Người Nhận *" at bounding box center [158, 135] width 148 height 24
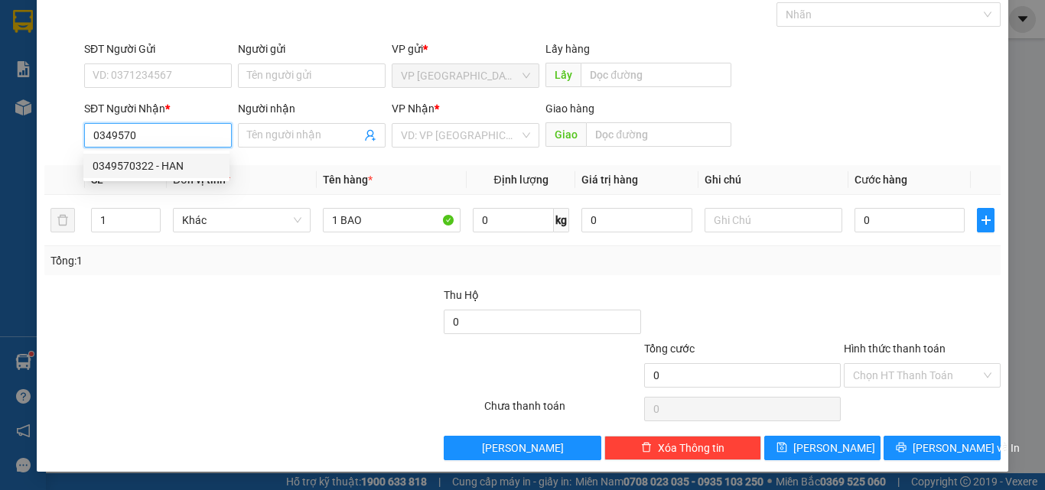
click at [181, 171] on div "0349570322 - HAN" at bounding box center [157, 166] width 128 height 17
type input "0349570322"
type input "HAN"
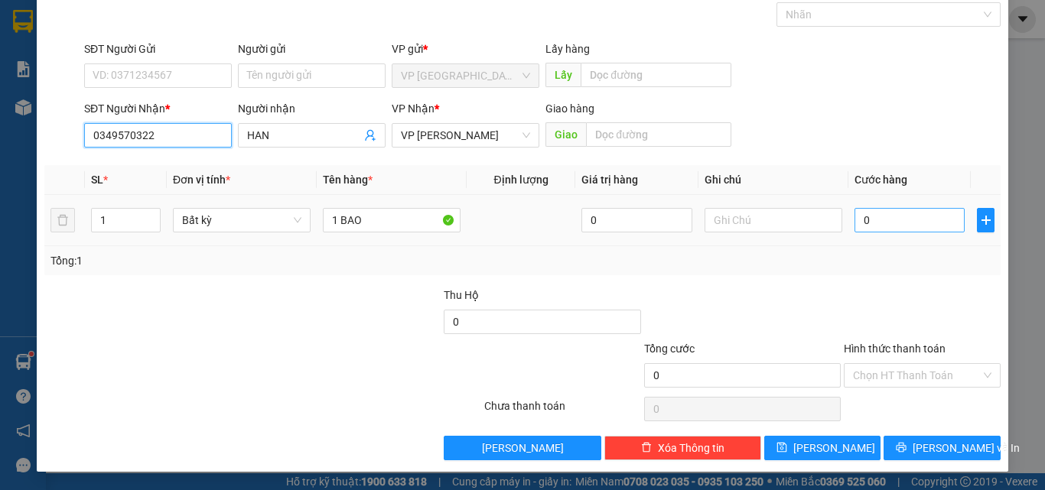
type input "0349570322"
click at [870, 222] on input "0" at bounding box center [909, 220] width 110 height 24
type input "6"
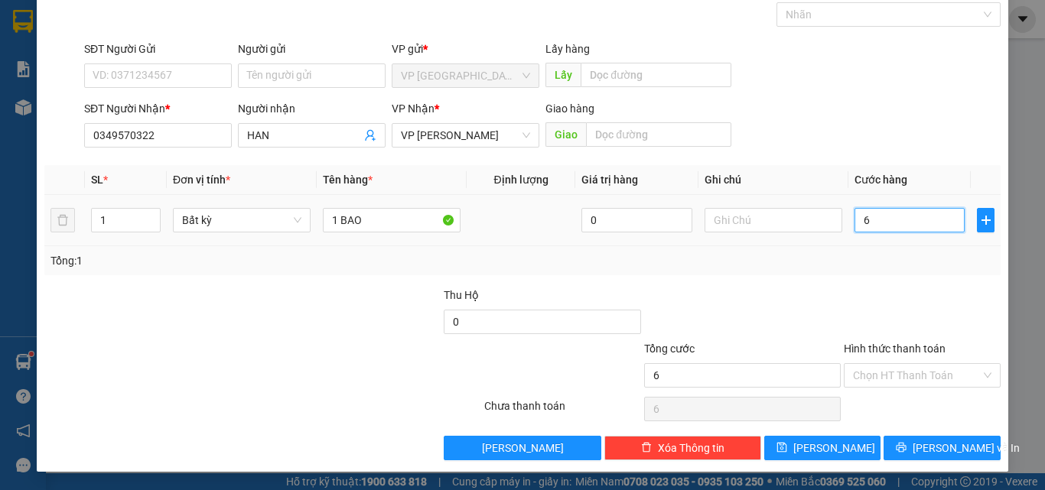
type input "60"
type input "600"
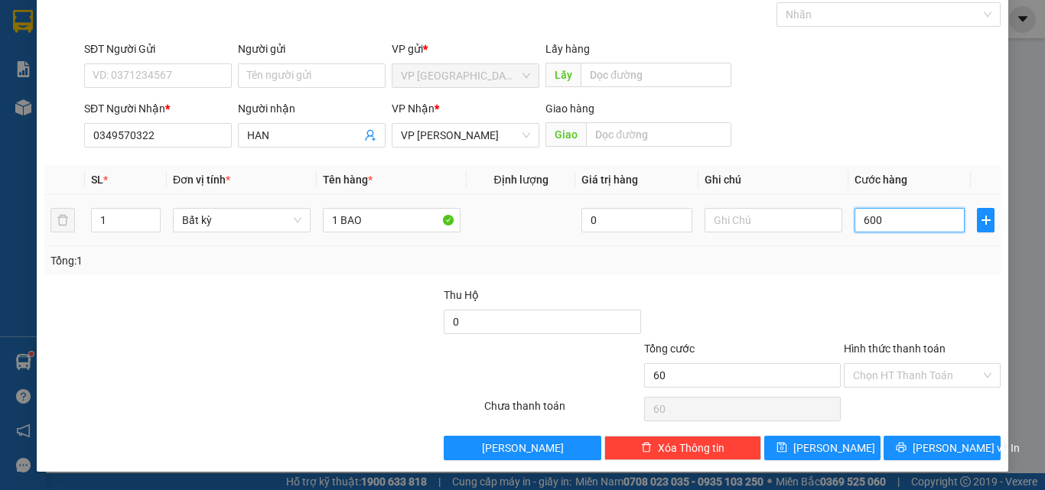
type input "600"
type input "6.000"
type input "60.000"
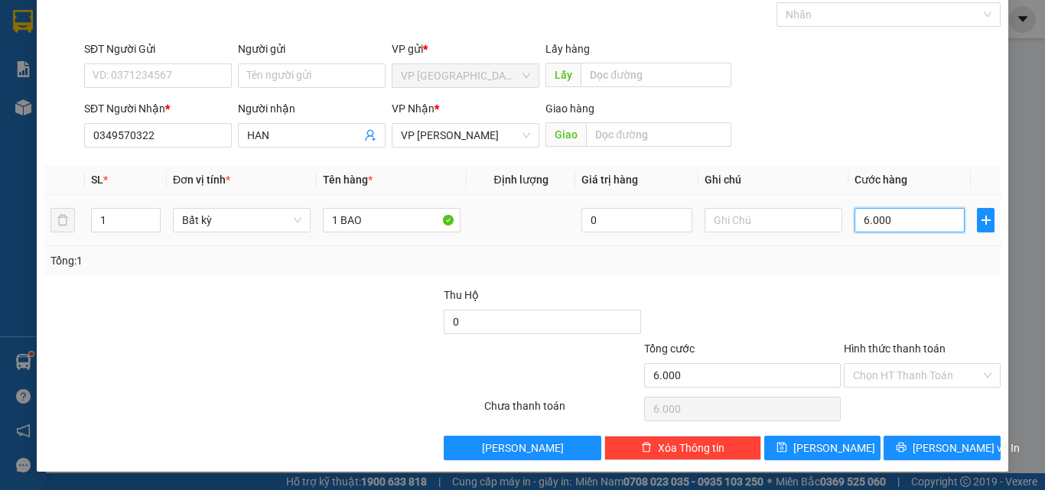
type input "60.000"
click at [929, 452] on span "[PERSON_NAME] và In" at bounding box center [966, 448] width 107 height 17
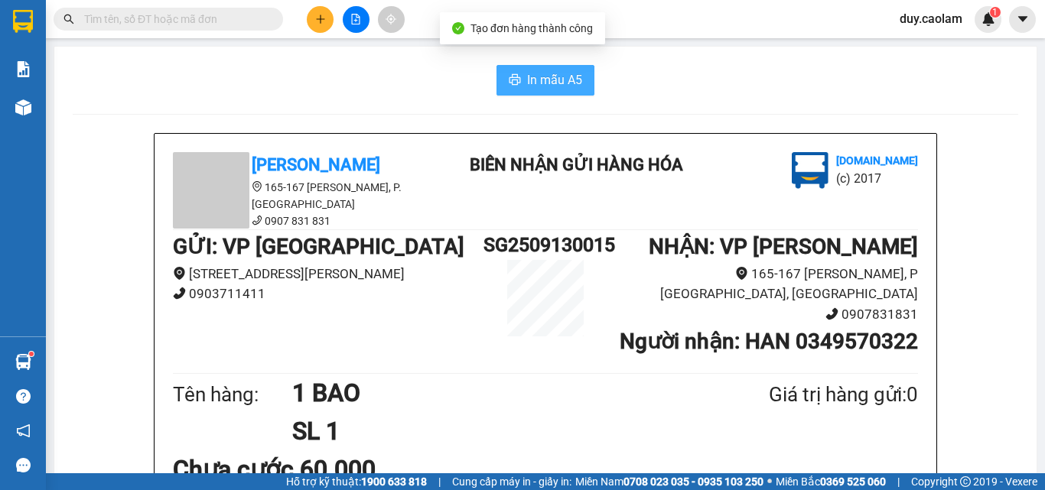
click at [546, 80] on span "In mẫu A5" at bounding box center [554, 79] width 55 height 19
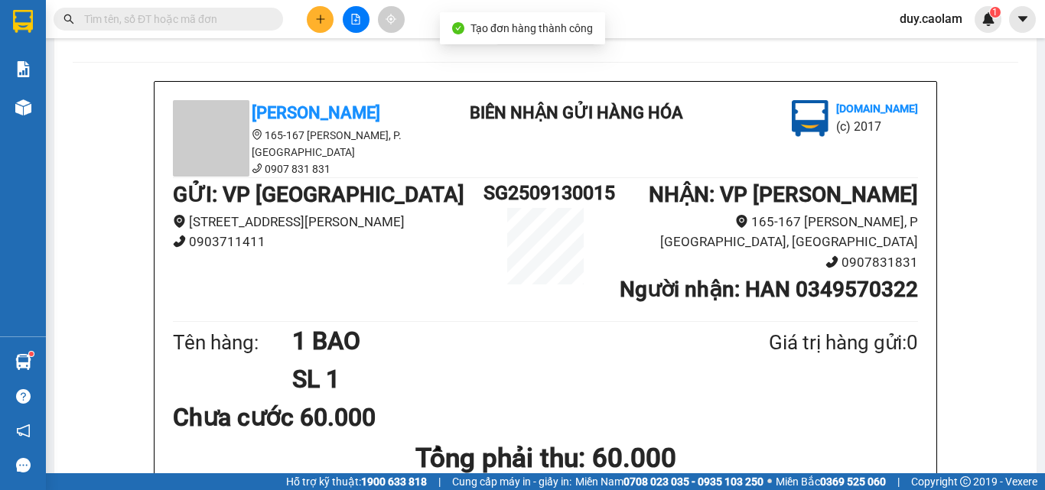
scroll to position [306, 0]
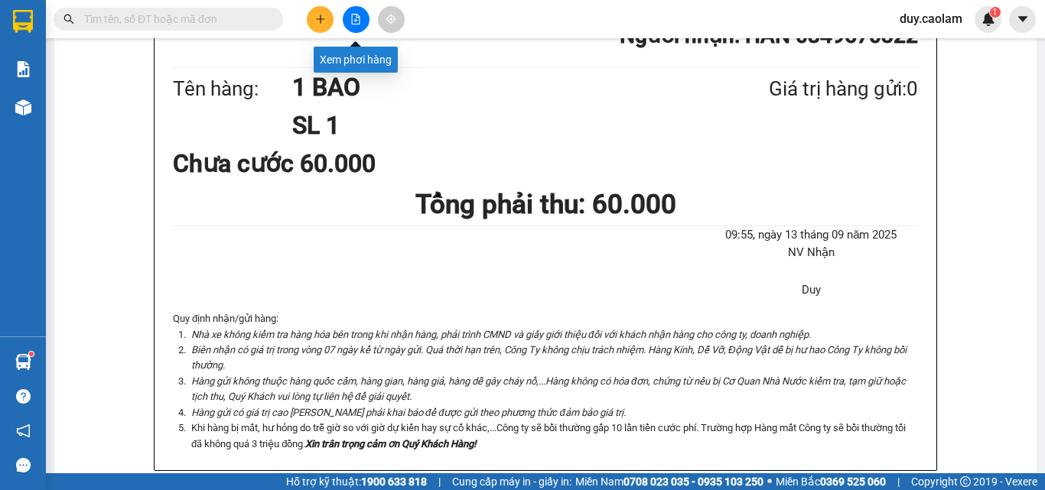
click at [326, 22] on button at bounding box center [320, 19] width 27 height 27
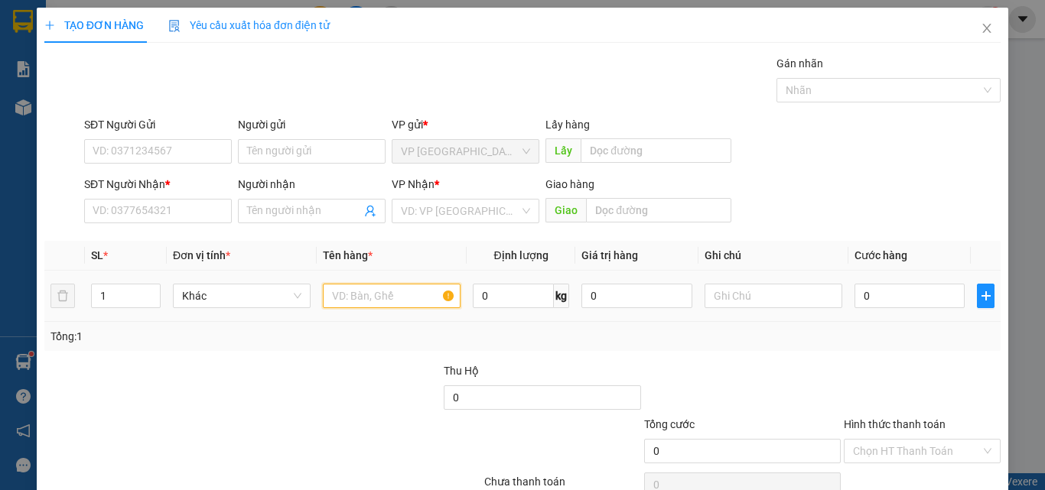
click at [408, 290] on input "text" at bounding box center [392, 296] width 138 height 24
type input "1GIO"
click at [875, 293] on input "0" at bounding box center [909, 296] width 110 height 24
type input "4"
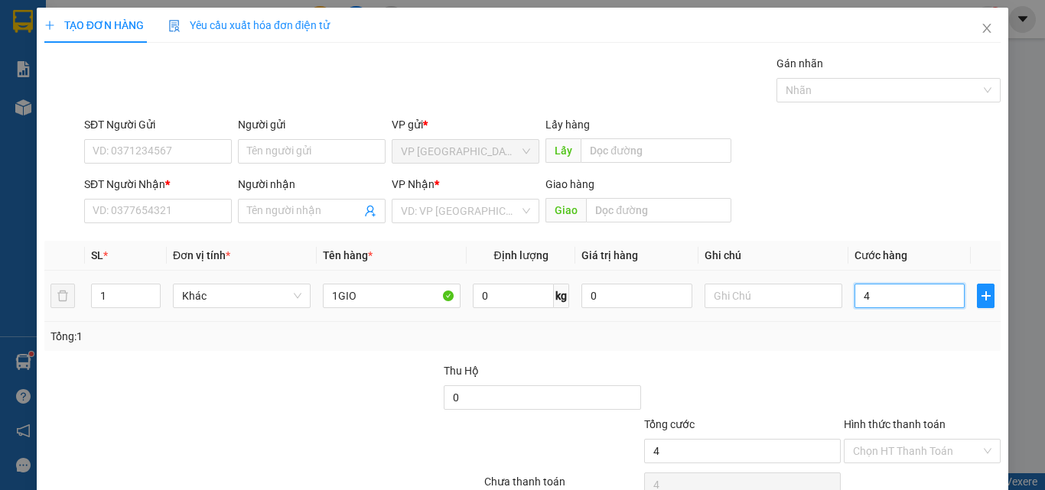
type input "4"
type input "40"
type input "400"
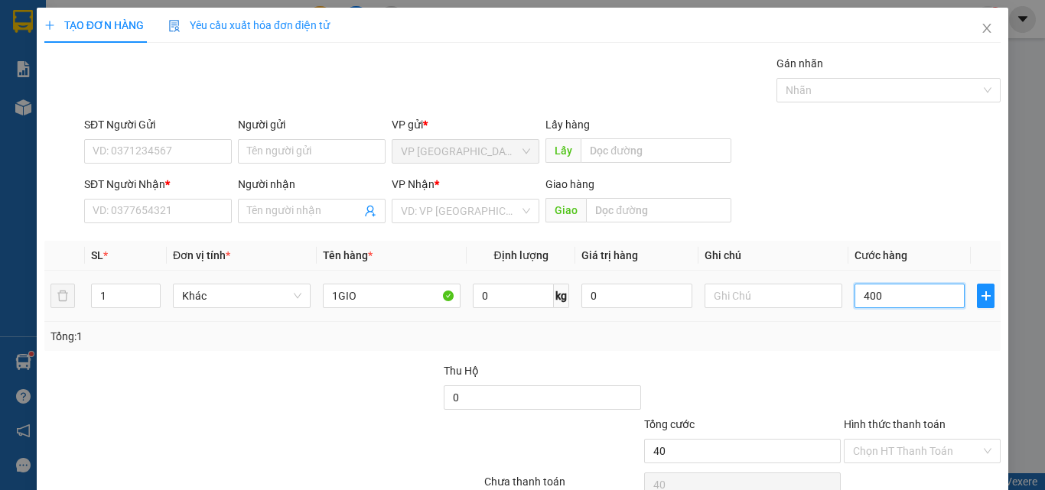
type input "400"
type input "4.000"
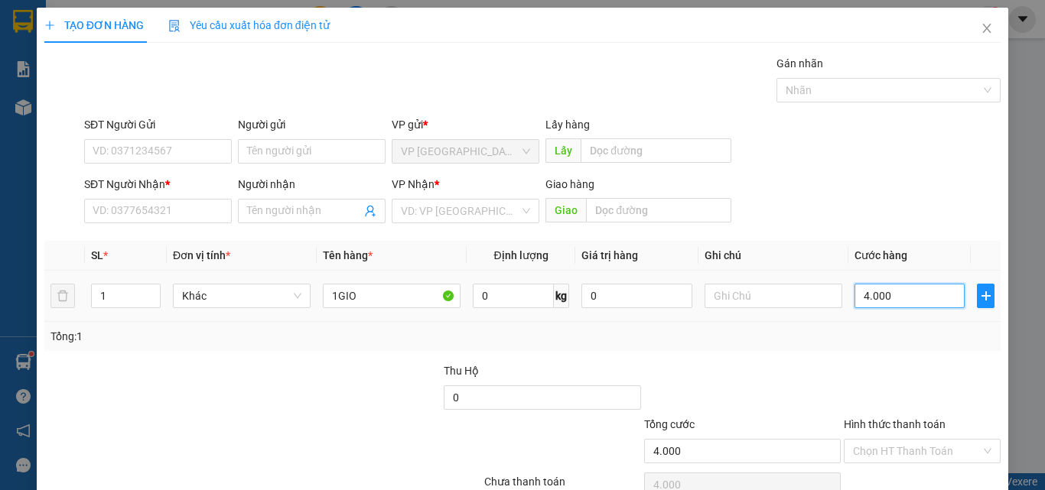
type input "40.000"
click at [169, 197] on div "SĐT Người Nhận *" at bounding box center [158, 187] width 148 height 23
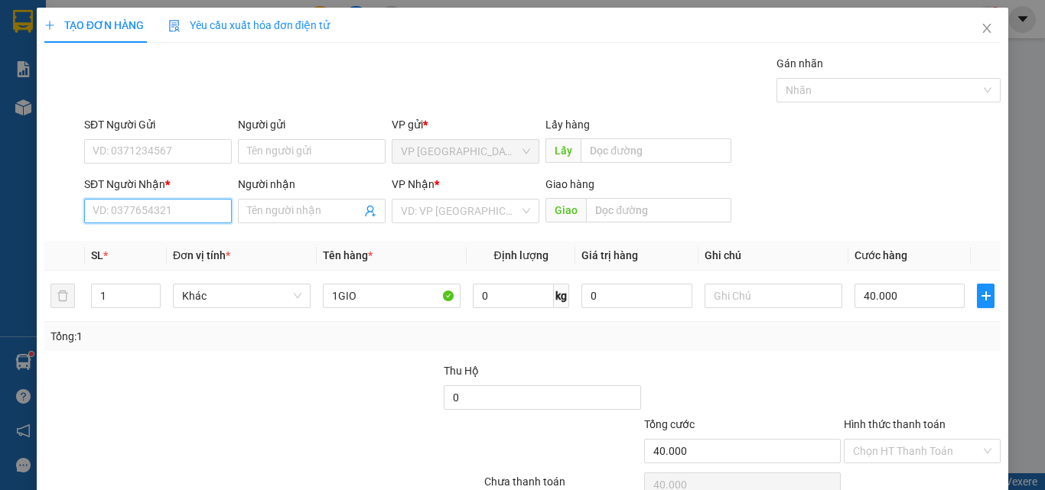
click at [135, 212] on input "SĐT Người Nhận *" at bounding box center [158, 211] width 148 height 24
drag, startPoint x: 123, startPoint y: 216, endPoint x: 142, endPoint y: 216, distance: 18.4
click at [124, 216] on input "450" at bounding box center [158, 211] width 148 height 24
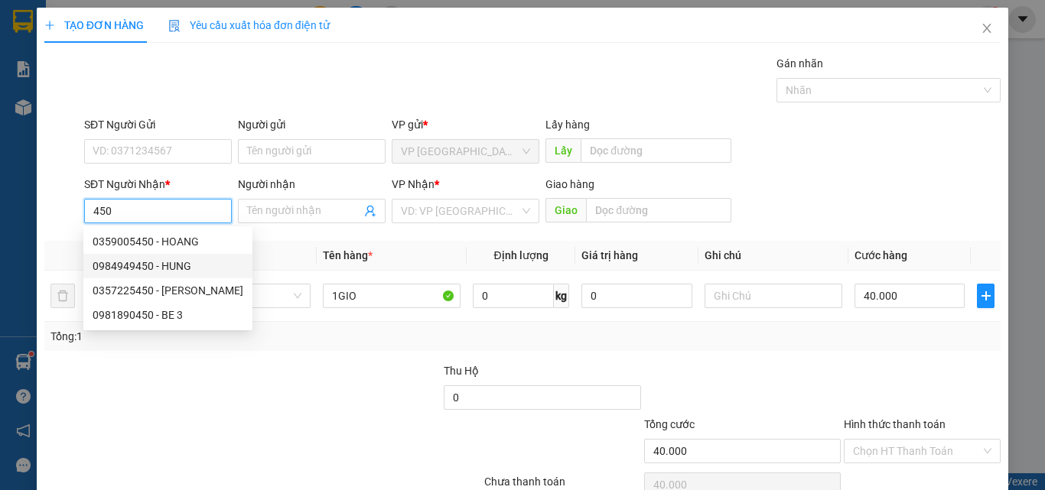
drag, startPoint x: 131, startPoint y: 269, endPoint x: 148, endPoint y: 270, distance: 17.6
click at [131, 271] on div "0984949450 - HUNG" at bounding box center [168, 266] width 151 height 17
type input "0984949450"
type input "HUNG"
type input "KM 10"
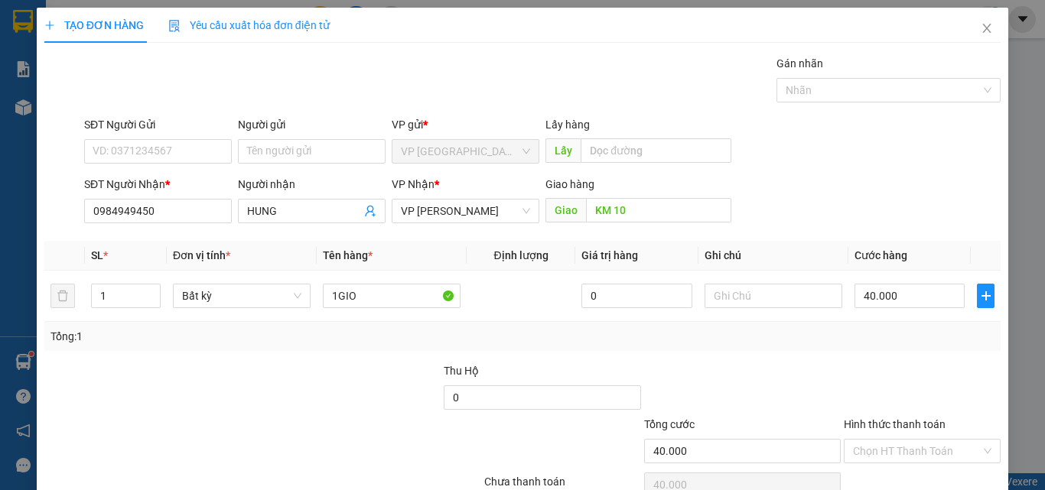
click at [896, 418] on label "Hình thức thanh toán" at bounding box center [895, 424] width 102 height 12
click at [896, 440] on input "Hình thức thanh toán" at bounding box center [917, 451] width 128 height 23
click at [884, 473] on div "Tại văn phòng" at bounding box center [912, 481] width 137 height 17
drag, startPoint x: 937, startPoint y: 457, endPoint x: 910, endPoint y: 389, distance: 72.4
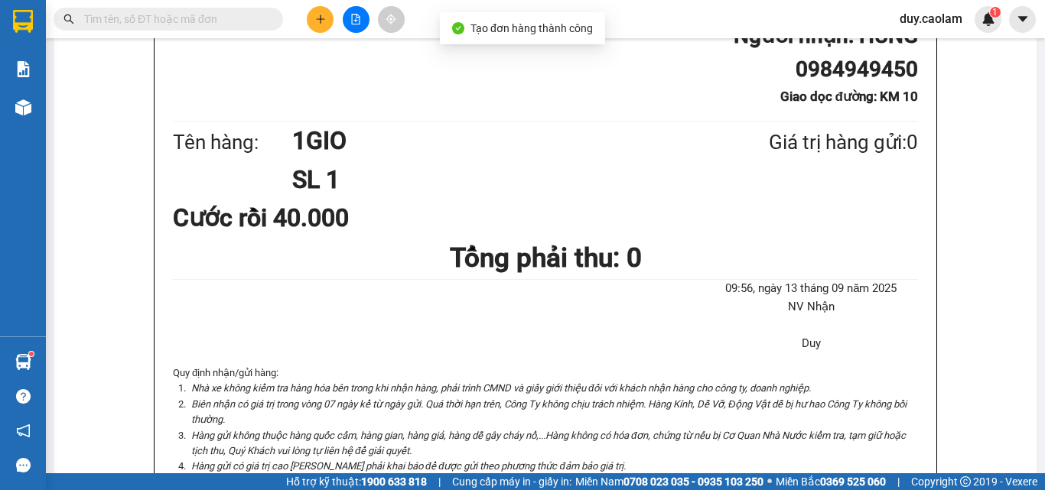
click at [310, 15] on button at bounding box center [320, 19] width 27 height 27
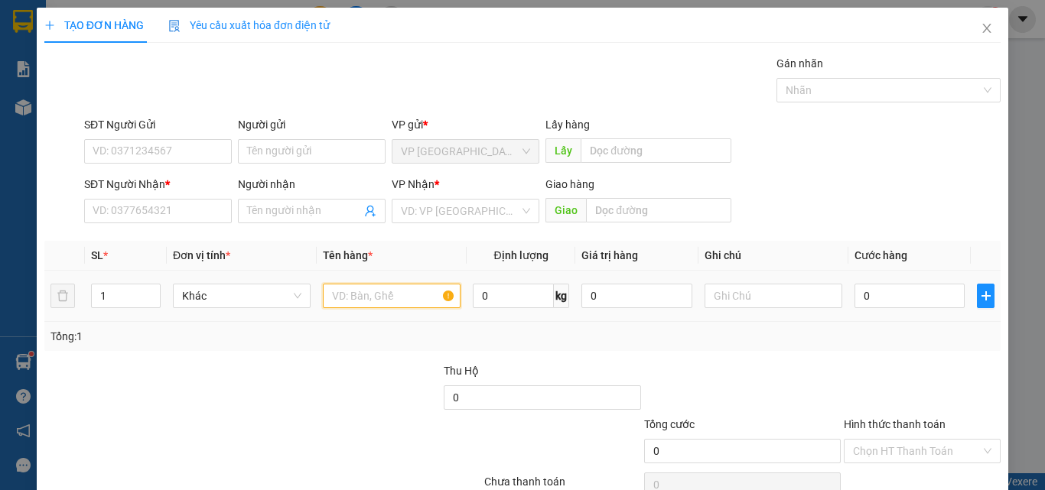
click at [386, 294] on input "text" at bounding box center [392, 296] width 138 height 24
type input "1 KIEN"
click at [883, 296] on input "0" at bounding box center [909, 296] width 110 height 24
type input "3"
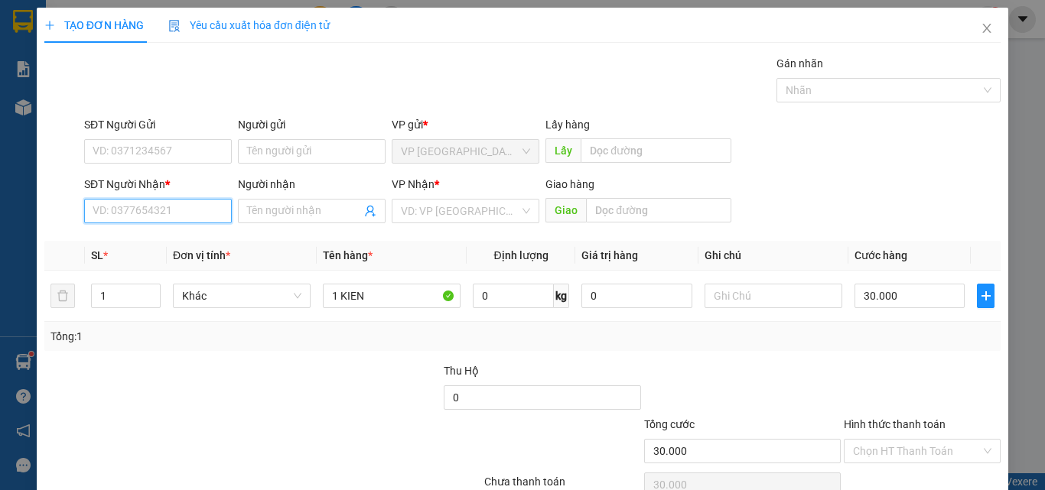
click at [184, 211] on input "SĐT Người Nhận *" at bounding box center [158, 211] width 148 height 24
click at [174, 236] on div "0328092519 - TRUNG" at bounding box center [157, 241] width 128 height 17
click at [903, 418] on label "Hình thức thanh toán" at bounding box center [895, 424] width 102 height 12
click at [903, 440] on input "Hình thức thanh toán" at bounding box center [917, 451] width 128 height 23
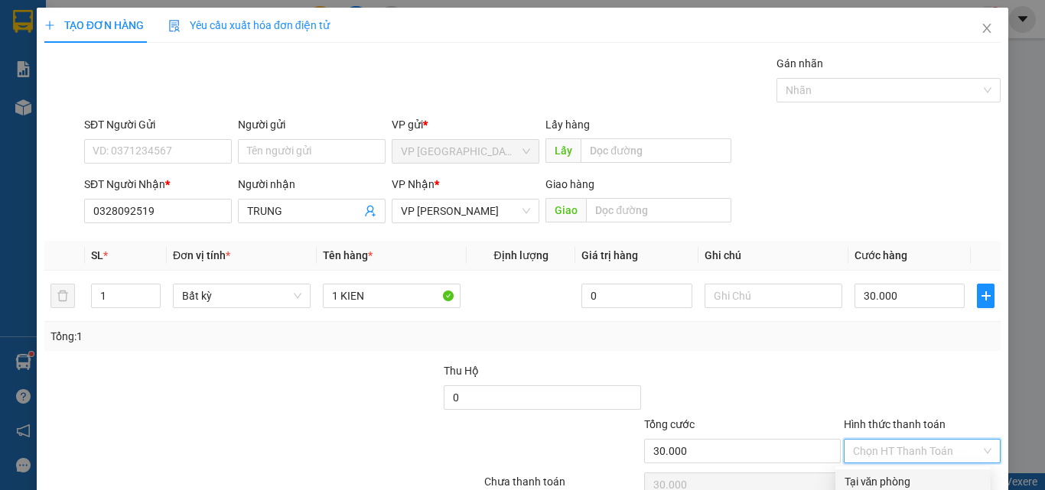
click at [903, 473] on div "Tại văn phòng" at bounding box center [912, 481] width 137 height 17
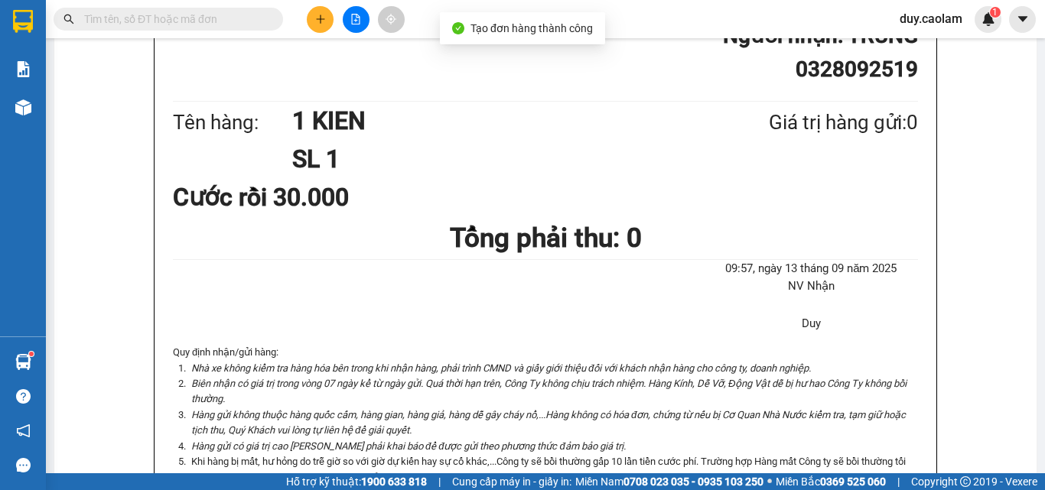
drag, startPoint x: 538, startPoint y: 87, endPoint x: 548, endPoint y: 91, distance: 10.7
click at [314, 24] on button at bounding box center [320, 19] width 27 height 27
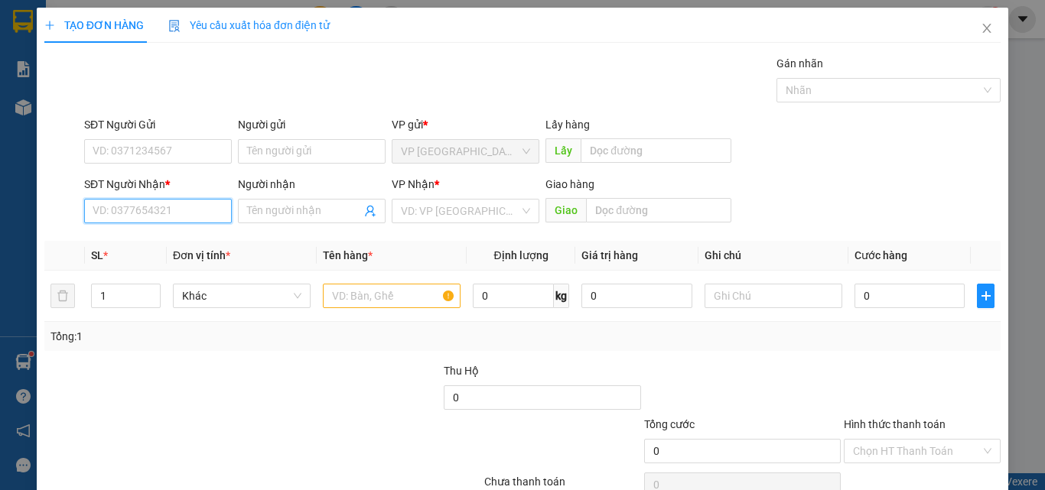
click at [123, 217] on input "SĐT Người Nhận *" at bounding box center [158, 211] width 148 height 24
drag, startPoint x: 148, startPoint y: 233, endPoint x: 236, endPoint y: 246, distance: 89.8
click at [148, 233] on div "0988061495 - THU" at bounding box center [156, 241] width 146 height 24
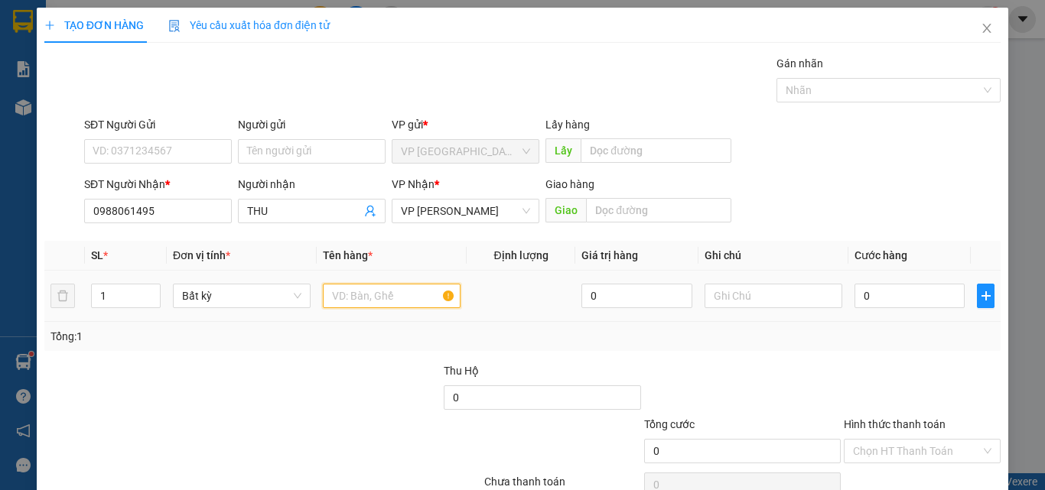
click at [376, 304] on input "text" at bounding box center [392, 296] width 138 height 24
click at [902, 304] on input "0" at bounding box center [909, 296] width 110 height 24
click at [365, 284] on input "1BOC" at bounding box center [392, 296] width 138 height 24
click at [874, 303] on input "0" at bounding box center [909, 296] width 110 height 24
click at [922, 418] on label "Hình thức thanh toán" at bounding box center [895, 424] width 102 height 12
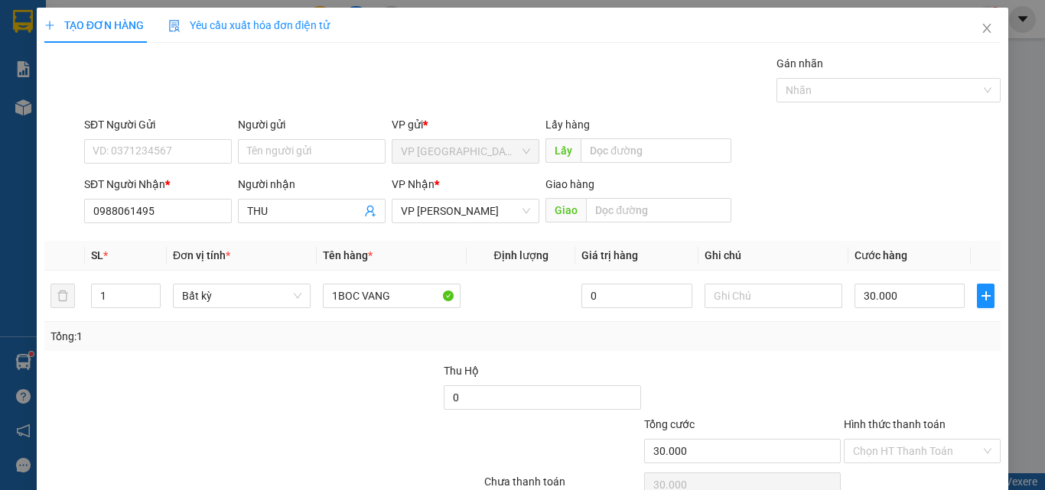
click at [922, 440] on input "Hình thức thanh toán" at bounding box center [917, 451] width 128 height 23
click at [909, 473] on div "Tại văn phòng" at bounding box center [912, 481] width 137 height 17
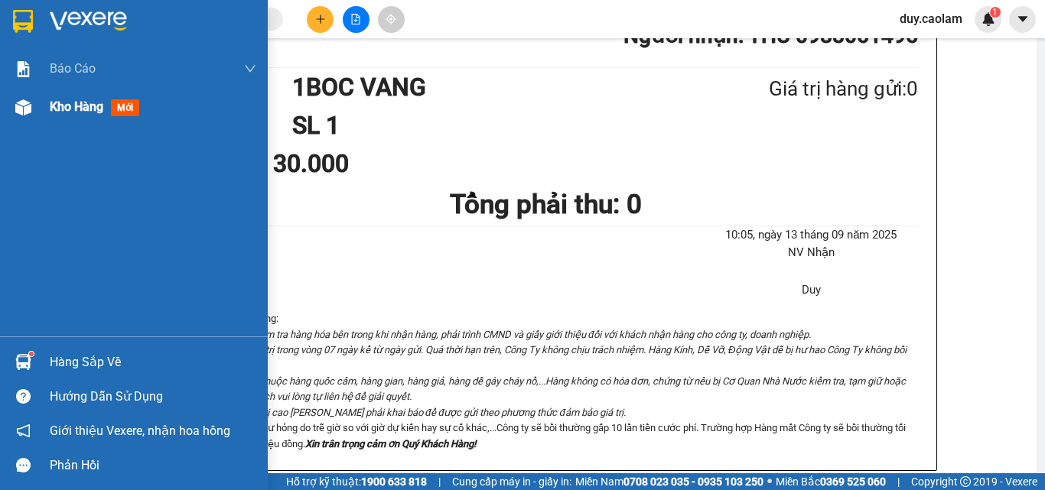
drag, startPoint x: 99, startPoint y: 115, endPoint x: 140, endPoint y: 105, distance: 42.5
click at [99, 115] on div "Kho hàng mới" at bounding box center [98, 106] width 96 height 19
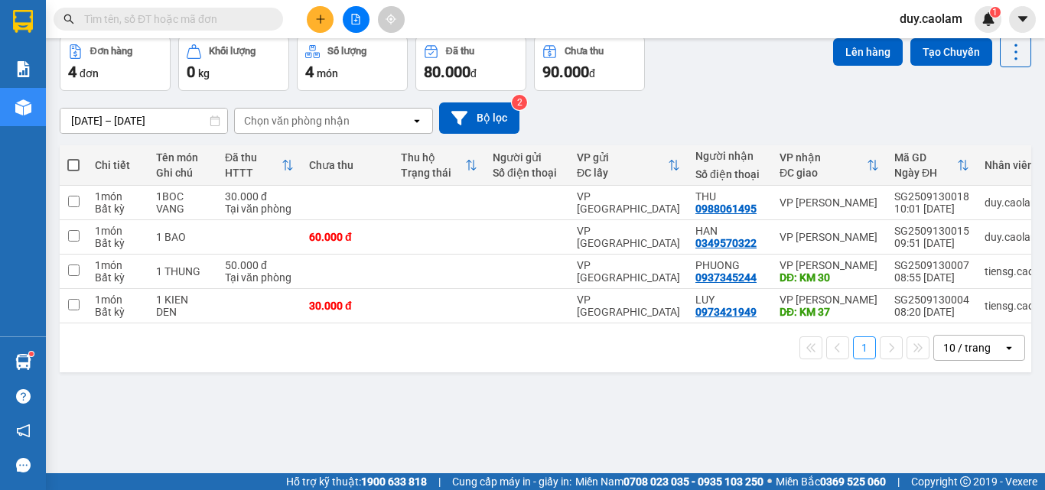
click at [228, 18] on button "Kho nhận" at bounding box center [218, 0] width 71 height 37
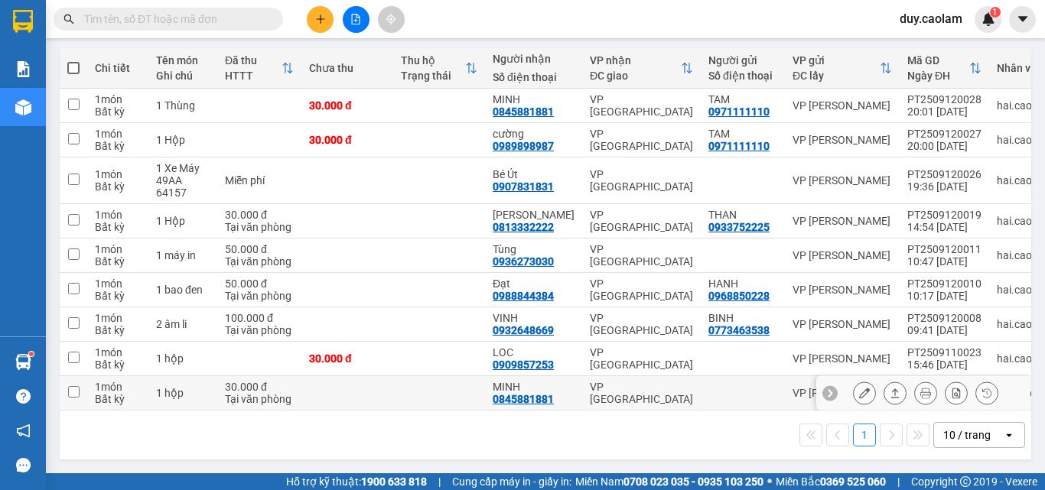
click at [858, 403] on button at bounding box center [864, 393] width 21 height 27
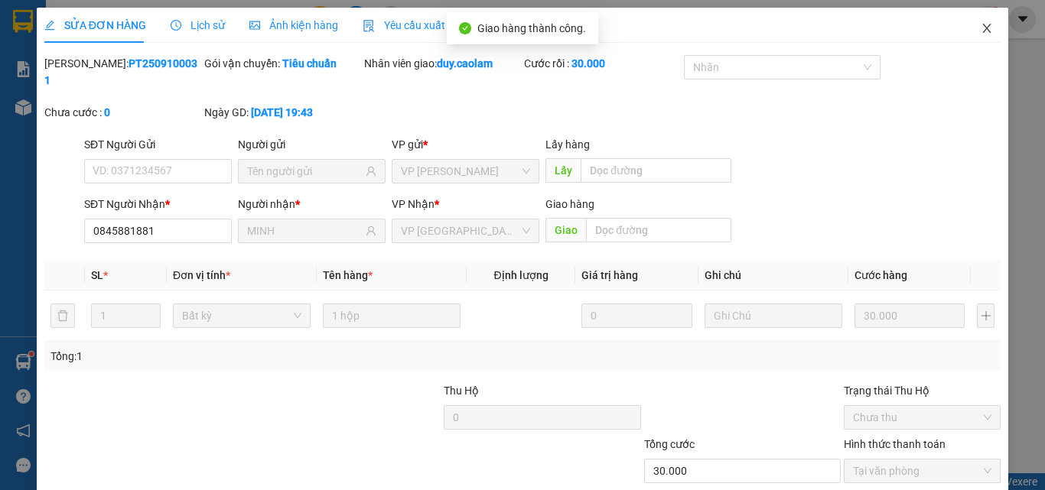
click at [983, 30] on icon "close" at bounding box center [987, 28] width 8 height 9
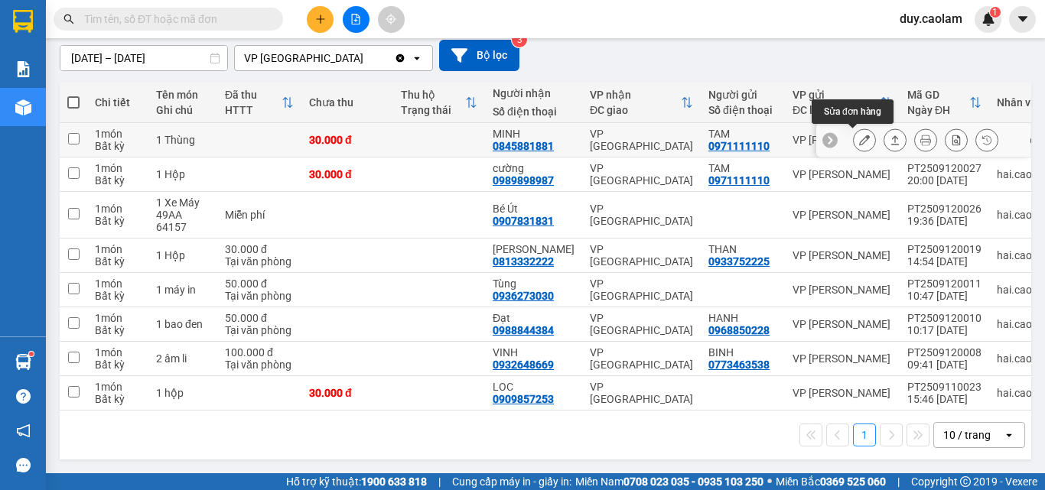
click at [859, 145] on icon at bounding box center [864, 140] width 11 height 11
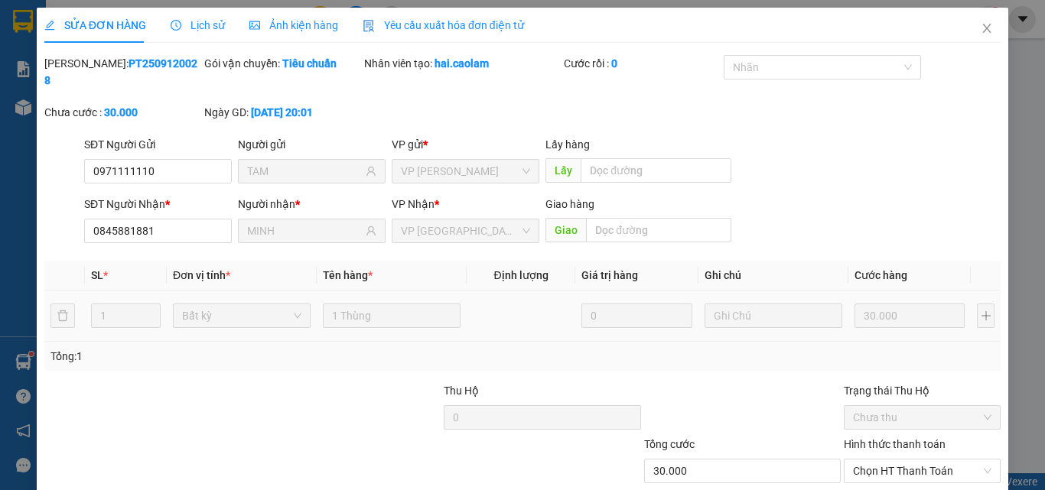
click at [875, 438] on label "Hình thức thanh toán" at bounding box center [895, 444] width 102 height 12
click at [875, 460] on input "Hình thức thanh toán" at bounding box center [917, 471] width 128 height 23
click at [860, 477] on div "Tại văn phòng" at bounding box center [912, 485] width 137 height 17
click at [981, 26] on icon "close" at bounding box center [987, 28] width 12 height 12
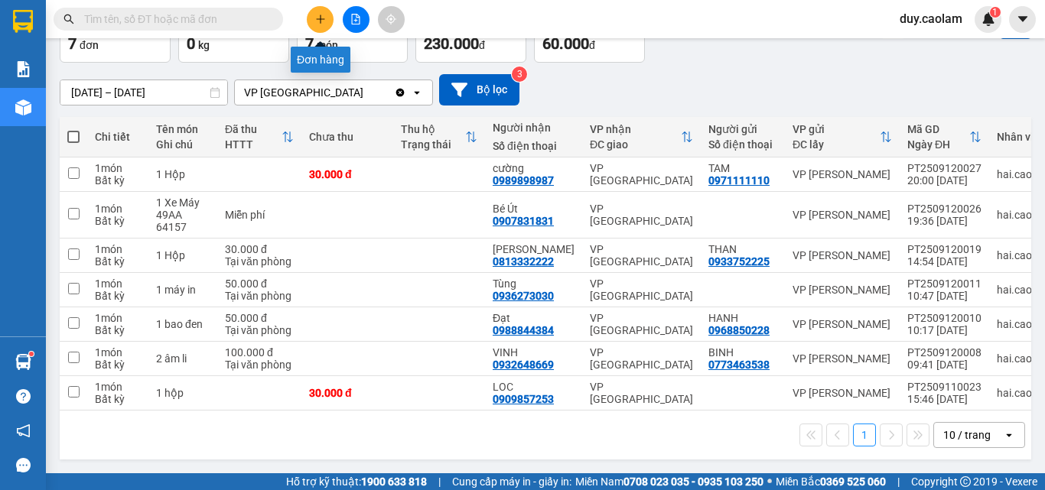
click at [319, 23] on icon "plus" at bounding box center [320, 19] width 11 height 11
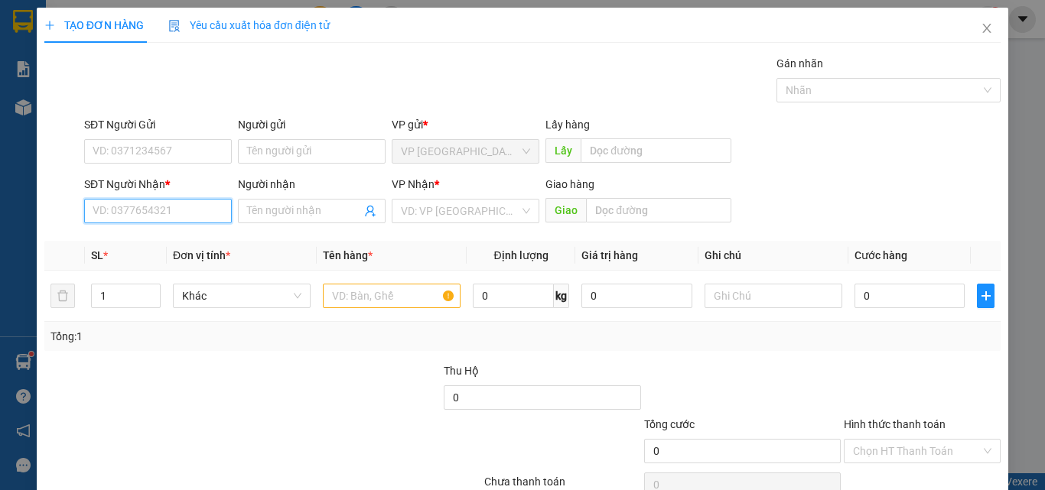
click at [177, 206] on input "SĐT Người Nhận *" at bounding box center [158, 211] width 148 height 24
click at [177, 210] on input "586" at bounding box center [158, 211] width 148 height 24
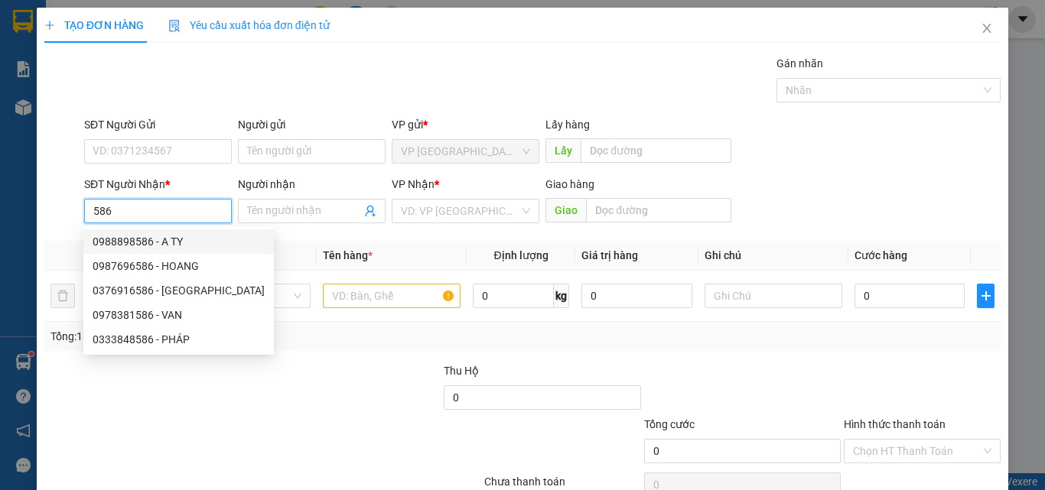
click at [158, 248] on div "0988898586 - A TY" at bounding box center [179, 241] width 172 height 17
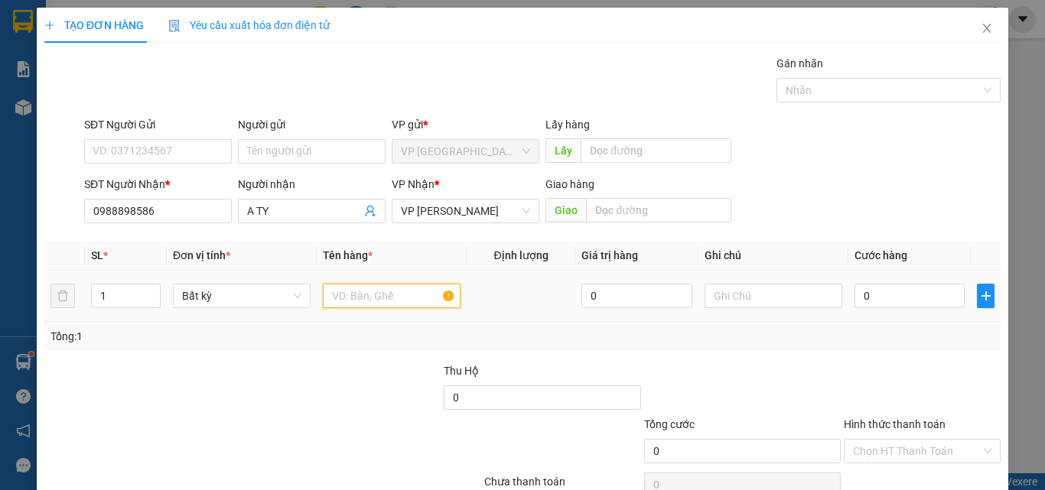
click at [405, 295] on input "text" at bounding box center [392, 296] width 138 height 24
click at [896, 299] on input "0" at bounding box center [909, 296] width 110 height 24
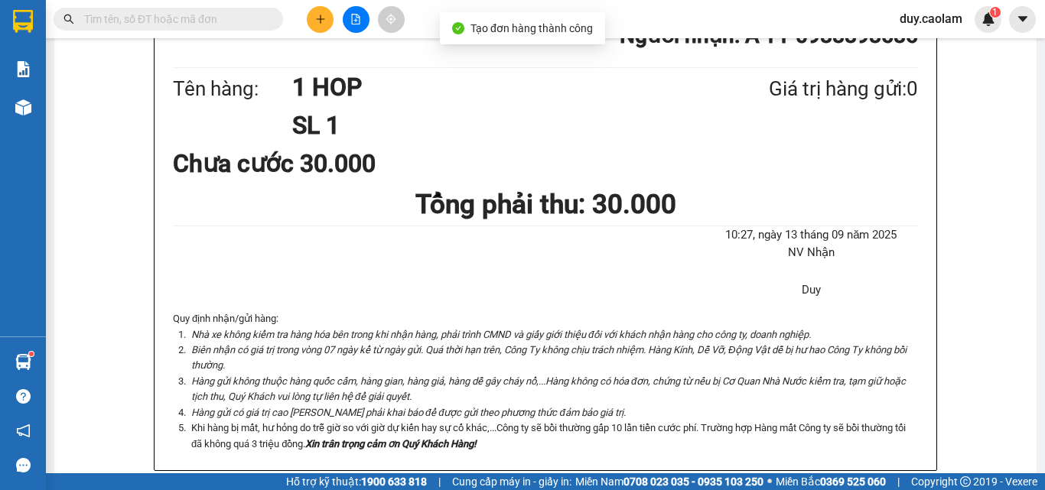
click at [324, 25] on button at bounding box center [320, 19] width 27 height 27
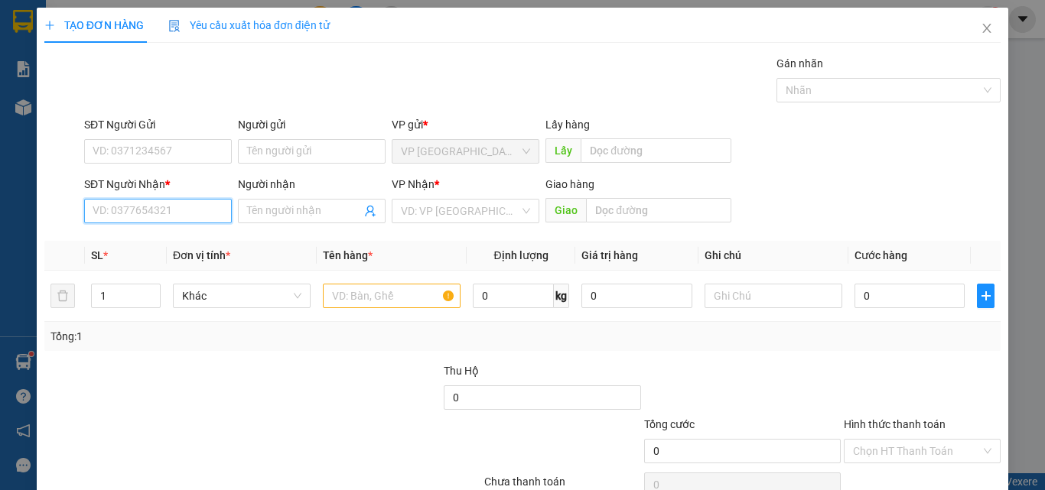
click at [142, 217] on input "SĐT Người Nhận *" at bounding box center [158, 211] width 148 height 24
click at [151, 249] on div "0983098258 - NGUYỆT" at bounding box center [157, 241] width 128 height 17
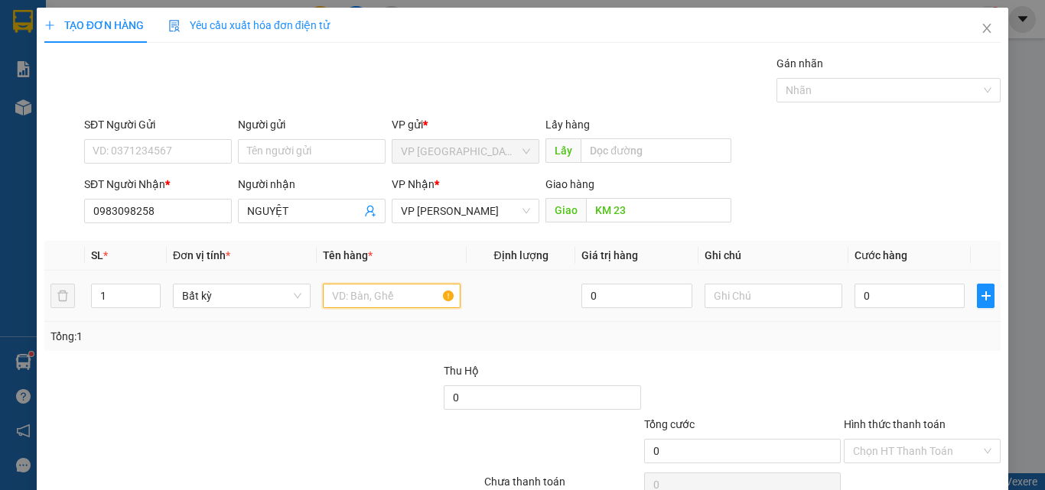
click at [418, 292] on input "text" at bounding box center [392, 296] width 138 height 24
click at [883, 287] on input "0" at bounding box center [909, 296] width 110 height 24
drag, startPoint x: 909, startPoint y: 442, endPoint x: 893, endPoint y: 404, distance: 41.2
